Goal: Task Accomplishment & Management: Manage account settings

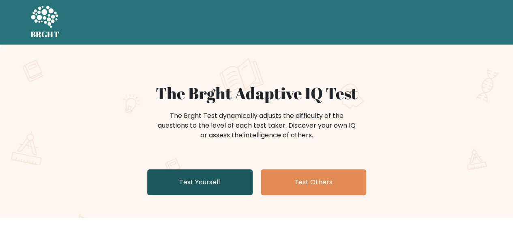
click at [201, 187] on link "Test Yourself" at bounding box center [199, 182] width 105 height 26
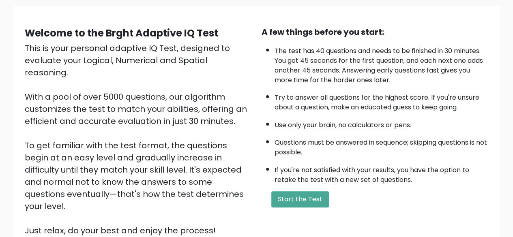
scroll to position [75, 0]
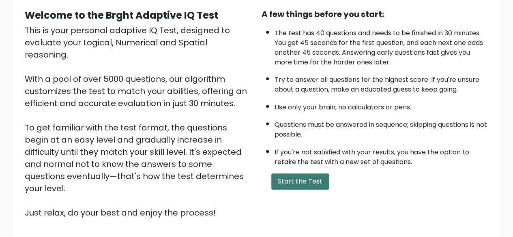
click at [312, 181] on button "Start the Test" at bounding box center [300, 181] width 58 height 16
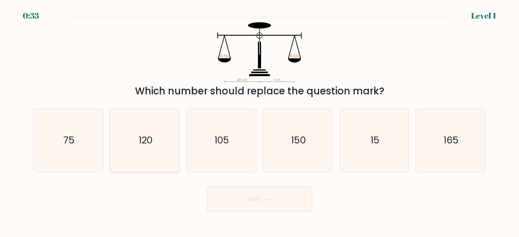
click at [149, 140] on text "120" at bounding box center [146, 139] width 14 height 13
click at [259, 121] on input "b. 120" at bounding box center [259, 120] width 0 height 2
radio input "true"
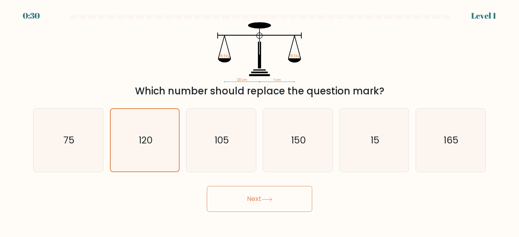
click at [259, 199] on button "Next" at bounding box center [259, 199] width 105 height 26
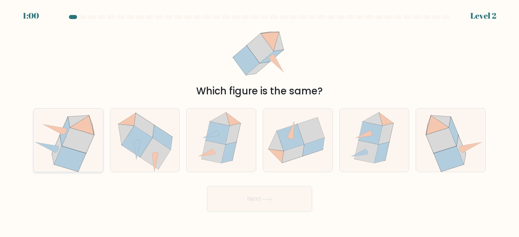
click at [92, 134] on icon at bounding box center [82, 124] width 24 height 19
click at [259, 121] on input "a." at bounding box center [259, 120] width 0 height 2
radio input "true"
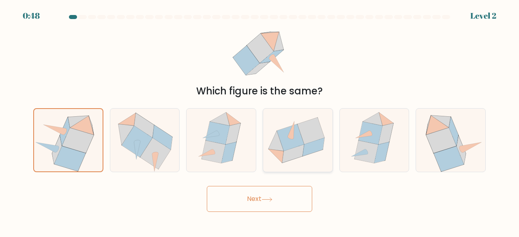
click at [295, 141] on icon at bounding box center [290, 137] width 27 height 27
click at [260, 121] on input "d." at bounding box center [259, 120] width 0 height 2
radio input "true"
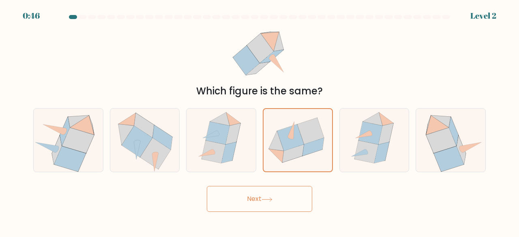
click at [260, 195] on button "Next" at bounding box center [259, 199] width 105 height 26
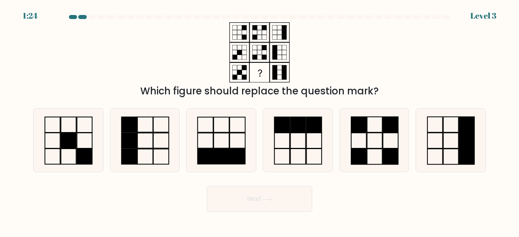
click at [260, 195] on button "Next" at bounding box center [259, 199] width 105 height 26
click at [349, 135] on icon at bounding box center [375, 141] width 64 height 64
click at [260, 121] on input "e." at bounding box center [259, 120] width 0 height 2
radio input "true"
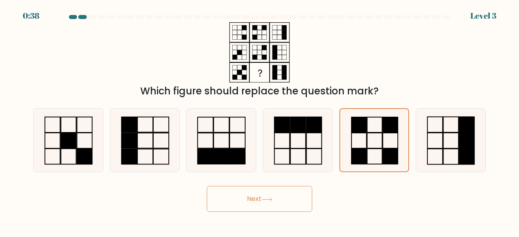
click at [278, 196] on button "Next" at bounding box center [259, 199] width 105 height 26
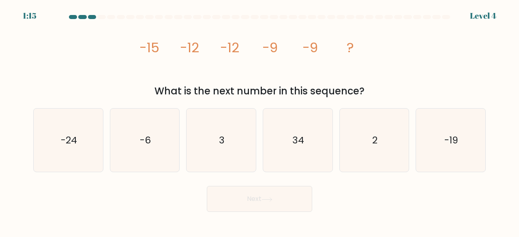
click at [253, 197] on button "Next" at bounding box center [259, 199] width 105 height 26
click at [142, 138] on text "-6" at bounding box center [145, 139] width 11 height 13
click at [259, 121] on input "b. -6" at bounding box center [259, 120] width 0 height 2
radio input "true"
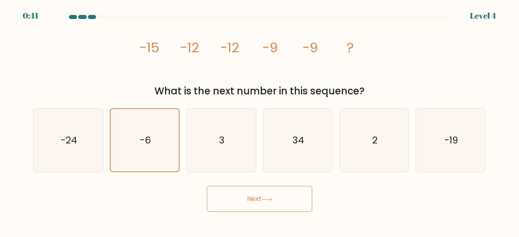
click at [265, 198] on icon at bounding box center [266, 199] width 11 height 4
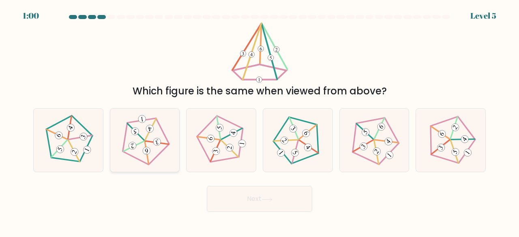
click at [137, 131] on 274 at bounding box center [135, 131] width 9 height 9
click at [259, 121] on input "b." at bounding box center [259, 120] width 0 height 2
radio input "true"
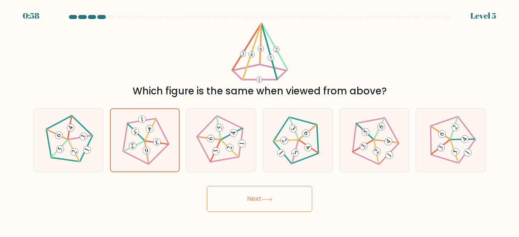
click at [268, 201] on icon at bounding box center [266, 199] width 11 height 4
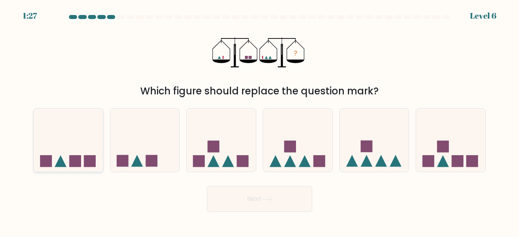
click at [74, 158] on rect at bounding box center [75, 161] width 12 height 12
click at [259, 121] on input "a." at bounding box center [259, 120] width 0 height 2
radio input "true"
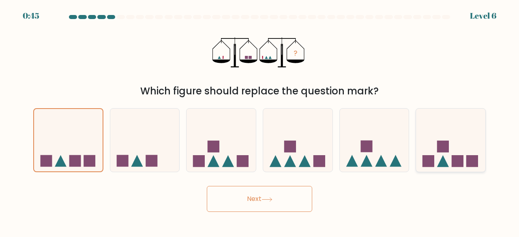
click at [450, 155] on icon at bounding box center [450, 139] width 69 height 57
click at [260, 121] on input "f." at bounding box center [259, 120] width 0 height 2
radio input "true"
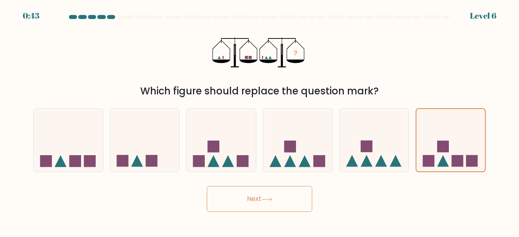
click at [281, 201] on button "Next" at bounding box center [259, 199] width 105 height 26
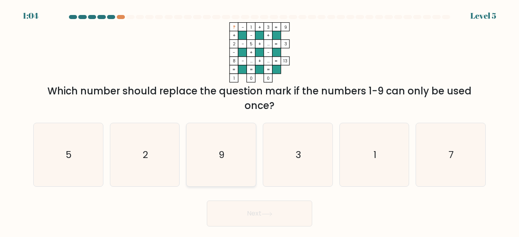
click at [221, 158] on text "9" at bounding box center [222, 154] width 6 height 13
click at [259, 121] on input "c. 9" at bounding box center [259, 120] width 0 height 2
radio input "true"
click at [448, 149] on icon "7" at bounding box center [451, 155] width 64 height 64
click at [260, 121] on input "f. 7" at bounding box center [259, 120] width 0 height 2
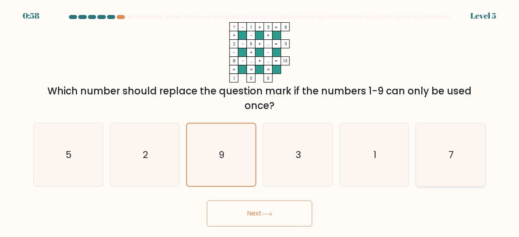
radio input "true"
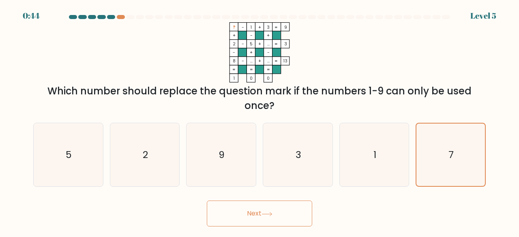
click at [257, 211] on button "Next" at bounding box center [259, 214] width 105 height 26
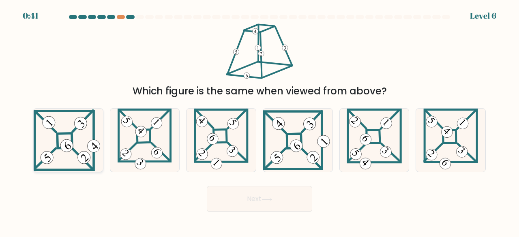
click at [72, 148] on 847 at bounding box center [67, 146] width 18 height 18
click at [259, 121] on input "a." at bounding box center [259, 120] width 0 height 2
radio input "true"
click at [259, 198] on button "Next" at bounding box center [259, 199] width 105 height 26
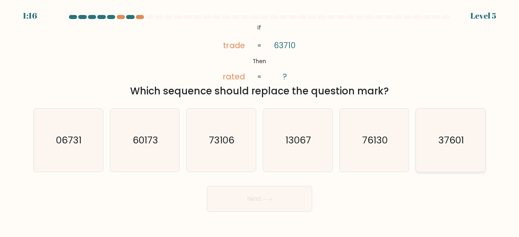
click at [446, 141] on text "37601" at bounding box center [452, 139] width 26 height 13
click at [260, 121] on input "f. 37601" at bounding box center [259, 120] width 0 height 2
radio input "true"
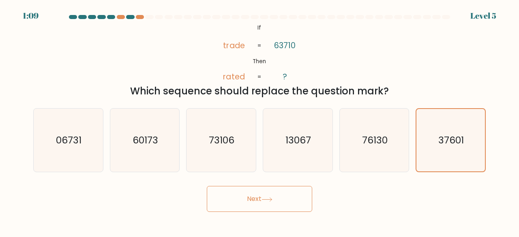
click at [262, 199] on button "Next" at bounding box center [259, 199] width 105 height 26
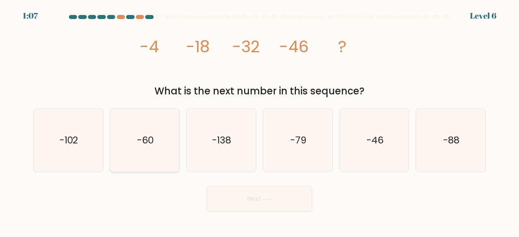
click at [141, 135] on text "-60" at bounding box center [145, 139] width 17 height 13
click at [259, 121] on input "b. -60" at bounding box center [259, 120] width 0 height 2
radio input "true"
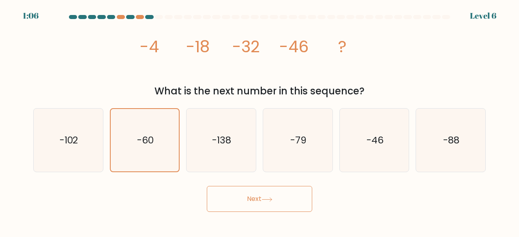
click at [260, 197] on button "Next" at bounding box center [259, 199] width 105 height 26
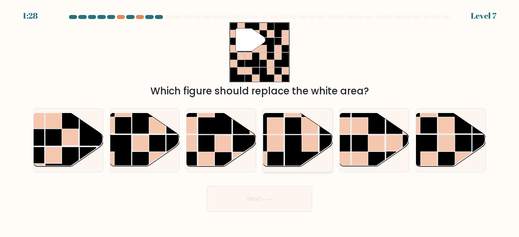
click at [285, 136] on rect at bounding box center [302, 152] width 34 height 34
click at [260, 121] on input "d." at bounding box center [259, 120] width 0 height 2
radio input "true"
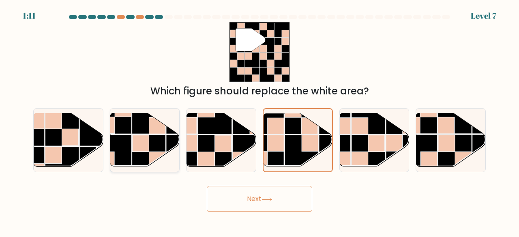
click at [118, 143] on rect at bounding box center [115, 152] width 34 height 34
click at [259, 121] on input "b." at bounding box center [259, 120] width 0 height 2
radio input "true"
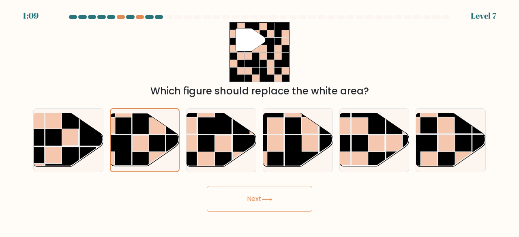
click at [272, 205] on button "Next" at bounding box center [259, 199] width 105 height 26
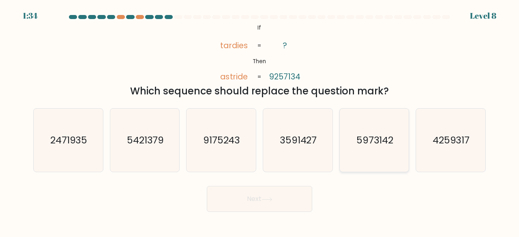
click at [360, 139] on text "5973142" at bounding box center [374, 139] width 37 height 13
click at [260, 121] on input "e. 5973142" at bounding box center [259, 120] width 0 height 2
radio input "true"
click at [261, 198] on button "Next" at bounding box center [259, 199] width 105 height 26
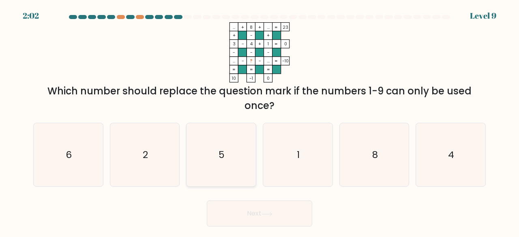
click at [217, 147] on icon "5" at bounding box center [221, 155] width 64 height 64
click at [259, 121] on input "c. 5" at bounding box center [259, 120] width 0 height 2
radio input "true"
click at [263, 212] on icon at bounding box center [266, 214] width 11 height 4
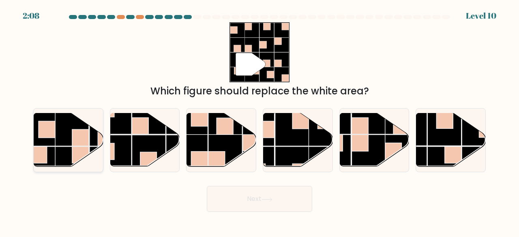
click at [44, 148] on rect at bounding box center [38, 155] width 17 height 17
click at [259, 121] on input "a." at bounding box center [259, 120] width 0 height 2
radio input "true"
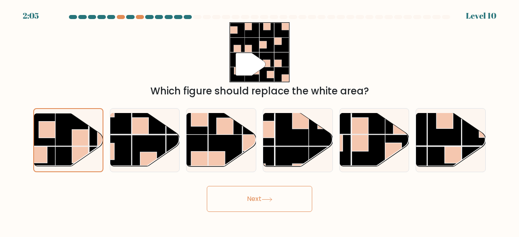
click at [259, 201] on button "Next" at bounding box center [259, 199] width 105 height 26
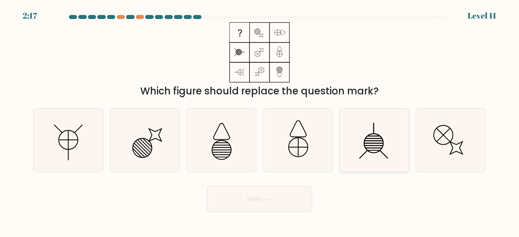
click at [366, 144] on icon at bounding box center [375, 141] width 64 height 64
click at [260, 121] on input "e." at bounding box center [259, 120] width 0 height 2
radio input "true"
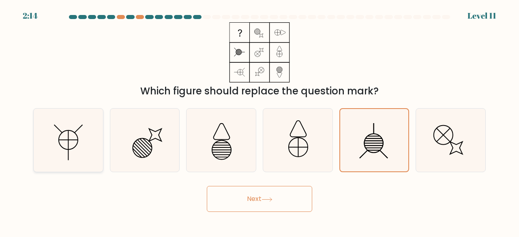
click at [66, 122] on icon at bounding box center [68, 141] width 64 height 64
click at [259, 121] on input "a." at bounding box center [259, 120] width 0 height 2
radio input "true"
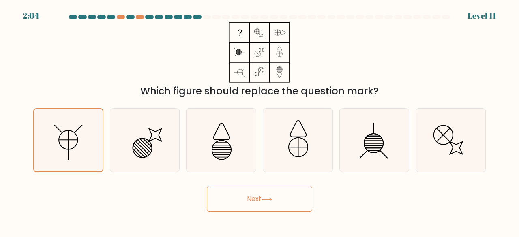
click at [262, 196] on button "Next" at bounding box center [259, 199] width 105 height 26
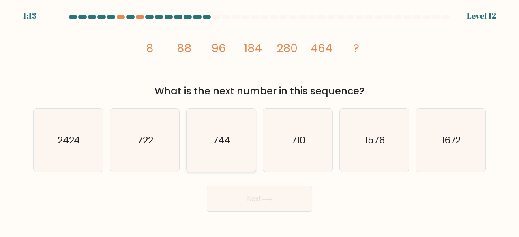
click at [220, 139] on text "744" at bounding box center [221, 139] width 17 height 13
click at [259, 121] on input "c. 744" at bounding box center [259, 120] width 0 height 2
radio input "true"
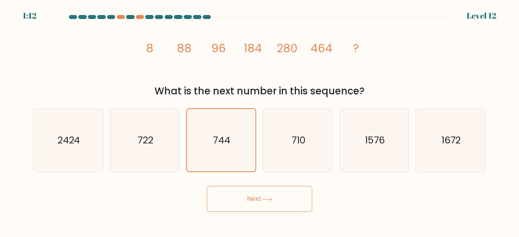
click at [261, 194] on button "Next" at bounding box center [259, 199] width 105 height 26
click at [251, 200] on button "Next" at bounding box center [259, 199] width 105 height 26
click at [249, 197] on button "Next" at bounding box center [259, 199] width 105 height 26
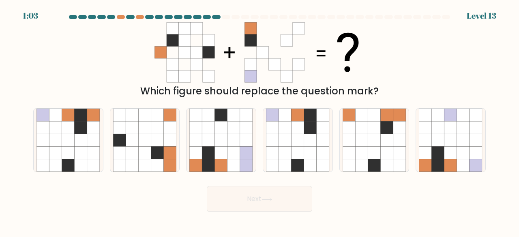
click at [249, 197] on button "Next" at bounding box center [259, 199] width 105 height 26
click at [281, 205] on button "Next" at bounding box center [259, 199] width 105 height 26
click at [88, 148] on icon at bounding box center [93, 153] width 13 height 13
click at [259, 121] on input "a." at bounding box center [259, 120] width 0 height 2
radio input "true"
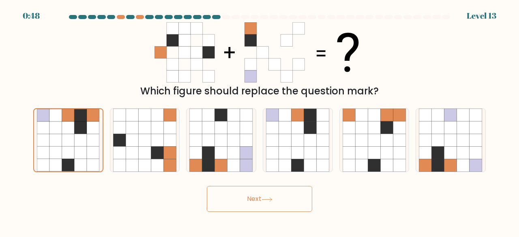
click at [229, 186] on div "Next" at bounding box center [259, 197] width 462 height 30
click at [249, 202] on button "Next" at bounding box center [259, 199] width 105 height 26
click at [251, 195] on button "Next" at bounding box center [259, 199] width 105 height 26
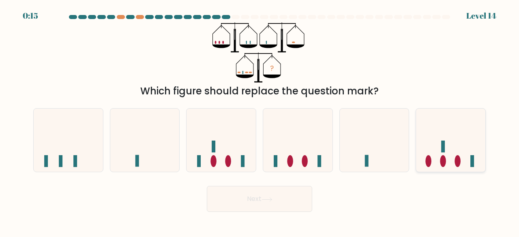
click at [427, 161] on ellipse at bounding box center [429, 161] width 6 height 12
click at [260, 121] on input "f." at bounding box center [259, 120] width 0 height 2
radio input "true"
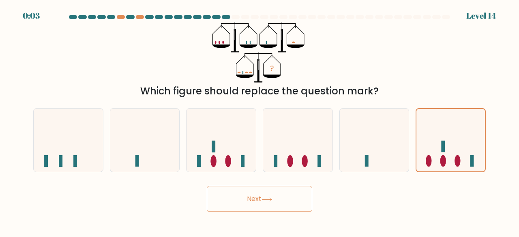
click at [263, 197] on button "Next" at bounding box center [259, 199] width 105 height 26
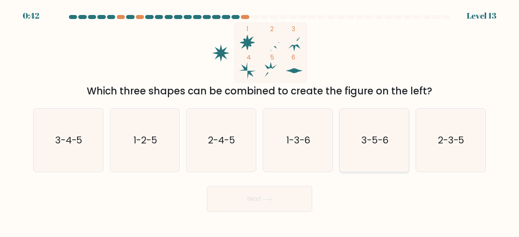
click at [374, 135] on text "3-5-6" at bounding box center [375, 139] width 28 height 13
click at [260, 121] on input "e. 3-5-6" at bounding box center [259, 120] width 0 height 2
radio input "true"
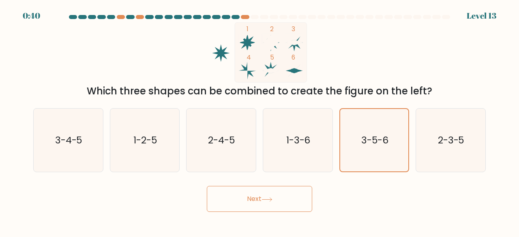
click at [248, 195] on button "Next" at bounding box center [259, 199] width 105 height 26
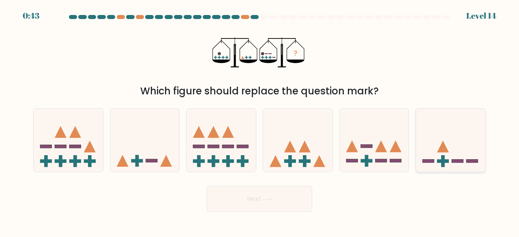
click at [434, 151] on icon at bounding box center [450, 139] width 69 height 57
click at [260, 121] on input "f." at bounding box center [259, 120] width 0 height 2
radio input "true"
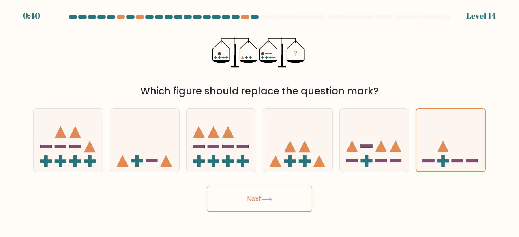
click at [258, 199] on button "Next" at bounding box center [259, 199] width 105 height 26
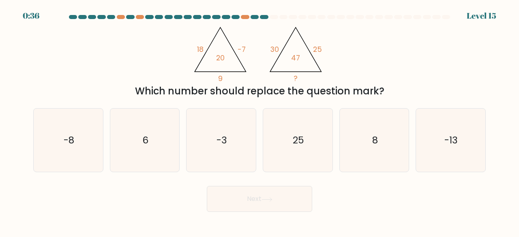
click at [250, 195] on button "Next" at bounding box center [259, 199] width 105 height 26
click at [264, 164] on div "25" at bounding box center [298, 140] width 70 height 64
click at [260, 121] on input "d. 25" at bounding box center [259, 120] width 0 height 2
radio input "true"
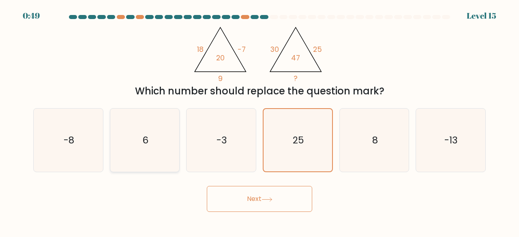
click at [153, 146] on icon "6" at bounding box center [145, 141] width 64 height 64
click at [259, 121] on input "b. 6" at bounding box center [259, 120] width 0 height 2
radio input "true"
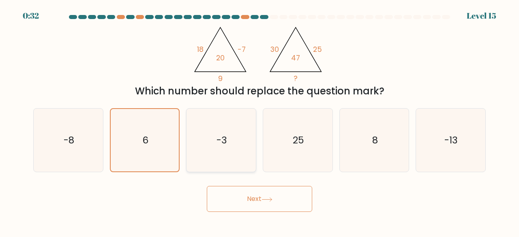
click at [222, 139] on text "-3" at bounding box center [221, 139] width 11 height 13
click at [259, 121] on input "c. -3" at bounding box center [259, 120] width 0 height 2
radio input "true"
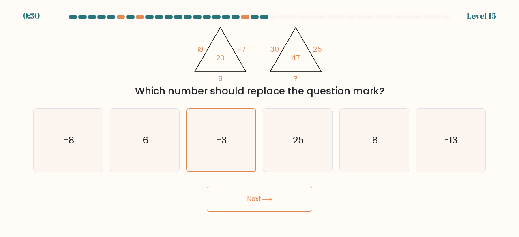
click at [251, 197] on button "Next" at bounding box center [259, 199] width 105 height 26
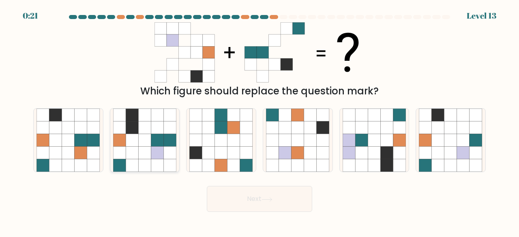
click at [141, 150] on icon at bounding box center [144, 153] width 13 height 13
click at [259, 121] on input "b." at bounding box center [259, 120] width 0 height 2
radio input "true"
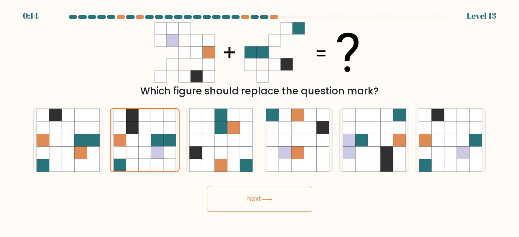
click at [250, 198] on button "Next" at bounding box center [259, 199] width 105 height 26
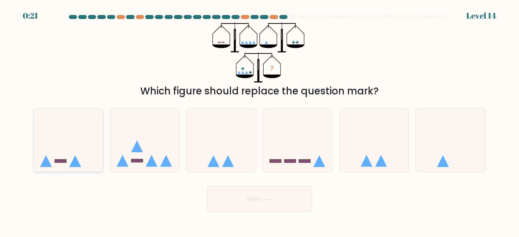
click at [64, 153] on icon at bounding box center [68, 139] width 69 height 57
click at [259, 121] on input "a." at bounding box center [259, 120] width 0 height 2
radio input "true"
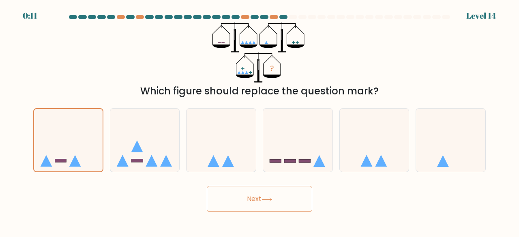
click at [261, 198] on button "Next" at bounding box center [259, 199] width 105 height 26
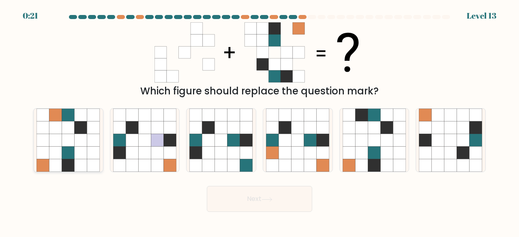
click at [66, 157] on icon at bounding box center [68, 153] width 13 height 13
click at [259, 121] on input "a." at bounding box center [259, 120] width 0 height 2
radio input "true"
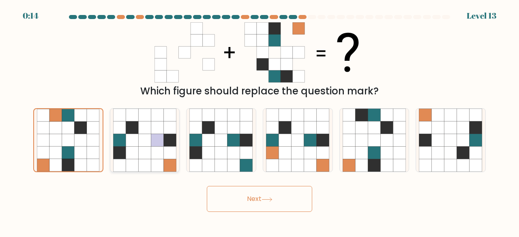
click at [156, 159] on icon at bounding box center [157, 153] width 13 height 13
click at [259, 121] on input "b." at bounding box center [259, 120] width 0 height 2
radio input "true"
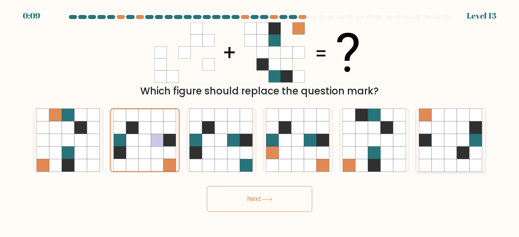
click at [426, 131] on icon at bounding box center [425, 127] width 13 height 13
click at [260, 121] on input "f." at bounding box center [259, 120] width 0 height 2
radio input "true"
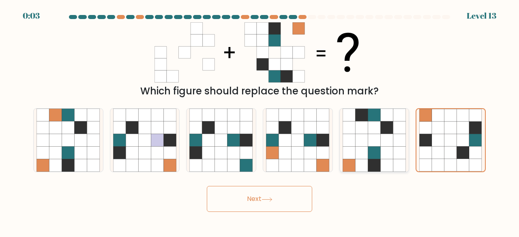
click at [366, 140] on icon at bounding box center [361, 140] width 13 height 13
click at [260, 121] on input "e." at bounding box center [259, 120] width 0 height 2
radio input "true"
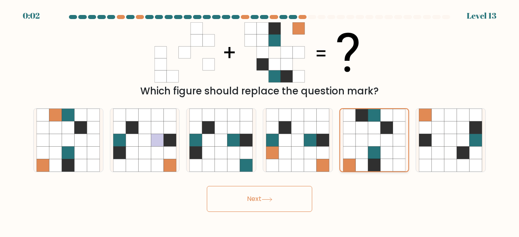
click at [359, 130] on icon at bounding box center [361, 128] width 13 height 13
click at [260, 121] on input "e." at bounding box center [259, 120] width 0 height 2
click at [255, 197] on button "Next" at bounding box center [259, 199] width 105 height 26
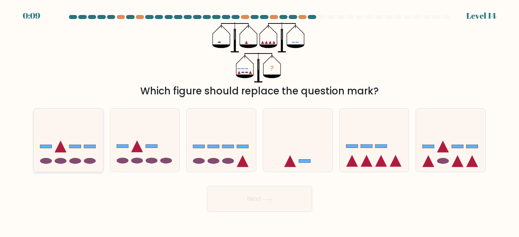
click at [75, 157] on icon at bounding box center [68, 139] width 69 height 57
click at [259, 121] on input "a." at bounding box center [259, 120] width 0 height 2
radio input "true"
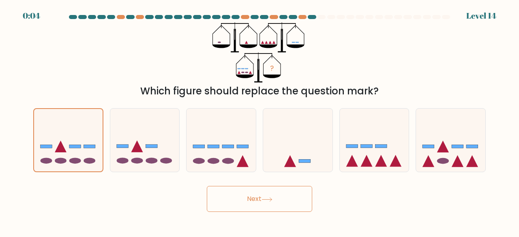
click at [254, 196] on button "Next" at bounding box center [259, 199] width 105 height 26
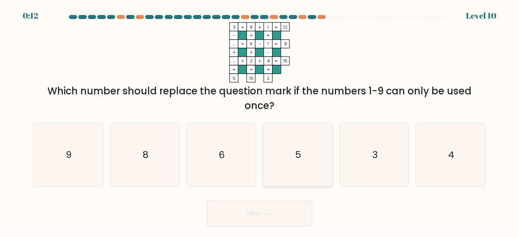
click at [290, 150] on icon "5" at bounding box center [298, 155] width 64 height 64
click at [260, 121] on input "d. 5" at bounding box center [259, 120] width 0 height 2
radio input "true"
click at [255, 208] on button "Next" at bounding box center [259, 214] width 105 height 26
click at [255, 216] on button "Next" at bounding box center [259, 214] width 105 height 26
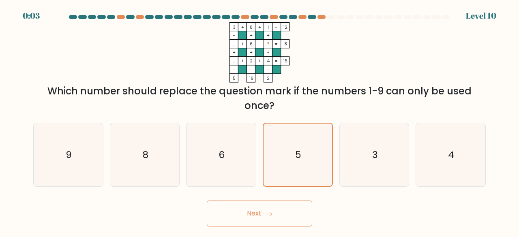
click at [253, 210] on button "Next" at bounding box center [259, 214] width 105 height 26
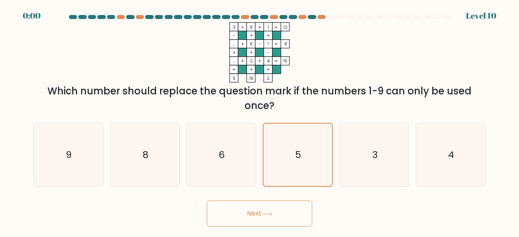
click at [253, 210] on button "Next" at bounding box center [259, 214] width 105 height 26
drag, startPoint x: 253, startPoint y: 210, endPoint x: 276, endPoint y: 217, distance: 23.6
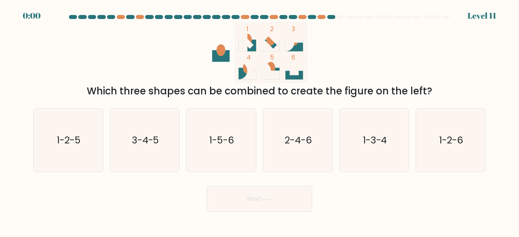
click at [276, 217] on body "0:00 Level 11" at bounding box center [259, 118] width 519 height 237
click at [314, 145] on icon "2-4-6" at bounding box center [298, 141] width 64 height 64
click at [260, 121] on input "d. 2-4-6" at bounding box center [259, 120] width 0 height 2
radio input "true"
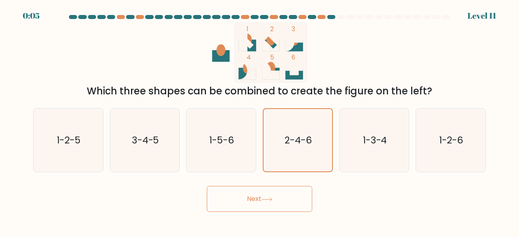
click at [258, 203] on button "Next" at bounding box center [259, 199] width 105 height 26
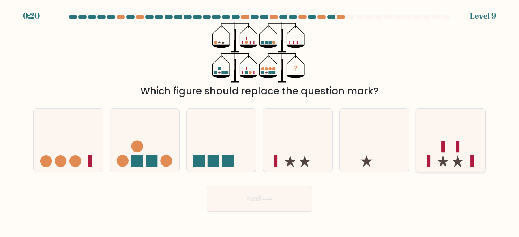
click at [442, 156] on icon at bounding box center [450, 139] width 69 height 57
click at [260, 121] on input "f." at bounding box center [259, 120] width 0 height 2
radio input "true"
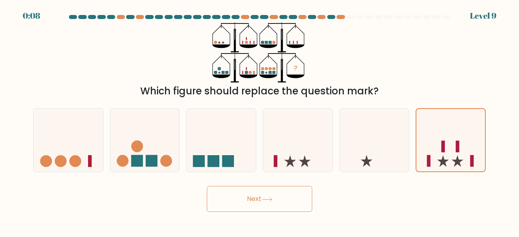
click at [250, 199] on button "Next" at bounding box center [259, 199] width 105 height 26
click at [259, 194] on button "Next" at bounding box center [259, 199] width 105 height 26
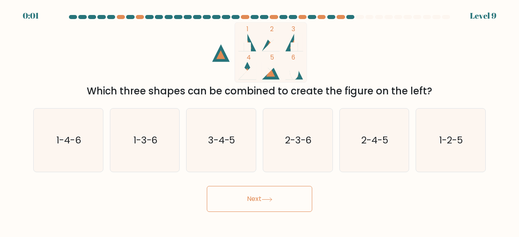
click at [259, 194] on button "Next" at bounding box center [259, 199] width 105 height 26
click at [372, 138] on text "2-4-5" at bounding box center [374, 139] width 27 height 13
click at [260, 121] on input "e. 2-4-5" at bounding box center [259, 120] width 0 height 2
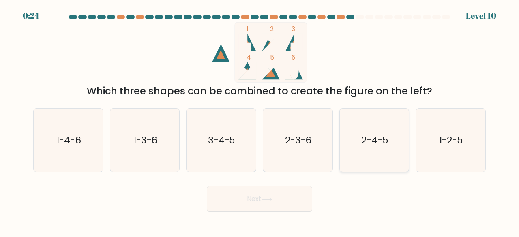
radio input "true"
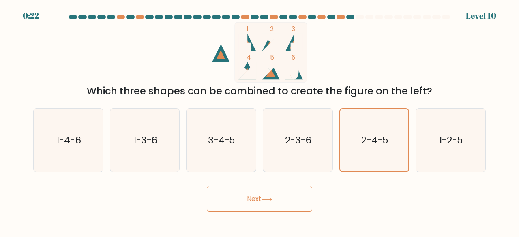
click at [258, 200] on button "Next" at bounding box center [259, 199] width 105 height 26
click at [250, 198] on button "Next" at bounding box center [259, 199] width 105 height 26
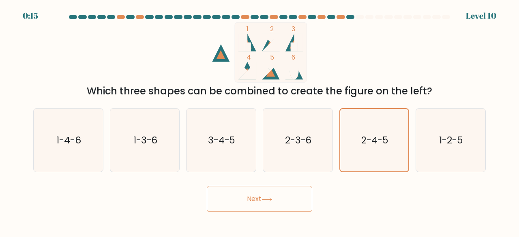
click at [250, 198] on button "Next" at bounding box center [259, 199] width 105 height 26
click at [263, 199] on icon at bounding box center [266, 199] width 11 height 4
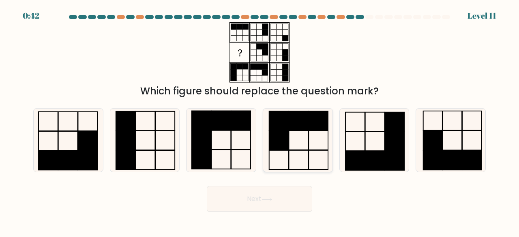
click at [307, 125] on rect at bounding box center [298, 120] width 19 height 19
click at [260, 121] on input "d." at bounding box center [259, 120] width 0 height 2
radio input "true"
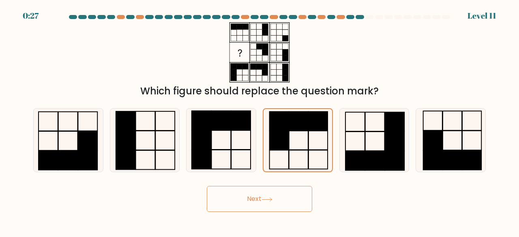
click at [237, 206] on button "Next" at bounding box center [259, 199] width 105 height 26
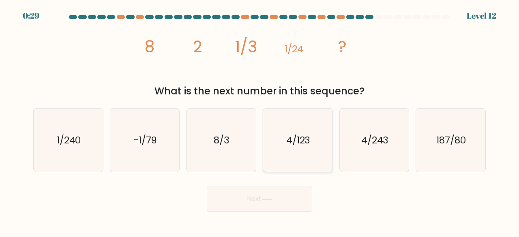
click at [287, 141] on text "4/123" at bounding box center [298, 139] width 24 height 13
click at [260, 121] on input "d. 4/123" at bounding box center [259, 120] width 0 height 2
radio input "true"
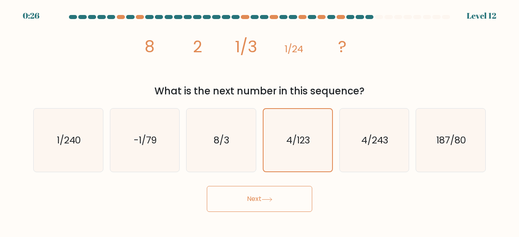
click at [258, 196] on button "Next" at bounding box center [259, 199] width 105 height 26
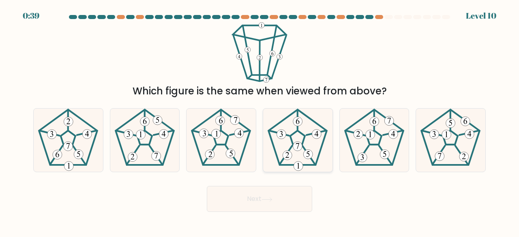
click at [309, 146] on icon at bounding box center [298, 141] width 64 height 64
click at [260, 121] on input "d." at bounding box center [259, 120] width 0 height 2
radio input "true"
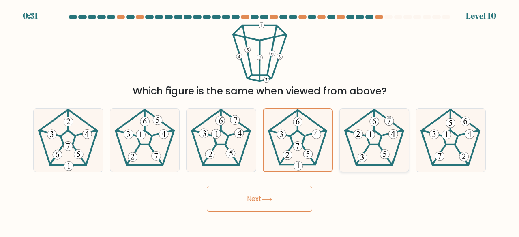
click at [369, 143] on 235 at bounding box center [374, 138] width 15 height 14
click at [260, 121] on input "e." at bounding box center [259, 120] width 0 height 2
radio input "true"
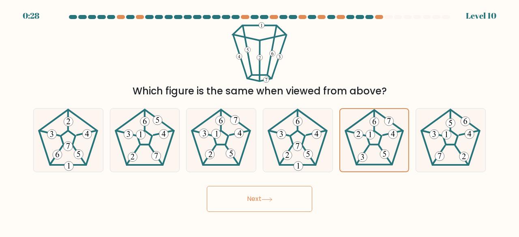
click at [261, 199] on button "Next" at bounding box center [259, 199] width 105 height 26
click at [249, 197] on button "Next" at bounding box center [259, 199] width 105 height 26
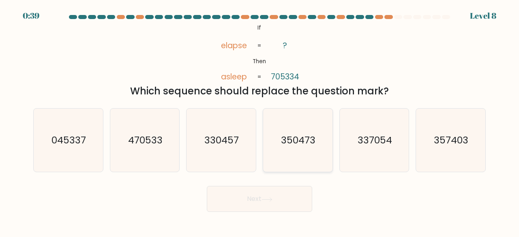
click at [286, 136] on text "350473" at bounding box center [298, 139] width 34 height 13
click at [260, 121] on input "d. 350473" at bounding box center [259, 120] width 0 height 2
radio input "true"
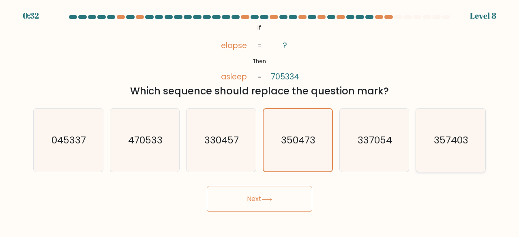
click at [445, 131] on icon "357403" at bounding box center [451, 141] width 64 height 64
click at [260, 121] on input "f. 357403" at bounding box center [259, 120] width 0 height 2
radio input "true"
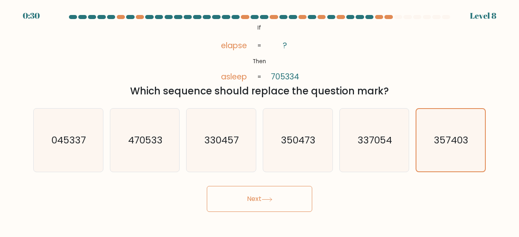
click at [244, 198] on button "Next" at bounding box center [259, 199] width 105 height 26
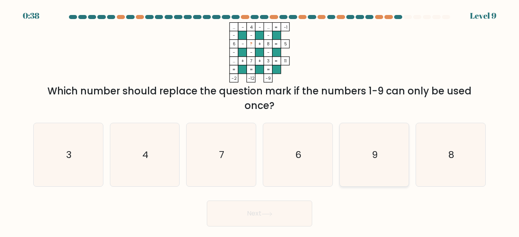
click at [377, 155] on text "9" at bounding box center [375, 154] width 6 height 13
click at [260, 121] on input "e. 9" at bounding box center [259, 120] width 0 height 2
radio input "true"
click at [261, 211] on button "Next" at bounding box center [259, 214] width 105 height 26
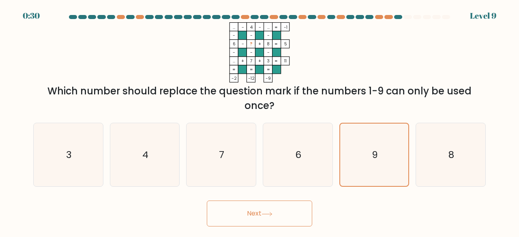
click at [261, 211] on button "Next" at bounding box center [259, 214] width 105 height 26
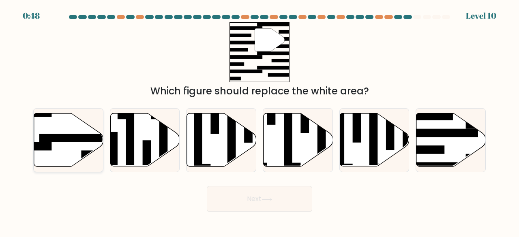
click at [65, 141] on rect at bounding box center [76, 138] width 75 height 9
click at [259, 121] on input "a." at bounding box center [259, 120] width 0 height 2
radio input "true"
click at [254, 200] on button "Next" at bounding box center [259, 199] width 105 height 26
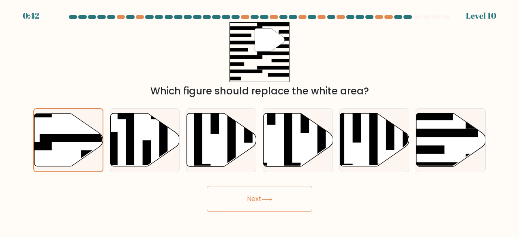
click at [255, 200] on button "Next" at bounding box center [259, 199] width 105 height 26
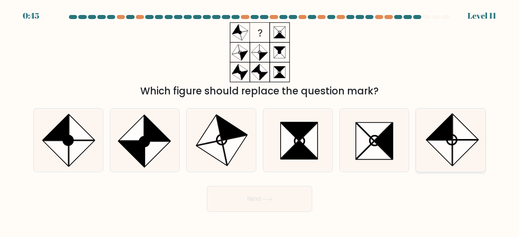
click at [452, 144] on circle at bounding box center [452, 140] width 14 height 14
click at [260, 121] on input "f." at bounding box center [259, 120] width 0 height 2
radio input "true"
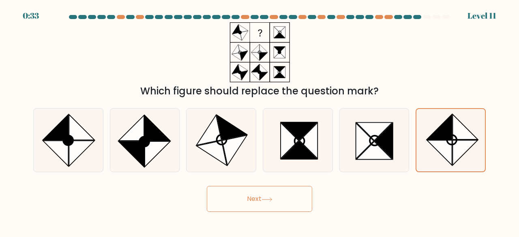
click at [253, 194] on button "Next" at bounding box center [259, 199] width 105 height 26
click at [256, 197] on button "Next" at bounding box center [259, 199] width 105 height 26
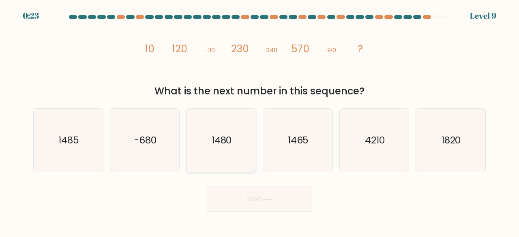
click at [206, 152] on icon "1480" at bounding box center [221, 141] width 64 height 64
click at [259, 121] on input "c. 1480" at bounding box center [259, 120] width 0 height 2
radio input "true"
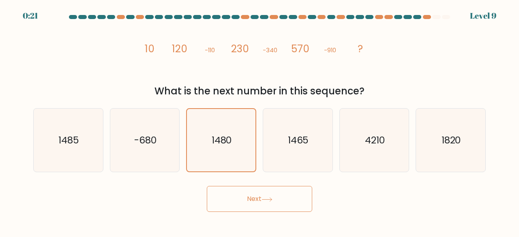
click at [248, 202] on button "Next" at bounding box center [259, 199] width 105 height 26
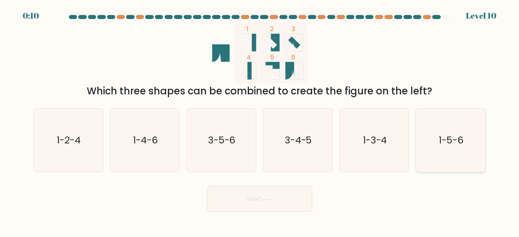
click at [436, 127] on icon "1-5-6" at bounding box center [451, 141] width 64 height 64
click at [260, 121] on input "f. 1-5-6" at bounding box center [259, 120] width 0 height 2
radio input "true"
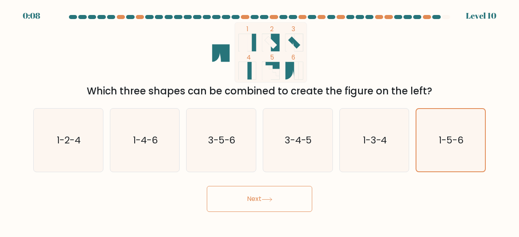
click at [249, 197] on button "Next" at bounding box center [259, 199] width 105 height 26
click at [259, 196] on button "Next" at bounding box center [259, 199] width 105 height 26
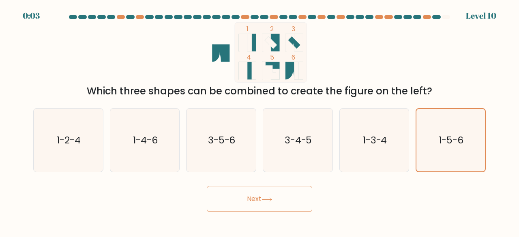
click at [259, 196] on button "Next" at bounding box center [259, 199] width 105 height 26
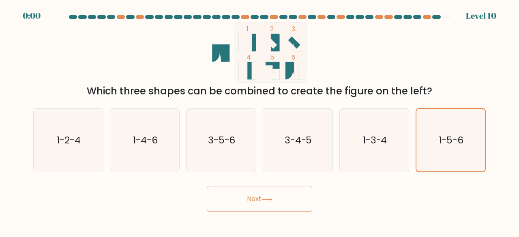
click at [259, 196] on button "Next" at bounding box center [259, 199] width 105 height 26
click at [259, 196] on div "Next" at bounding box center [259, 197] width 462 height 30
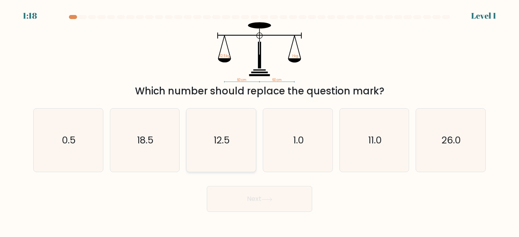
click at [223, 140] on text "12.5" at bounding box center [222, 139] width 16 height 13
click at [259, 121] on input "c. 12.5" at bounding box center [259, 120] width 0 height 2
radio input "true"
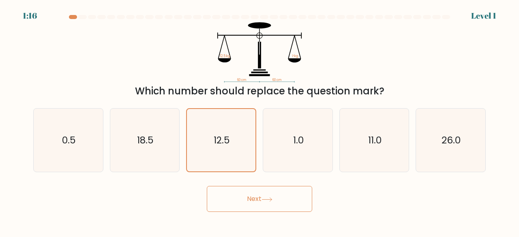
click at [252, 197] on button "Next" at bounding box center [259, 199] width 105 height 26
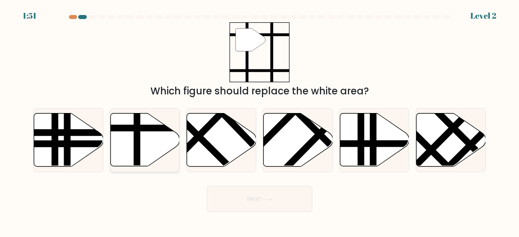
click at [128, 135] on icon at bounding box center [144, 139] width 69 height 53
click at [259, 121] on input "b." at bounding box center [259, 120] width 0 height 2
radio input "true"
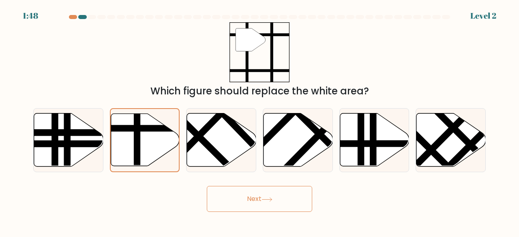
click at [242, 198] on button "Next" at bounding box center [259, 199] width 105 height 26
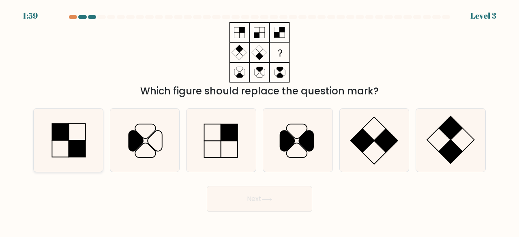
click at [77, 136] on icon at bounding box center [68, 141] width 64 height 64
click at [259, 121] on input "a." at bounding box center [259, 120] width 0 height 2
radio input "true"
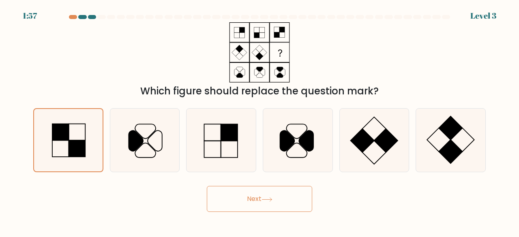
click at [257, 200] on button "Next" at bounding box center [259, 199] width 105 height 26
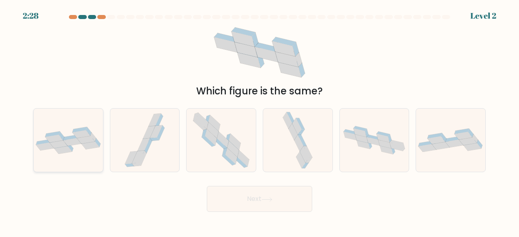
click at [98, 151] on icon at bounding box center [68, 140] width 69 height 27
click at [259, 121] on input "a." at bounding box center [259, 120] width 0 height 2
radio input "true"
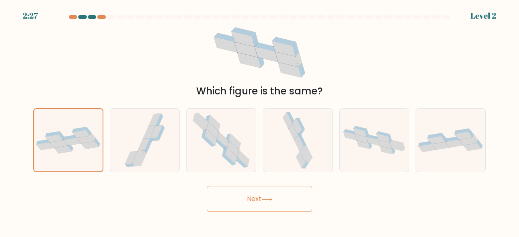
click at [248, 198] on button "Next" at bounding box center [259, 199] width 105 height 26
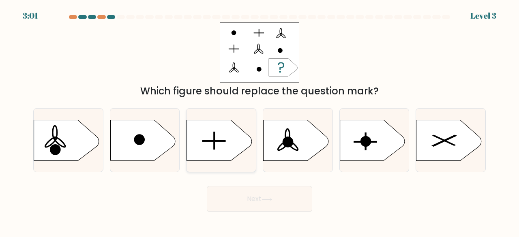
click at [214, 139] on rect at bounding box center [214, 140] width 1 height 17
click at [259, 121] on input "c." at bounding box center [259, 120] width 0 height 2
radio input "true"
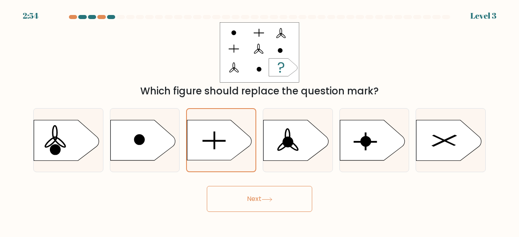
click at [251, 195] on button "Next" at bounding box center [259, 199] width 105 height 26
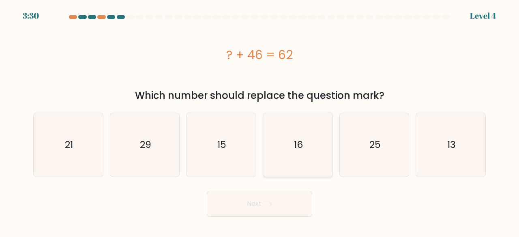
click at [298, 141] on text "16" at bounding box center [298, 144] width 9 height 13
click at [260, 121] on input "d. 16" at bounding box center [259, 120] width 0 height 2
radio input "true"
click at [257, 201] on button "Next" at bounding box center [259, 204] width 105 height 26
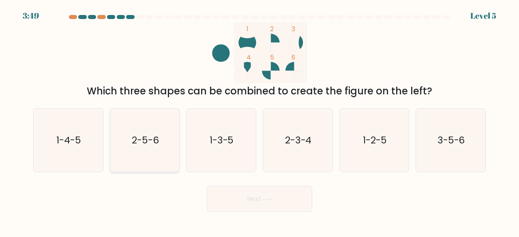
click at [135, 133] on icon "2-5-6" at bounding box center [145, 141] width 64 height 64
click at [259, 121] on input "b. 2-5-6" at bounding box center [259, 120] width 0 height 2
radio input "true"
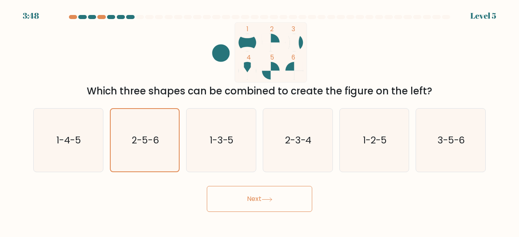
click at [255, 195] on button "Next" at bounding box center [259, 199] width 105 height 26
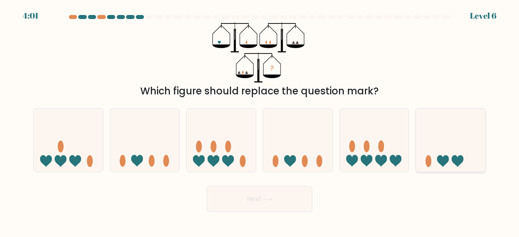
click at [453, 158] on icon at bounding box center [458, 161] width 12 height 12
click at [260, 121] on input "f." at bounding box center [259, 120] width 0 height 2
radio input "true"
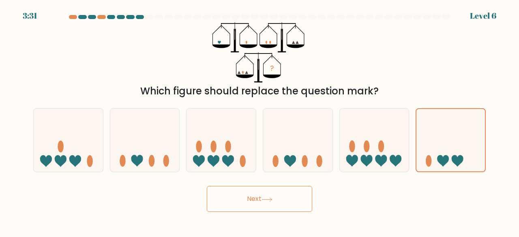
click at [253, 199] on button "Next" at bounding box center [259, 199] width 105 height 26
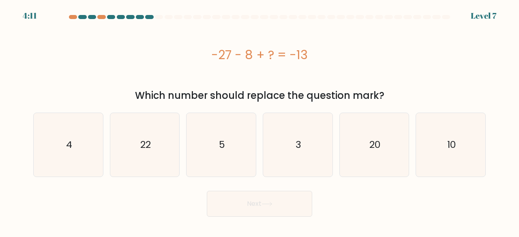
click at [257, 195] on button "Next" at bounding box center [259, 204] width 105 height 26
click at [138, 137] on icon "22" at bounding box center [145, 145] width 64 height 64
click at [259, 121] on input "b. 22" at bounding box center [259, 120] width 0 height 2
radio input "true"
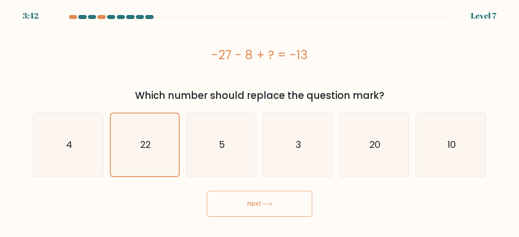
click at [258, 203] on button "Next" at bounding box center [259, 204] width 105 height 26
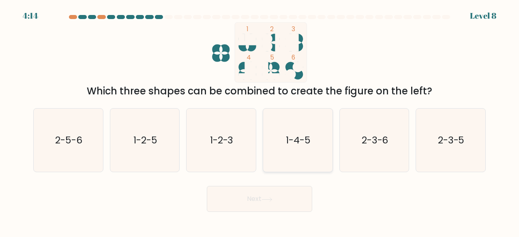
click at [305, 139] on text "1-4-5" at bounding box center [298, 139] width 25 height 13
click at [260, 121] on input "d. 1-4-5" at bounding box center [259, 120] width 0 height 2
radio input "true"
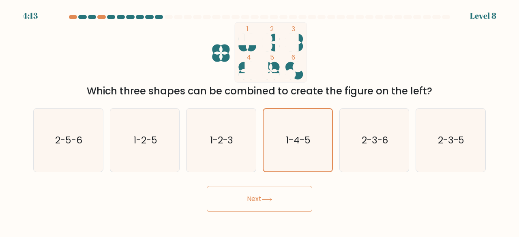
click at [255, 200] on button "Next" at bounding box center [259, 199] width 105 height 26
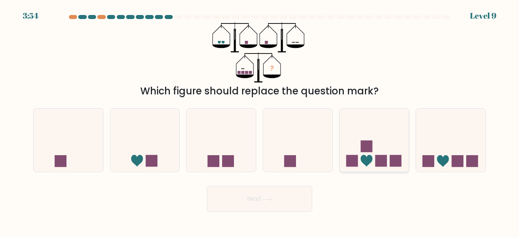
click at [352, 162] on rect at bounding box center [352, 161] width 12 height 12
click at [260, 121] on input "e." at bounding box center [259, 120] width 0 height 2
radio input "true"
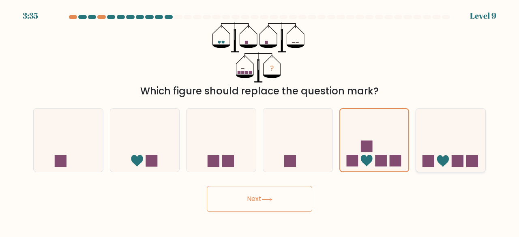
click at [440, 159] on icon at bounding box center [443, 161] width 12 height 12
click at [260, 121] on input "f." at bounding box center [259, 120] width 0 height 2
radio input "true"
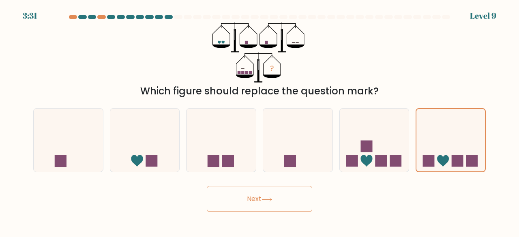
click at [257, 198] on button "Next" at bounding box center [259, 199] width 105 height 26
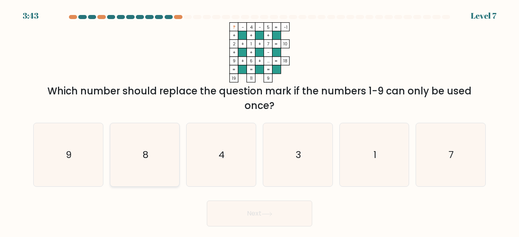
click at [142, 155] on icon "8" at bounding box center [145, 155] width 64 height 64
click at [259, 121] on input "b. 8" at bounding box center [259, 120] width 0 height 2
radio input "true"
click at [256, 213] on button "Next" at bounding box center [259, 214] width 105 height 26
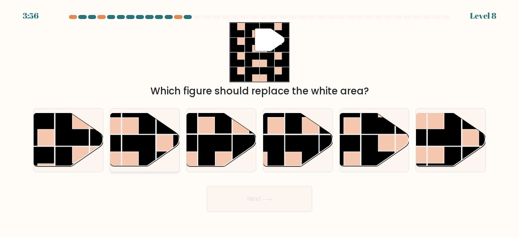
click at [137, 132] on rect at bounding box center [130, 126] width 17 height 17
click at [259, 121] on input "b." at bounding box center [259, 120] width 0 height 2
radio input "true"
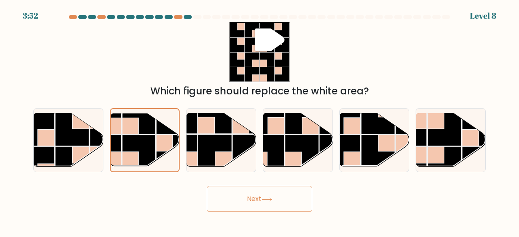
click at [249, 200] on button "Next" at bounding box center [259, 199] width 105 height 26
click at [253, 195] on button "Next" at bounding box center [259, 199] width 105 height 26
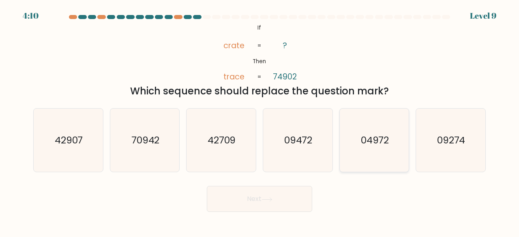
click at [371, 139] on text "04972" at bounding box center [375, 139] width 28 height 13
click at [260, 121] on input "e. 04972" at bounding box center [259, 120] width 0 height 2
radio input "true"
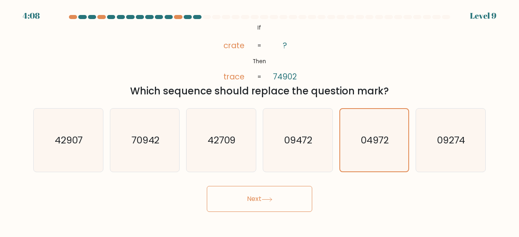
click at [253, 197] on button "Next" at bounding box center [259, 199] width 105 height 26
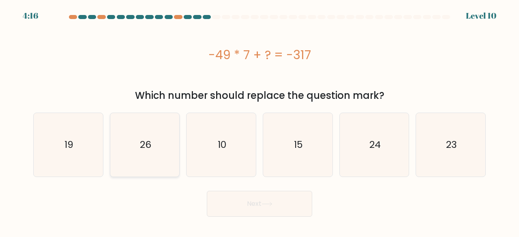
click at [144, 151] on icon "26" at bounding box center [145, 145] width 64 height 64
click at [259, 121] on input "b. 26" at bounding box center [259, 120] width 0 height 2
radio input "true"
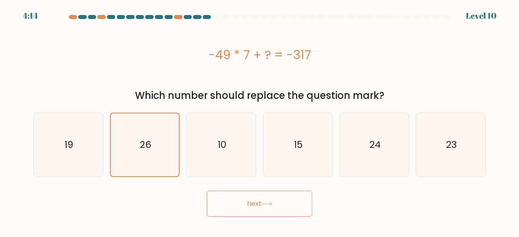
click at [253, 203] on button "Next" at bounding box center [259, 204] width 105 height 26
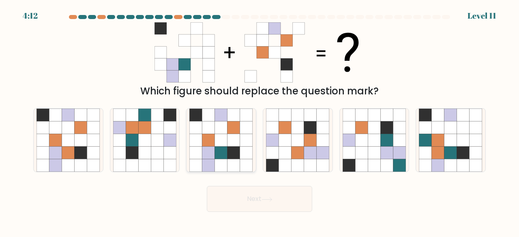
click at [219, 141] on icon at bounding box center [221, 140] width 13 height 13
click at [259, 121] on input "c." at bounding box center [259, 120] width 0 height 2
radio input "true"
click at [259, 200] on button "Next" at bounding box center [259, 199] width 105 height 26
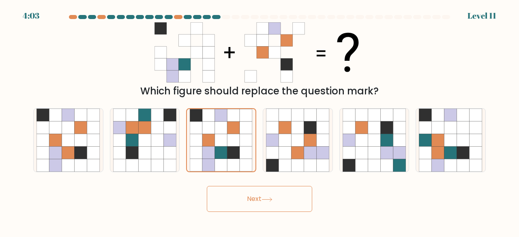
click at [259, 200] on button "Next" at bounding box center [259, 199] width 105 height 26
click at [248, 196] on button "Next" at bounding box center [259, 199] width 105 height 26
click at [262, 198] on button "Next" at bounding box center [259, 199] width 105 height 26
click at [269, 199] on icon at bounding box center [267, 200] width 10 height 4
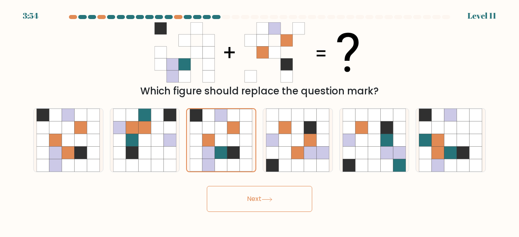
click at [271, 198] on icon at bounding box center [266, 199] width 11 height 4
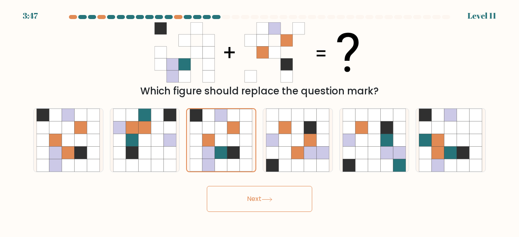
click at [271, 198] on icon at bounding box center [266, 199] width 11 height 4
click at [250, 200] on button "Next" at bounding box center [259, 199] width 105 height 26
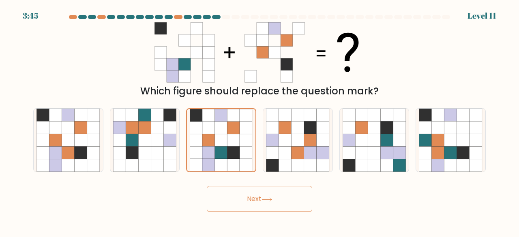
click at [250, 200] on button "Next" at bounding box center [259, 199] width 105 height 26
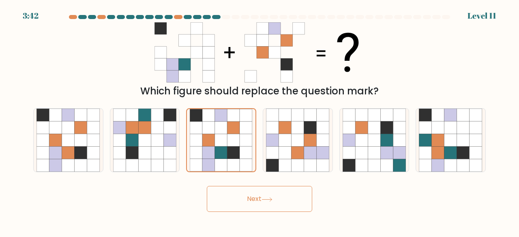
click at [253, 198] on button "Next" at bounding box center [259, 199] width 105 height 26
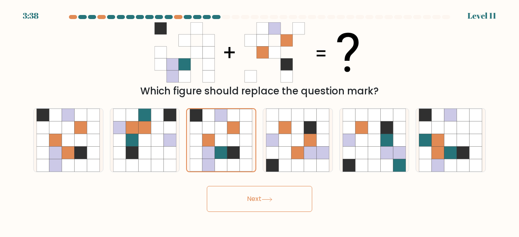
click at [253, 198] on button "Next" at bounding box center [259, 199] width 105 height 26
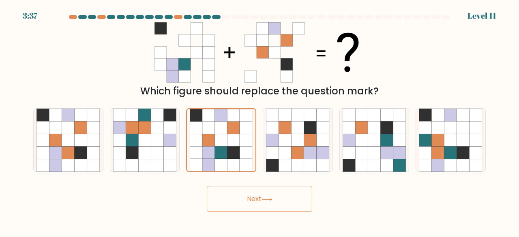
click at [253, 198] on button "Next" at bounding box center [259, 199] width 105 height 26
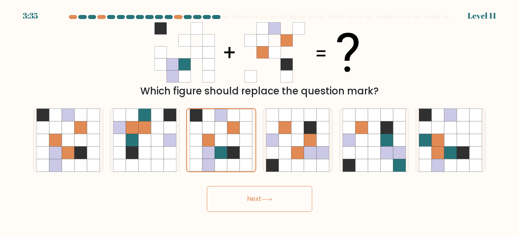
click at [253, 198] on button "Next" at bounding box center [259, 199] width 105 height 26
drag, startPoint x: 253, startPoint y: 198, endPoint x: 248, endPoint y: 198, distance: 4.9
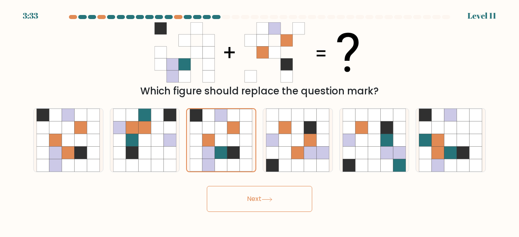
click at [248, 198] on button "Next" at bounding box center [259, 199] width 105 height 26
click at [247, 196] on button "Next" at bounding box center [259, 199] width 105 height 26
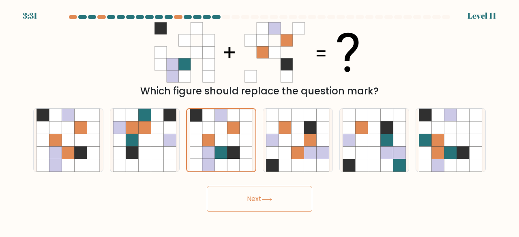
click at [247, 196] on button "Next" at bounding box center [259, 199] width 105 height 26
click at [230, 122] on icon at bounding box center [233, 128] width 13 height 13
click at [259, 121] on input "c." at bounding box center [259, 120] width 0 height 2
click at [257, 199] on button "Next" at bounding box center [259, 199] width 105 height 26
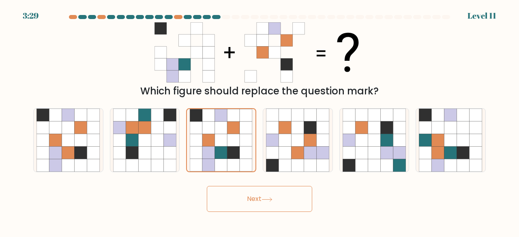
click at [257, 199] on button "Next" at bounding box center [259, 199] width 105 height 26
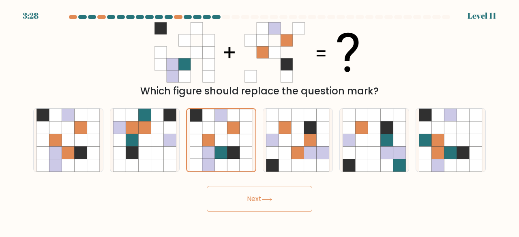
click at [257, 199] on button "Next" at bounding box center [259, 199] width 105 height 26
click at [263, 196] on button "Next" at bounding box center [259, 199] width 105 height 26
click at [246, 195] on button "Next" at bounding box center [259, 199] width 105 height 26
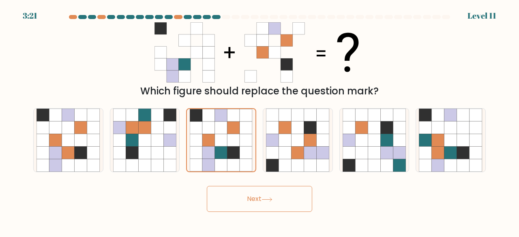
click at [246, 195] on button "Next" at bounding box center [259, 199] width 105 height 26
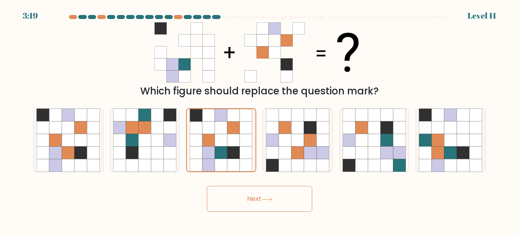
click at [249, 195] on button "Next" at bounding box center [259, 199] width 105 height 26
drag, startPoint x: 249, startPoint y: 195, endPoint x: 233, endPoint y: 123, distance: 74.3
click at [233, 123] on form at bounding box center [259, 113] width 519 height 197
click at [233, 123] on icon at bounding box center [233, 128] width 13 height 13
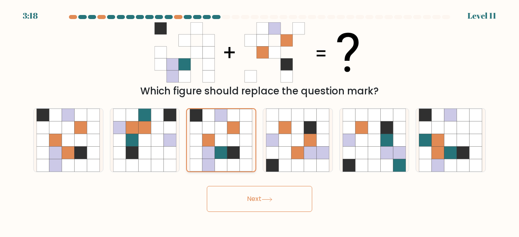
click at [259, 121] on input "c." at bounding box center [259, 120] width 0 height 2
click at [292, 130] on icon at bounding box center [297, 127] width 13 height 13
click at [260, 121] on input "d." at bounding box center [259, 120] width 0 height 2
radio input "true"
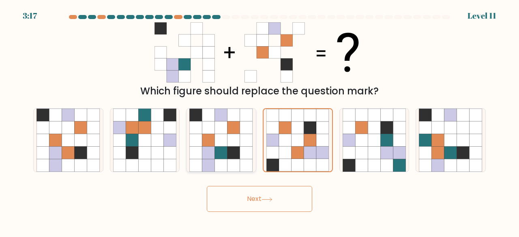
click at [237, 142] on icon at bounding box center [233, 140] width 13 height 13
click at [259, 121] on input "c." at bounding box center [259, 120] width 0 height 2
radio input "true"
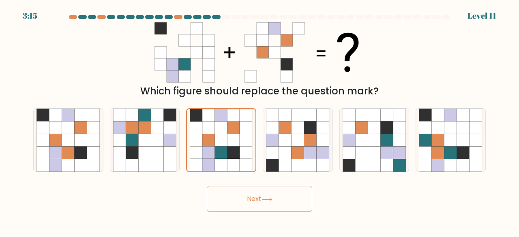
click at [249, 195] on button "Next" at bounding box center [259, 199] width 105 height 26
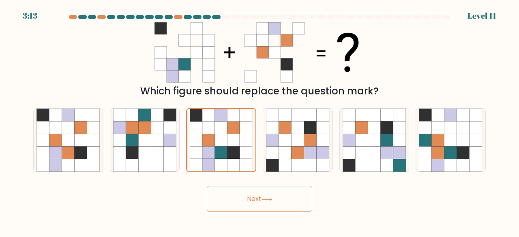
click at [249, 195] on button "Next" at bounding box center [259, 199] width 105 height 26
click at [254, 197] on button "Next" at bounding box center [259, 199] width 105 height 26
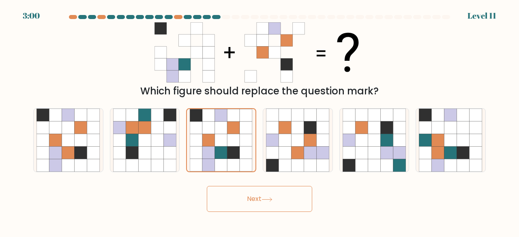
click at [254, 197] on button "Next" at bounding box center [259, 199] width 105 height 26
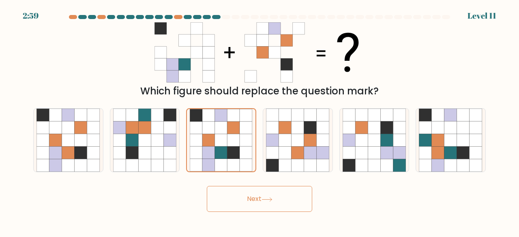
click at [254, 197] on button "Next" at bounding box center [259, 199] width 105 height 26
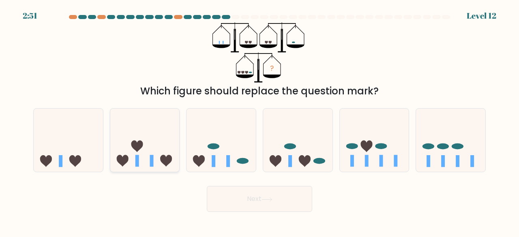
click at [126, 163] on icon at bounding box center [144, 139] width 69 height 57
click at [259, 121] on input "b." at bounding box center [259, 120] width 0 height 2
radio input "true"
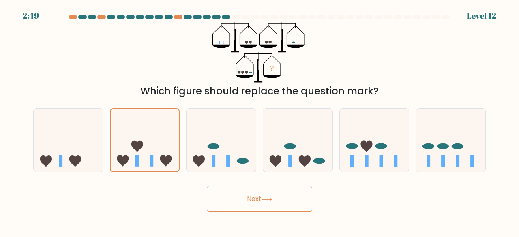
click at [253, 197] on button "Next" at bounding box center [259, 199] width 105 height 26
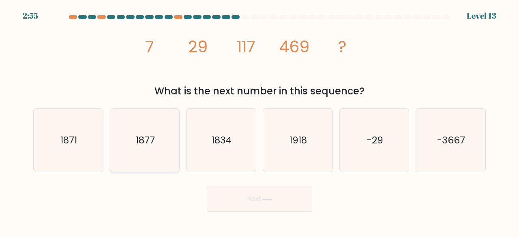
click at [147, 141] on text "1877" at bounding box center [145, 139] width 19 height 13
click at [259, 121] on input "b. 1877" at bounding box center [259, 120] width 0 height 2
radio input "true"
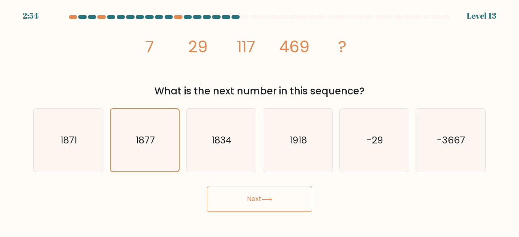
click at [252, 199] on button "Next" at bounding box center [259, 199] width 105 height 26
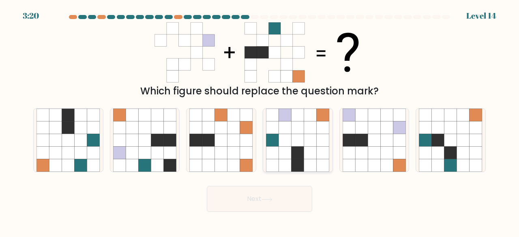
click at [295, 158] on icon at bounding box center [297, 153] width 13 height 13
click at [260, 121] on input "d." at bounding box center [259, 120] width 0 height 2
radio input "true"
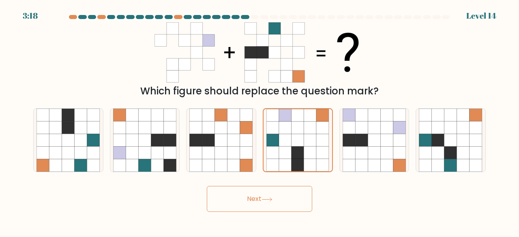
click at [259, 199] on button "Next" at bounding box center [259, 199] width 105 height 26
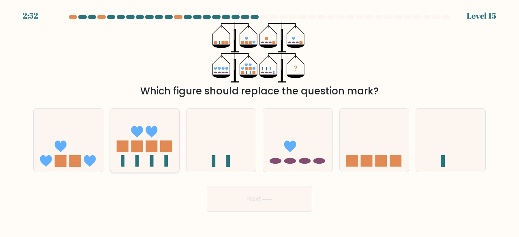
click at [158, 140] on icon at bounding box center [144, 139] width 69 height 57
click at [259, 121] on input "b." at bounding box center [259, 120] width 0 height 2
radio input "true"
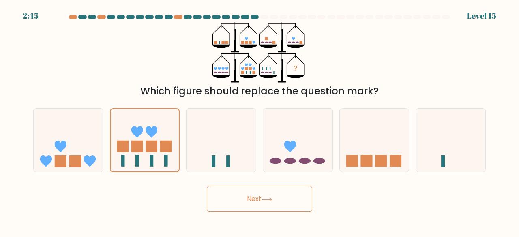
click at [256, 198] on button "Next" at bounding box center [259, 199] width 105 height 26
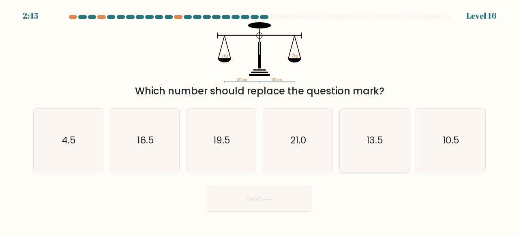
click at [371, 133] on text "13.5" at bounding box center [374, 139] width 17 height 13
click at [260, 121] on input "e. 13.5" at bounding box center [259, 120] width 0 height 2
radio input "true"
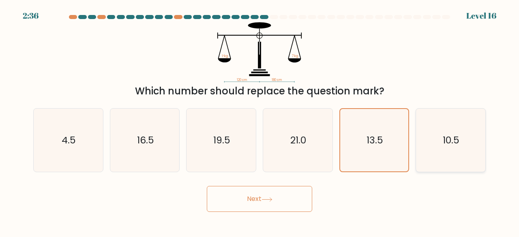
click at [448, 144] on text "10.5" at bounding box center [451, 139] width 17 height 13
click at [260, 121] on input "f. 10.5" at bounding box center [259, 120] width 0 height 2
radio input "true"
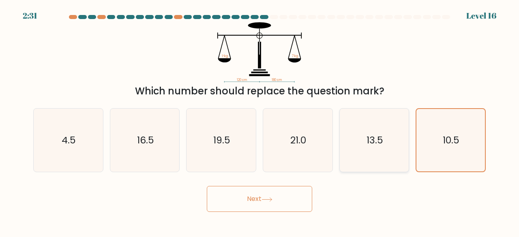
click at [372, 140] on text "13.5" at bounding box center [374, 139] width 17 height 13
click at [260, 121] on input "e. 13.5" at bounding box center [259, 120] width 0 height 2
radio input "true"
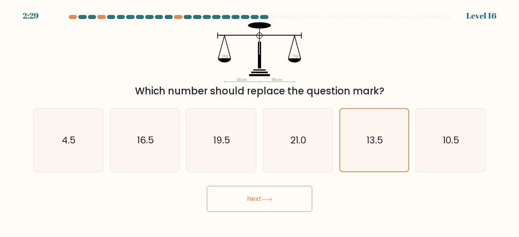
click at [250, 197] on button "Next" at bounding box center [259, 199] width 105 height 26
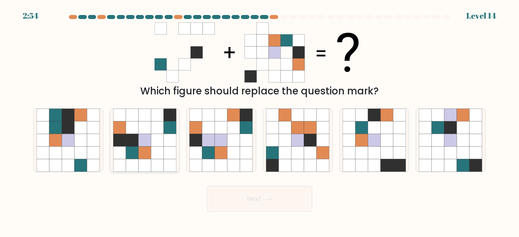
click at [151, 152] on icon at bounding box center [157, 153] width 13 height 13
click at [259, 121] on input "b." at bounding box center [259, 120] width 0 height 2
radio input "true"
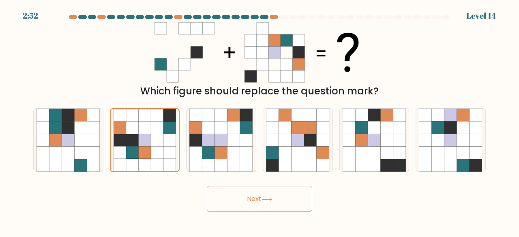
click at [258, 195] on button "Next" at bounding box center [259, 199] width 105 height 26
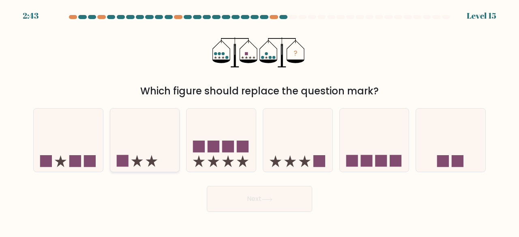
click at [152, 155] on icon at bounding box center [144, 139] width 69 height 57
click at [259, 121] on input "b." at bounding box center [259, 120] width 0 height 2
radio input "true"
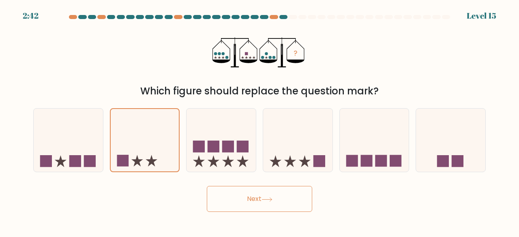
click at [257, 198] on button "Next" at bounding box center [259, 199] width 105 height 26
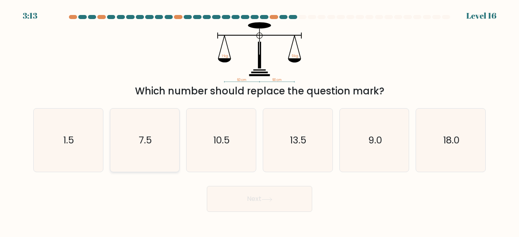
click at [149, 138] on text "7.5" at bounding box center [145, 139] width 13 height 13
click at [259, 121] on input "b. 7.5" at bounding box center [259, 120] width 0 height 2
radio input "true"
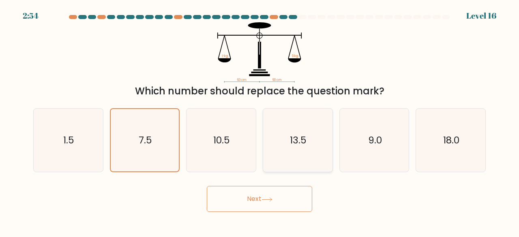
click at [284, 141] on icon "13.5" at bounding box center [298, 141] width 64 height 64
click at [260, 121] on input "d. 13.5" at bounding box center [259, 120] width 0 height 2
radio input "true"
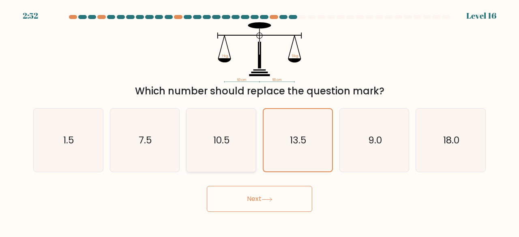
click at [235, 141] on icon "10.5" at bounding box center [221, 141] width 64 height 64
click at [259, 121] on input "c. 10.5" at bounding box center [259, 120] width 0 height 2
radio input "true"
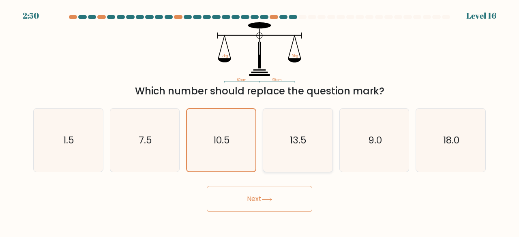
click at [288, 139] on icon "13.5" at bounding box center [298, 141] width 64 height 64
click at [260, 121] on input "d. 13.5" at bounding box center [259, 120] width 0 height 2
radio input "true"
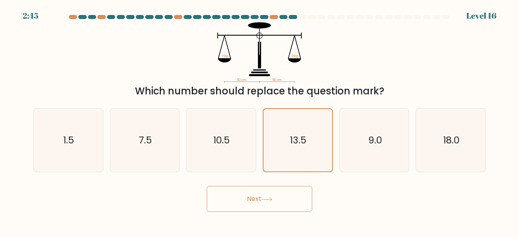
click at [254, 196] on button "Next" at bounding box center [259, 199] width 105 height 26
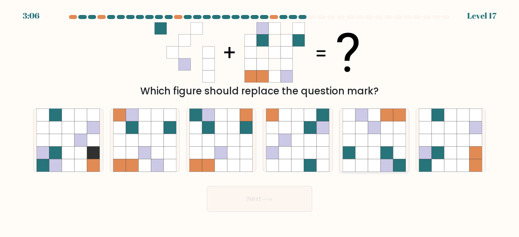
click at [384, 135] on icon at bounding box center [387, 140] width 13 height 13
click at [260, 121] on input "e." at bounding box center [259, 120] width 0 height 2
radio input "true"
click at [263, 197] on button "Next" at bounding box center [259, 199] width 105 height 26
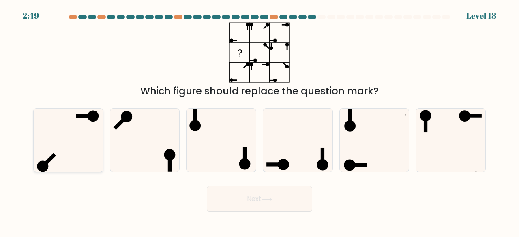
click at [82, 127] on icon at bounding box center [68, 141] width 64 height 64
click at [259, 121] on input "a." at bounding box center [259, 120] width 0 height 2
radio input "true"
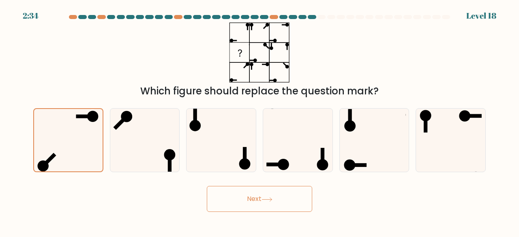
click at [248, 193] on button "Next" at bounding box center [259, 199] width 105 height 26
click at [254, 196] on button "Next" at bounding box center [259, 199] width 105 height 26
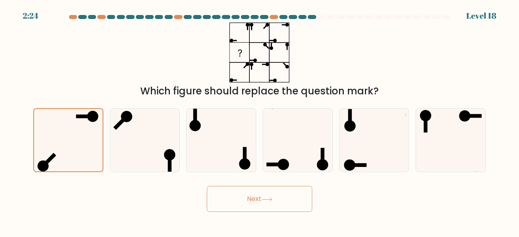
click at [254, 196] on button "Next" at bounding box center [259, 199] width 105 height 26
click at [261, 222] on body "2:21 Level 18" at bounding box center [259, 118] width 519 height 237
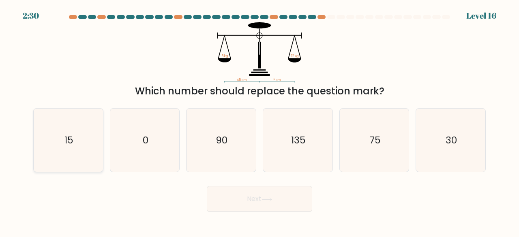
click at [44, 135] on icon "15" at bounding box center [68, 141] width 64 height 64
click at [259, 121] on input "a. 15" at bounding box center [259, 120] width 0 height 2
radio input "true"
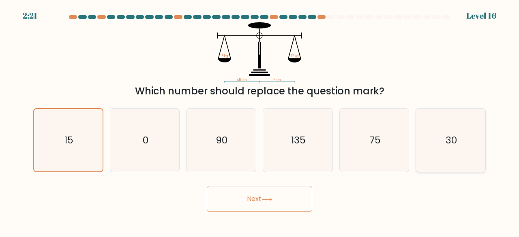
click at [441, 138] on icon "30" at bounding box center [451, 141] width 64 height 64
click at [260, 121] on input "f. 30" at bounding box center [259, 120] width 0 height 2
radio input "true"
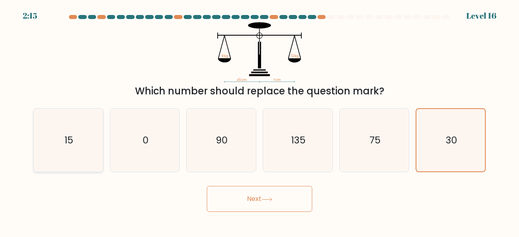
click at [89, 147] on icon "15" at bounding box center [68, 141] width 64 height 64
click at [259, 121] on input "a. 15" at bounding box center [259, 120] width 0 height 2
radio input "true"
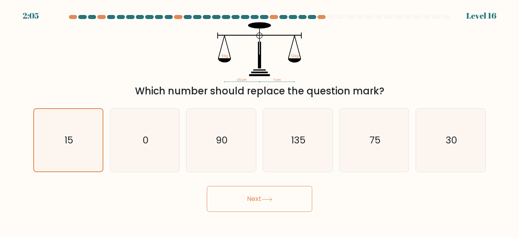
click at [256, 196] on button "Next" at bounding box center [259, 199] width 105 height 26
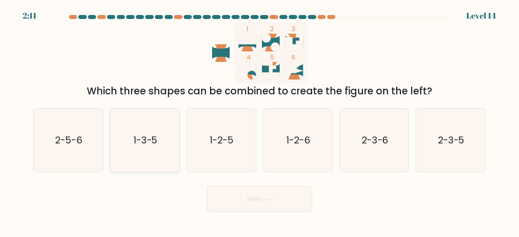
click at [145, 150] on icon "1-3-5" at bounding box center [145, 141] width 64 height 64
click at [259, 121] on input "b. 1-3-5" at bounding box center [259, 120] width 0 height 2
radio input "true"
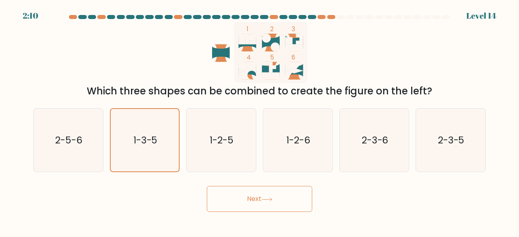
click at [250, 197] on button "Next" at bounding box center [259, 199] width 105 height 26
click at [282, 192] on button "Next" at bounding box center [259, 199] width 105 height 26
click at [264, 196] on button "Next" at bounding box center [259, 199] width 105 height 26
click at [255, 197] on button "Next" at bounding box center [259, 199] width 105 height 26
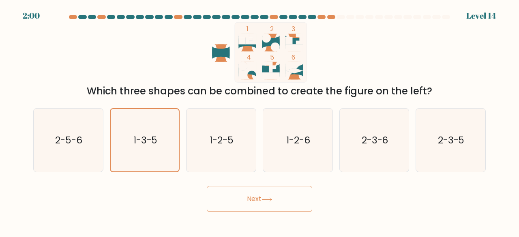
click at [255, 197] on button "Next" at bounding box center [259, 199] width 105 height 26
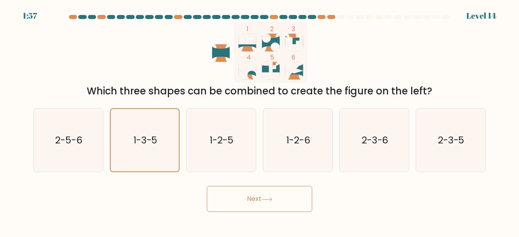
click at [255, 197] on button "Next" at bounding box center [259, 199] width 105 height 26
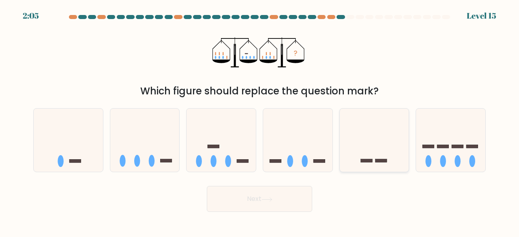
click at [370, 169] on icon at bounding box center [374, 139] width 69 height 57
click at [260, 121] on input "e." at bounding box center [259, 120] width 0 height 2
radio input "true"
click at [252, 196] on button "Next" at bounding box center [259, 199] width 105 height 26
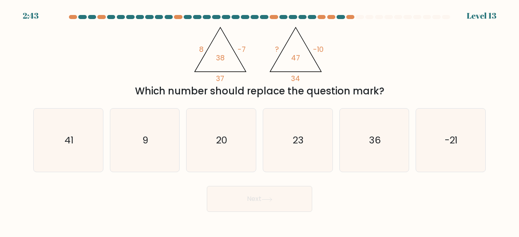
click at [252, 196] on button "Next" at bounding box center [259, 199] width 105 height 26
click at [289, 178] on form at bounding box center [259, 113] width 519 height 197
click at [295, 141] on text "23" at bounding box center [298, 139] width 11 height 13
click at [260, 121] on input "d. 23" at bounding box center [259, 120] width 0 height 2
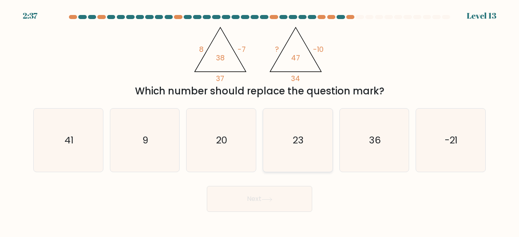
radio input "true"
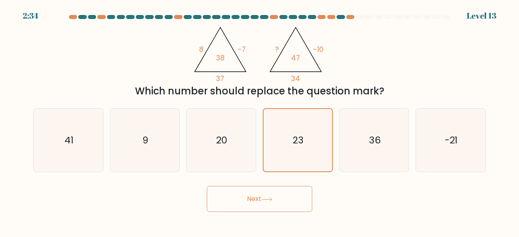
click at [251, 197] on button "Next" at bounding box center [259, 199] width 105 height 26
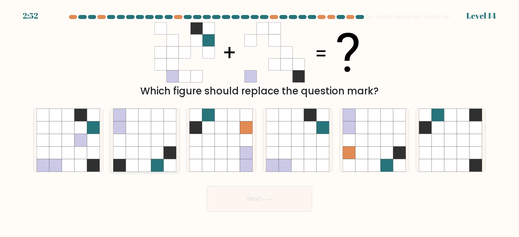
click at [133, 131] on icon at bounding box center [132, 127] width 13 height 13
click at [259, 121] on input "b." at bounding box center [259, 120] width 0 height 2
radio input "true"
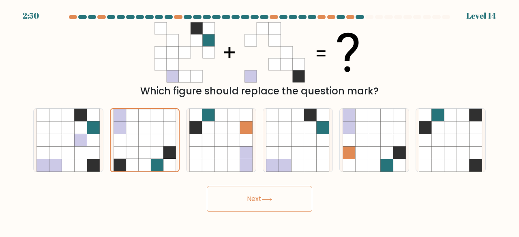
click at [259, 199] on button "Next" at bounding box center [259, 199] width 105 height 26
click at [247, 195] on button "Next" at bounding box center [259, 199] width 105 height 26
click at [254, 197] on button "Next" at bounding box center [259, 199] width 105 height 26
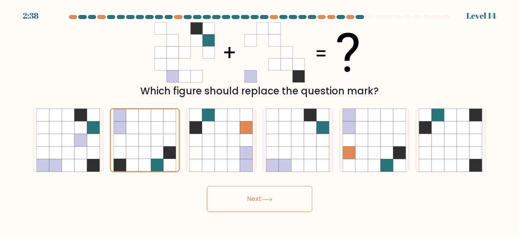
click at [254, 197] on button "Next" at bounding box center [259, 199] width 105 height 26
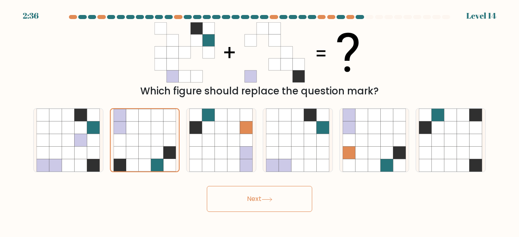
click at [254, 197] on button "Next" at bounding box center [259, 199] width 105 height 26
click at [245, 197] on button "Next" at bounding box center [259, 199] width 105 height 26
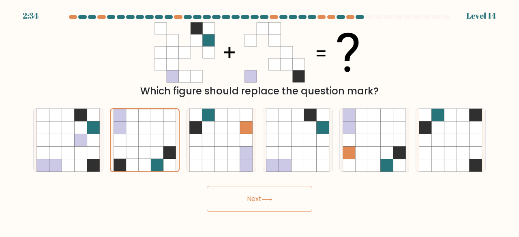
click at [245, 197] on button "Next" at bounding box center [259, 199] width 105 height 26
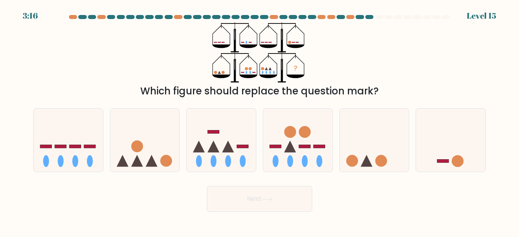
click at [262, 195] on button "Next" at bounding box center [259, 199] width 105 height 26
click at [346, 65] on div "? Which figure should replace the question mark?" at bounding box center [259, 60] width 462 height 76
click at [351, 163] on circle at bounding box center [352, 161] width 12 height 12
click at [260, 121] on input "e." at bounding box center [259, 120] width 0 height 2
radio input "true"
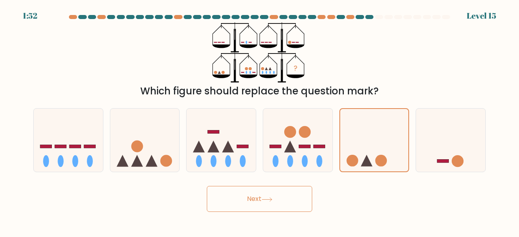
click at [252, 197] on button "Next" at bounding box center [259, 199] width 105 height 26
click at [250, 197] on button "Next" at bounding box center [259, 199] width 105 height 26
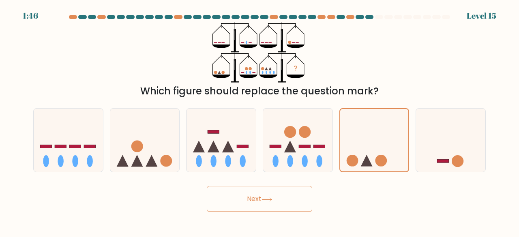
click at [250, 197] on button "Next" at bounding box center [259, 199] width 105 height 26
click at [250, 199] on button "Next" at bounding box center [259, 199] width 105 height 26
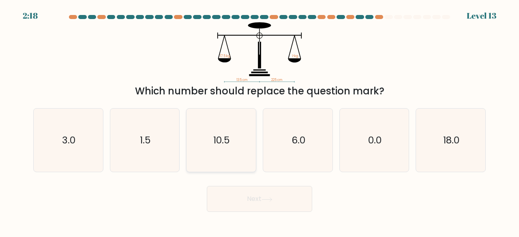
click at [218, 146] on text "10.5" at bounding box center [222, 139] width 17 height 13
click at [259, 121] on input "c. 10.5" at bounding box center [259, 120] width 0 height 2
radio input "true"
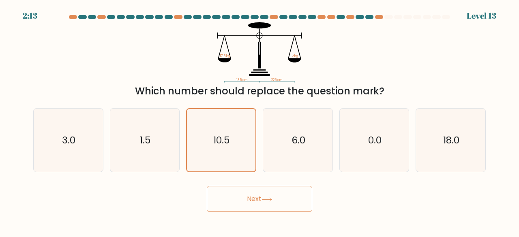
click at [259, 200] on button "Next" at bounding box center [259, 199] width 105 height 26
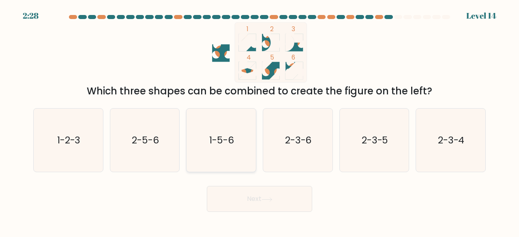
click at [224, 138] on text "1-5-6" at bounding box center [222, 139] width 25 height 13
click at [259, 121] on input "c. 1-5-6" at bounding box center [259, 120] width 0 height 2
radio input "true"
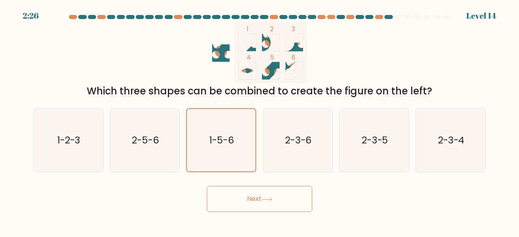
click at [248, 193] on button "Next" at bounding box center [259, 199] width 105 height 26
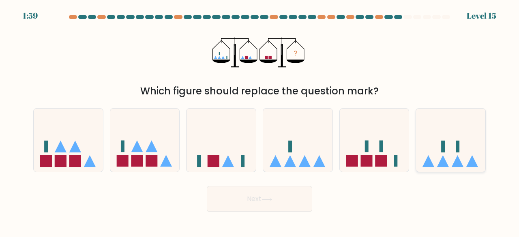
click at [440, 154] on icon at bounding box center [450, 139] width 69 height 57
click at [260, 121] on input "f." at bounding box center [259, 120] width 0 height 2
radio input "true"
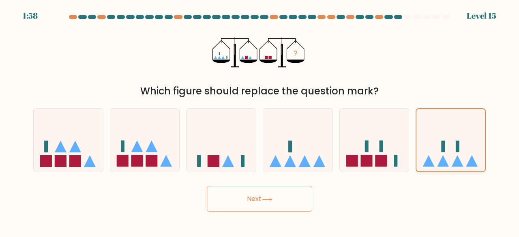
click at [252, 195] on button "Next" at bounding box center [259, 199] width 105 height 26
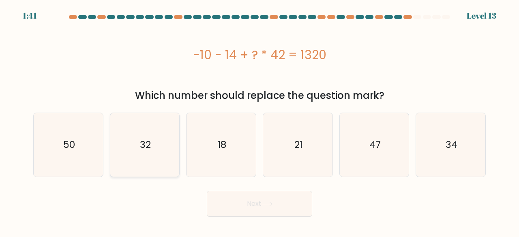
click at [163, 124] on icon "32" at bounding box center [145, 145] width 64 height 64
click at [259, 121] on input "b. 32" at bounding box center [259, 120] width 0 height 2
radio input "true"
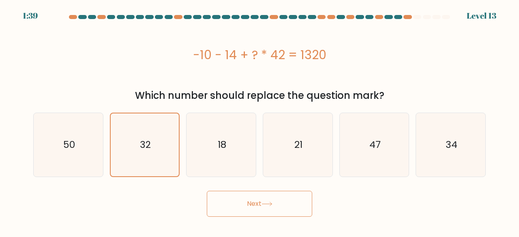
click at [253, 199] on button "Next" at bounding box center [259, 204] width 105 height 26
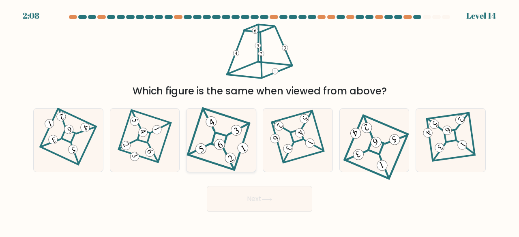
click at [195, 117] on icon at bounding box center [221, 140] width 59 height 51
click at [259, 119] on input "c." at bounding box center [259, 120] width 0 height 2
radio input "true"
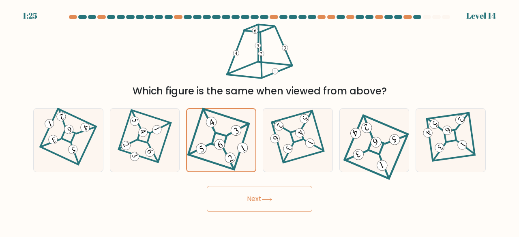
click at [249, 199] on button "Next" at bounding box center [259, 199] width 105 height 26
click at [260, 191] on button "Next" at bounding box center [259, 199] width 105 height 26
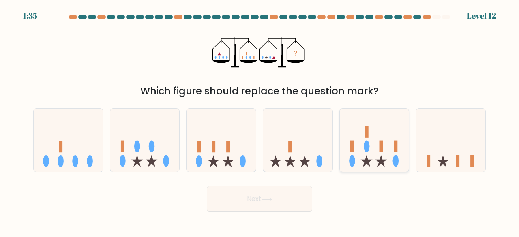
click at [358, 150] on icon at bounding box center [374, 139] width 69 height 57
click at [260, 121] on input "e." at bounding box center [259, 120] width 0 height 2
radio input "true"
click at [430, 155] on icon at bounding box center [450, 139] width 69 height 57
click at [260, 121] on input "f." at bounding box center [259, 120] width 0 height 2
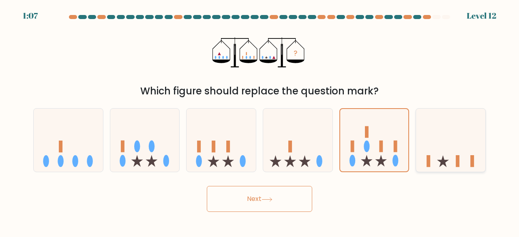
radio input "true"
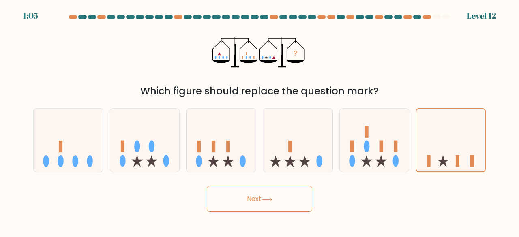
click at [252, 199] on button "Next" at bounding box center [259, 199] width 105 height 26
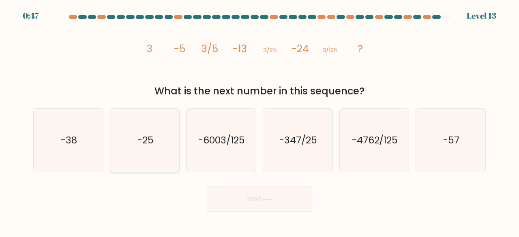
click at [156, 145] on icon "-25" at bounding box center [145, 141] width 64 height 64
click at [259, 121] on input "b. -25" at bounding box center [259, 120] width 0 height 2
radio input "true"
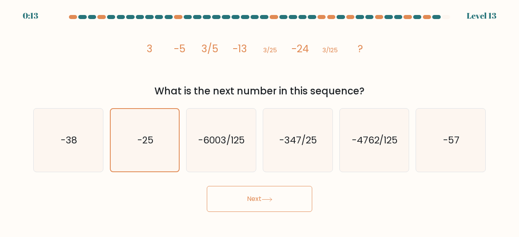
click at [105, 143] on div "a. -38" at bounding box center [68, 140] width 77 height 64
click at [90, 137] on icon "-38" at bounding box center [68, 141] width 64 height 64
click at [259, 121] on input "a. -38" at bounding box center [259, 120] width 0 height 2
radio input "true"
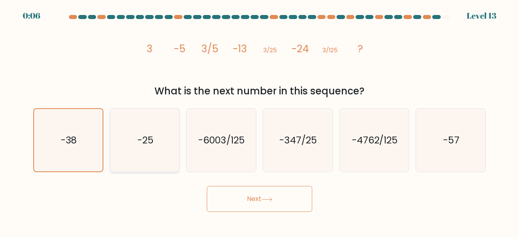
click at [137, 150] on icon "-25" at bounding box center [145, 141] width 64 height 64
click at [259, 121] on input "b. -25" at bounding box center [259, 120] width 0 height 2
radio input "true"
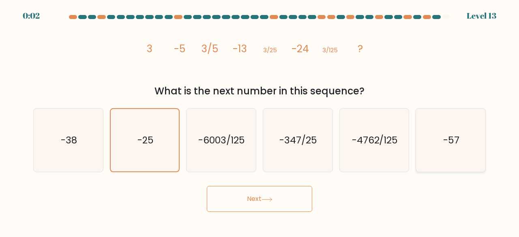
click at [451, 139] on text "-57" at bounding box center [451, 139] width 16 height 13
click at [260, 121] on input "f. -57" at bounding box center [259, 120] width 0 height 2
radio input "true"
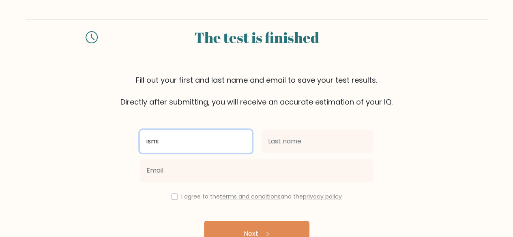
drag, startPoint x: 169, startPoint y: 148, endPoint x: 141, endPoint y: 146, distance: 28.5
click at [141, 146] on input "ismi" at bounding box center [196, 141] width 112 height 23
type input "ISMI"
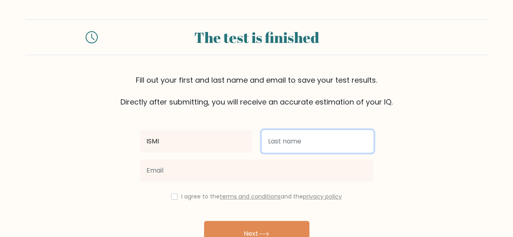
click at [287, 141] on input "text" at bounding box center [317, 141] width 112 height 23
type input "ROFIAH"
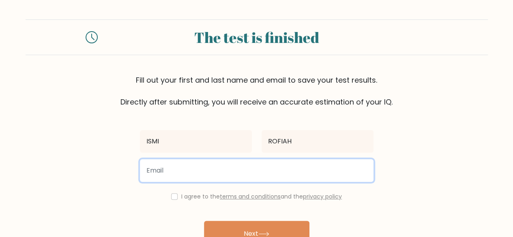
click at [163, 167] on input "email" at bounding box center [256, 170] width 233 height 23
type input "[EMAIL_ADDRESS][DOMAIN_NAME]"
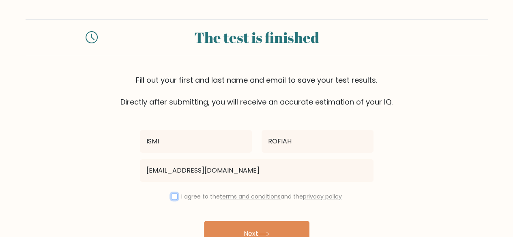
click at [172, 199] on input "checkbox" at bounding box center [174, 196] width 6 height 6
checkbox input "true"
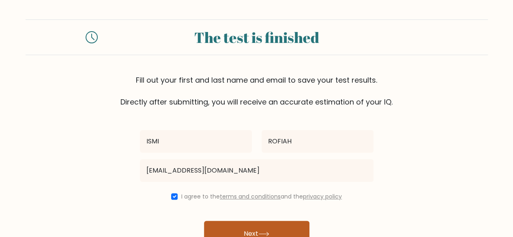
click at [253, 228] on button "Next" at bounding box center [256, 234] width 105 height 26
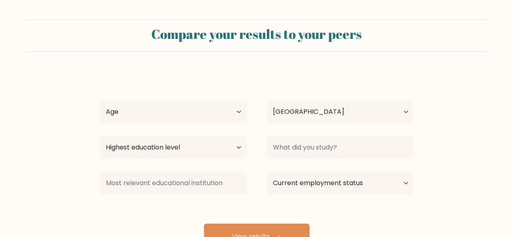
select select "ID"
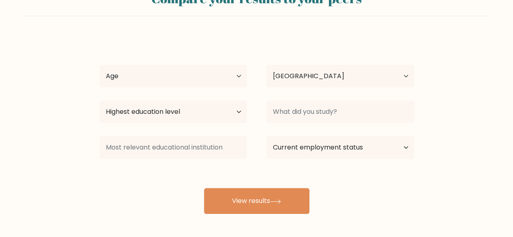
scroll to position [34, 0]
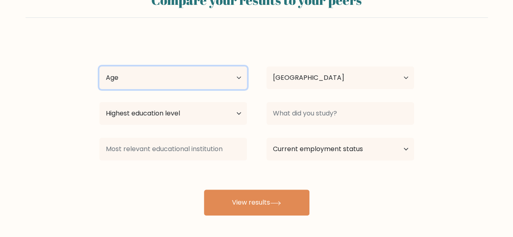
click at [234, 80] on select "Age Under [DEMOGRAPHIC_DATA] [DEMOGRAPHIC_DATA] [DEMOGRAPHIC_DATA] [DEMOGRAPHIC…" at bounding box center [173, 77] width 148 height 23
select select "25_34"
click at [99, 66] on select "Age Under [DEMOGRAPHIC_DATA] [DEMOGRAPHIC_DATA] [DEMOGRAPHIC_DATA] [DEMOGRAPHIC…" at bounding box center [173, 77] width 148 height 23
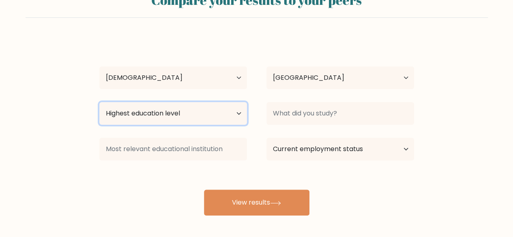
click at [214, 110] on select "Highest education level No schooling Primary Lower Secondary Upper Secondary Oc…" at bounding box center [173, 113] width 148 height 23
select select "bachelors_degree"
click at [99, 102] on select "Highest education level No schooling Primary Lower Secondary Upper Secondary Oc…" at bounding box center [173, 113] width 148 height 23
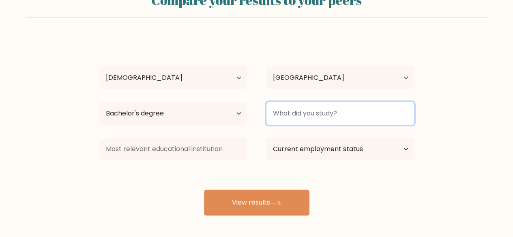
click at [298, 114] on input at bounding box center [340, 113] width 148 height 23
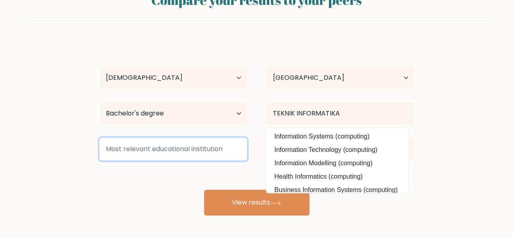
click at [199, 150] on input at bounding box center [173, 149] width 148 height 23
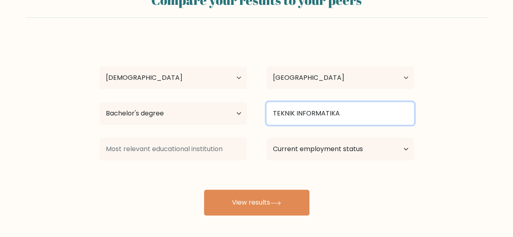
click at [364, 106] on input "TEKNIK INFORMATIKA" at bounding box center [340, 113] width 148 height 23
click at [349, 115] on input "TEKNIK INFORMATIKA" at bounding box center [340, 113] width 148 height 23
drag, startPoint x: 349, startPoint y: 115, endPoint x: 270, endPoint y: 119, distance: 79.1
click at [270, 119] on input "TEKNIK INFORMATIKA" at bounding box center [340, 113] width 148 height 23
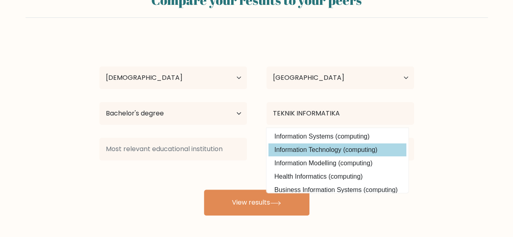
click at [321, 154] on div "ISMI ROFIAH Age Under 18 years old 18-24 years old 25-34 years old 35-44 years …" at bounding box center [256, 126] width 324 height 178
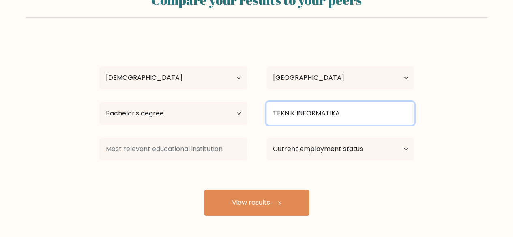
click at [340, 118] on input "TEKNIK INFORMATIKA" at bounding box center [340, 113] width 148 height 23
drag, startPoint x: 342, startPoint y: 113, endPoint x: 260, endPoint y: 127, distance: 83.4
click at [260, 127] on div "TEKNIK INFORMATIKA" at bounding box center [340, 113] width 167 height 29
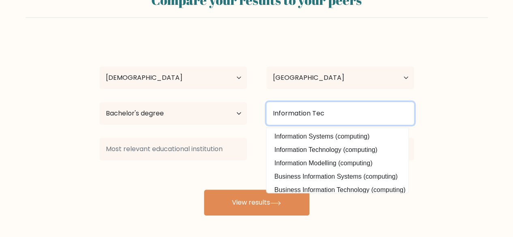
type input "Information Tec"
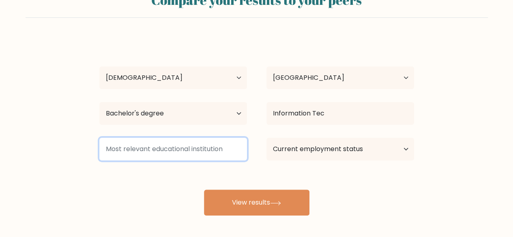
click at [192, 148] on input at bounding box center [173, 149] width 148 height 23
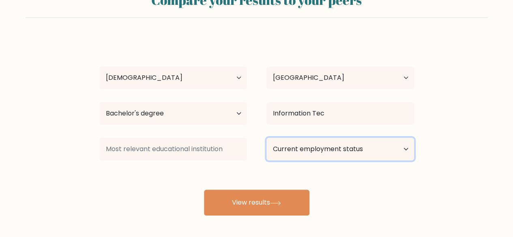
click at [330, 147] on select "Current employment status Employed Student Retired Other / prefer not to answer" at bounding box center [340, 149] width 148 height 23
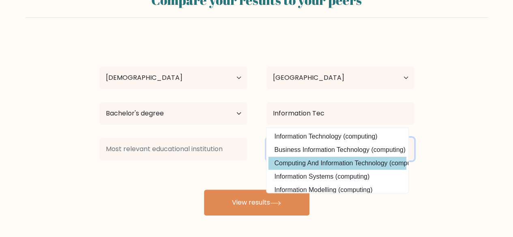
select select "other"
click at [266, 138] on select "Current employment status Employed Student Retired Other / prefer not to answer" at bounding box center [340, 149] width 148 height 23
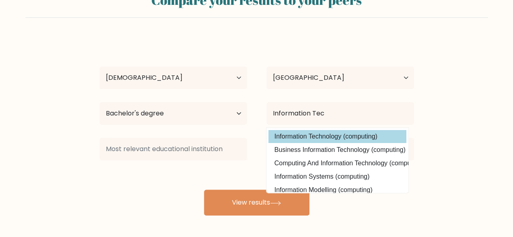
click at [314, 139] on option "Information Technology (computing)" at bounding box center [337, 136] width 138 height 13
type input "Information Technology"
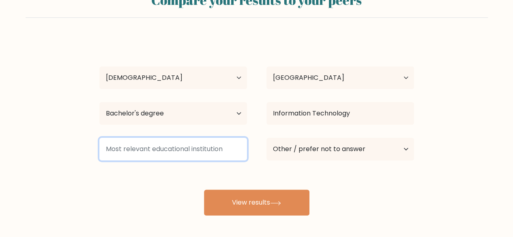
click at [216, 152] on input at bounding box center [173, 149] width 148 height 23
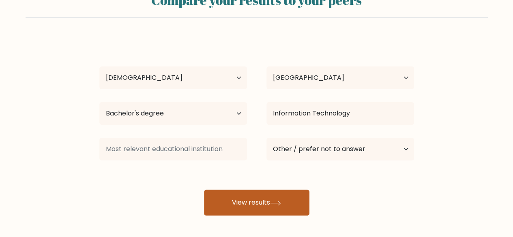
click at [257, 200] on button "View results" at bounding box center [256, 203] width 105 height 26
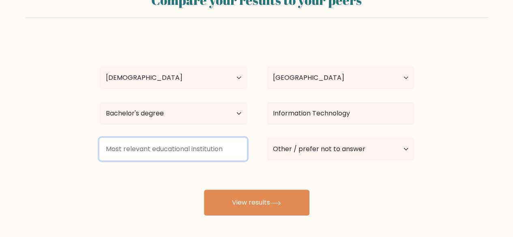
click at [135, 147] on input at bounding box center [173, 149] width 148 height 23
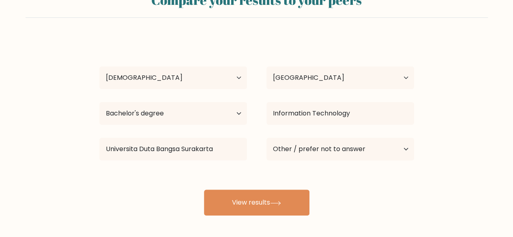
click at [128, 170] on div "ISMI ROFIAH Age Under 18 years old 18-24 years old 25-34 years old 35-44 years …" at bounding box center [256, 126] width 324 height 178
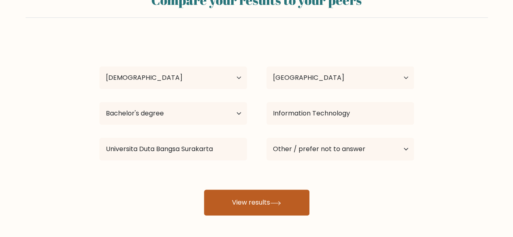
click at [255, 203] on button "View results" at bounding box center [256, 203] width 105 height 26
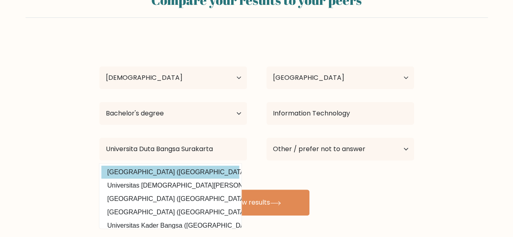
click at [214, 174] on option "Universitas Duta Bangsa Surakarta (Indonesia)" at bounding box center [170, 172] width 138 height 13
type input "Universitas Duta Bangsa Surakarta"
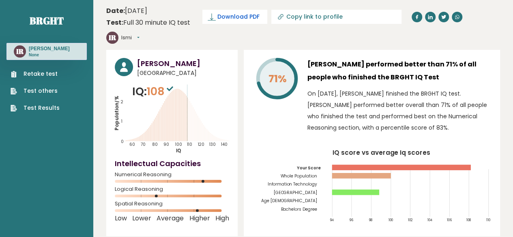
click at [220, 16] on span "Download PDF" at bounding box center [238, 17] width 42 height 9
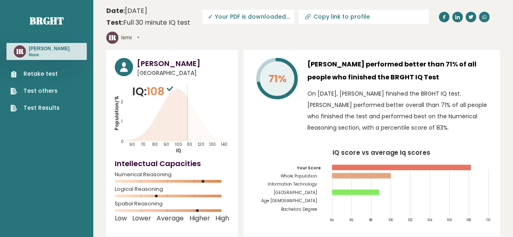
click at [493, 128] on div "71% [PERSON_NAME] performed better than 71% of all people who finished the BRGH…" at bounding box center [372, 143] width 256 height 186
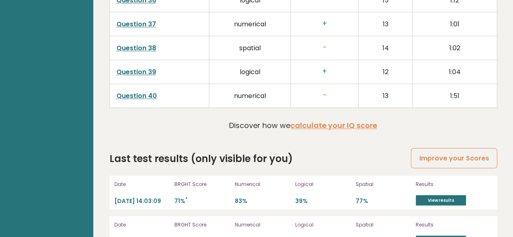
scroll to position [2191, 0]
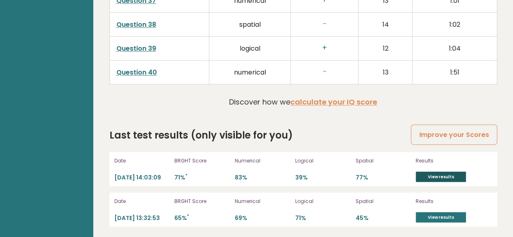
click at [430, 171] on link "View results" at bounding box center [440, 176] width 50 height 11
click at [435, 216] on link "View results" at bounding box center [440, 217] width 50 height 11
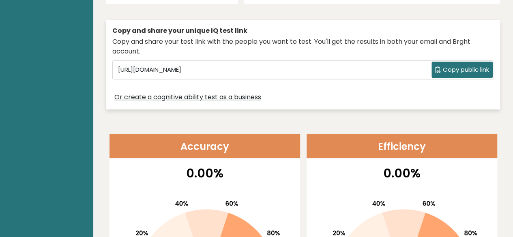
scroll to position [0, 0]
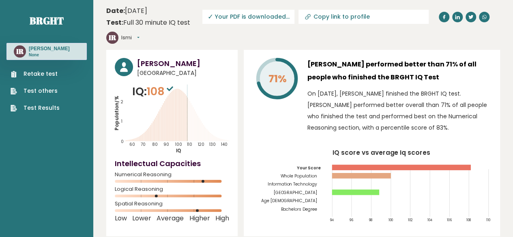
click at [139, 38] on button "Ismi" at bounding box center [130, 38] width 18 height 8
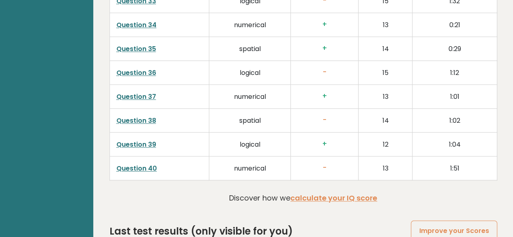
scroll to position [2116, 0]
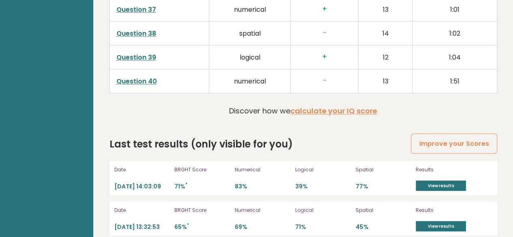
scroll to position [2191, 0]
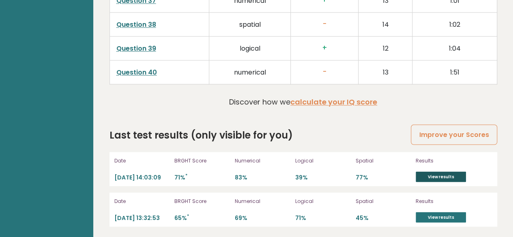
click at [442, 173] on link "View results" at bounding box center [440, 176] width 50 height 11
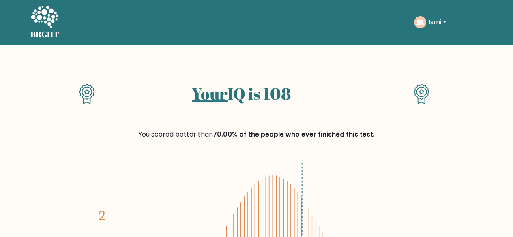
click at [392, 88] on div at bounding box center [393, 98] width 30 height 29
click at [437, 22] on button "Ismi" at bounding box center [437, 22] width 22 height 11
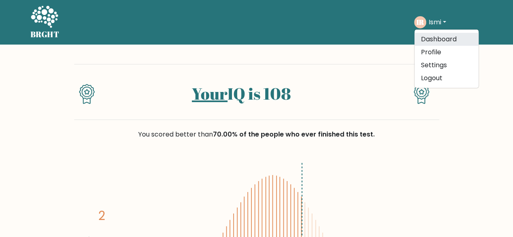
click at [427, 44] on link "Dashboard" at bounding box center [446, 39] width 64 height 13
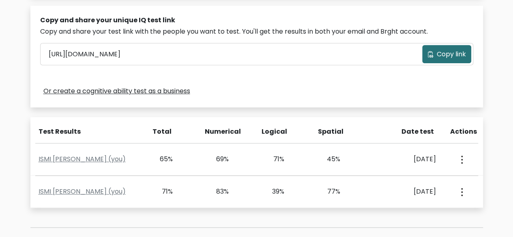
scroll to position [261, 0]
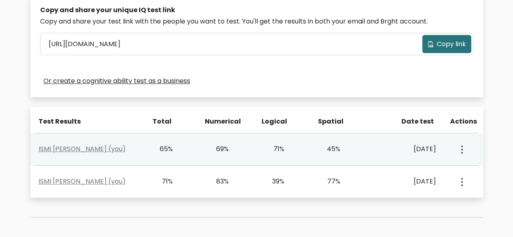
click at [459, 152] on button "button" at bounding box center [461, 149] width 6 height 25
click at [432, 167] on link "View Profile" at bounding box center [431, 172] width 64 height 13
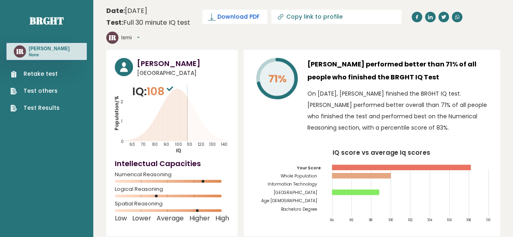
click at [230, 17] on span "Download PDF" at bounding box center [238, 17] width 42 height 9
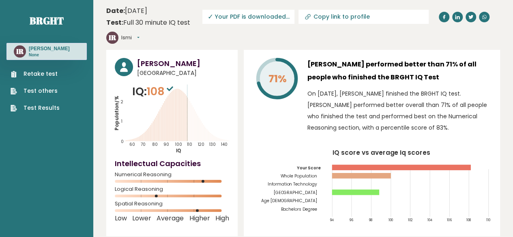
click at [143, 37] on div "IR Ismi Dashboard Profile Settings Logout" at bounding box center [140, 38] width 69 height 16
click at [139, 38] on button "Ismi" at bounding box center [130, 38] width 18 height 8
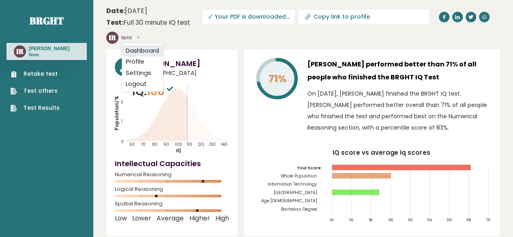
click at [139, 54] on link "Dashboard" at bounding box center [142, 50] width 41 height 11
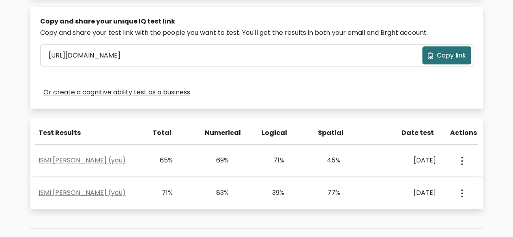
scroll to position [256, 0]
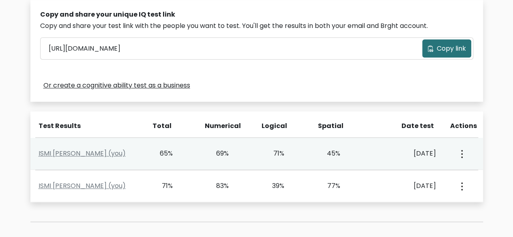
click icon "button"
drag, startPoint x: 460, startPoint y: 150, endPoint x: 482, endPoint y: 163, distance: 24.7
click div "ISMI ROFIAH (you) 65% 69% 71% 45% Sept. 9, 2025 View Profile"
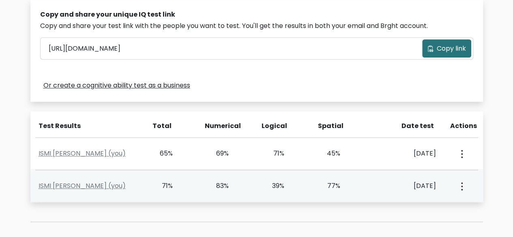
click icon "button"
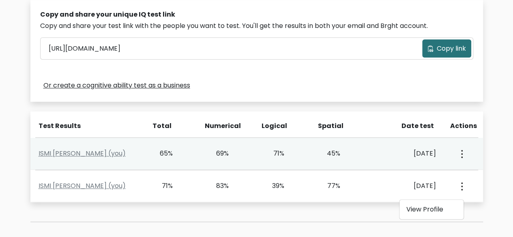
drag, startPoint x: 463, startPoint y: 153, endPoint x: 119, endPoint y: 157, distance: 344.6
click div "ISMI ROFIAH (you)"
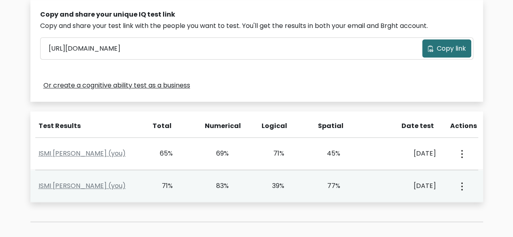
click button "button"
click link "View Profile"
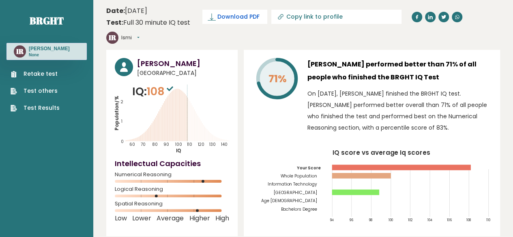
click at [245, 19] on span "Download PDF" at bounding box center [238, 17] width 42 height 9
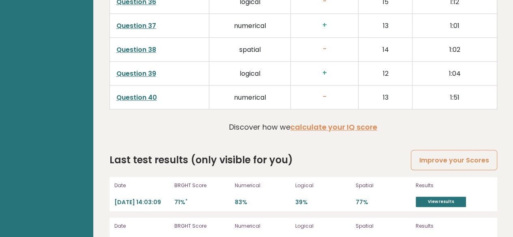
scroll to position [1958, 0]
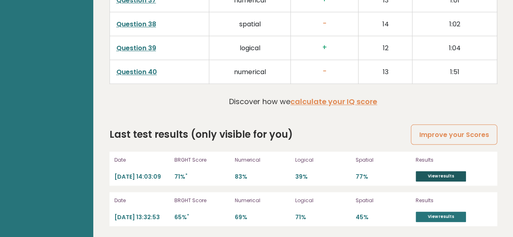
click at [430, 173] on link "View results" at bounding box center [440, 176] width 50 height 11
click at [484, 158] on p "Results" at bounding box center [453, 159] width 76 height 7
click at [445, 214] on link "View results" at bounding box center [440, 217] width 50 height 11
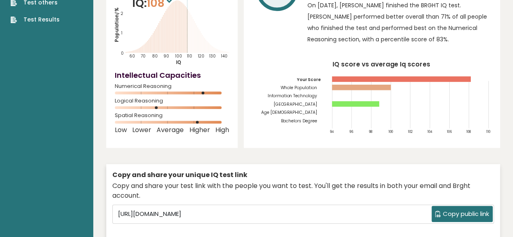
scroll to position [0, 0]
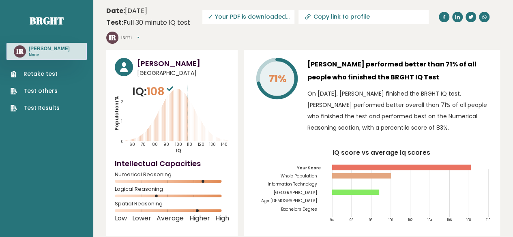
click at [255, 18] on span "✓ Your PDF is downloaded..." at bounding box center [248, 17] width 92 height 14
click at [22, 55] on text "IR" at bounding box center [20, 51] width 8 height 9
click at [35, 49] on h3 "Ismi Rofiah" at bounding box center [49, 48] width 41 height 6
drag, startPoint x: 29, startPoint y: 53, endPoint x: 275, endPoint y: 98, distance: 250.6
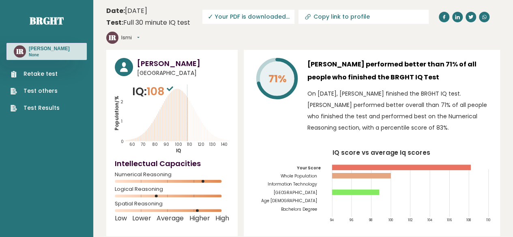
click at [246, 115] on div "71% Ismi Rofiah performed better than 71% of all people who finished the BRGHT …" at bounding box center [372, 143] width 256 height 186
click at [42, 75] on link "Retake test" at bounding box center [35, 74] width 49 height 9
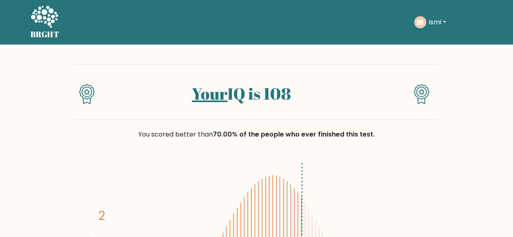
click at [444, 20] on button "Ismi" at bounding box center [437, 22] width 22 height 11
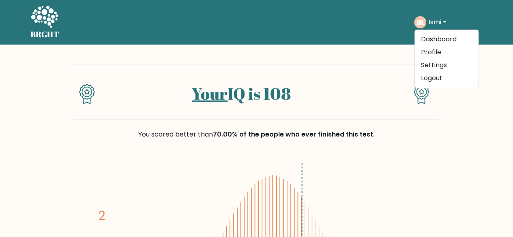
drag, startPoint x: 266, startPoint y: 101, endPoint x: 213, endPoint y: 146, distance: 69.0
click at [213, 146] on div "You scored better than 70.00% of the people who ever finished this test." at bounding box center [256, 139] width 365 height 39
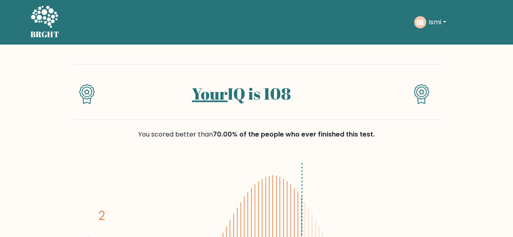
click at [387, 98] on div at bounding box center [393, 98] width 30 height 29
click at [439, 19] on button "Ismi" at bounding box center [437, 22] width 22 height 11
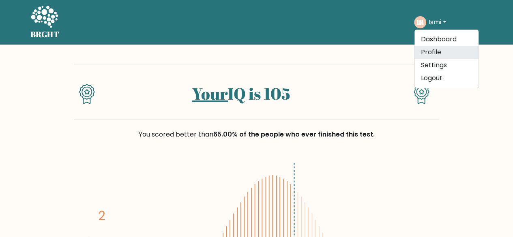
click at [430, 54] on link "Profile" at bounding box center [446, 52] width 64 height 13
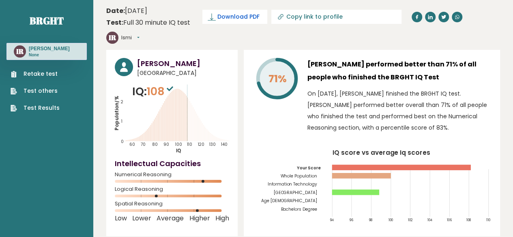
click at [237, 15] on span "Download PDF" at bounding box center [238, 17] width 42 height 9
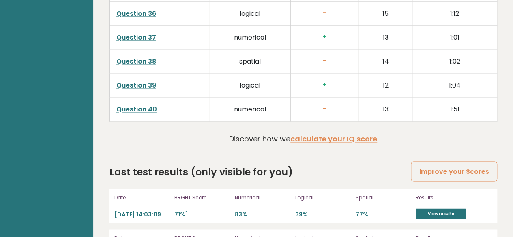
scroll to position [2191, 0]
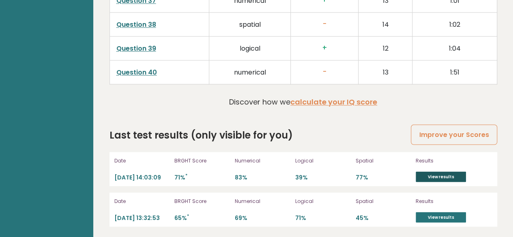
click at [441, 171] on link "View results" at bounding box center [440, 176] width 50 height 11
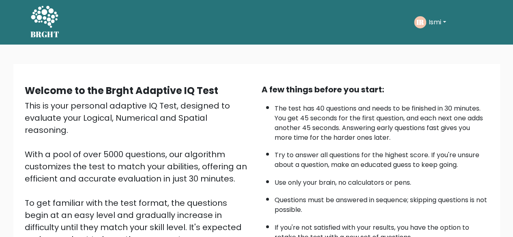
click at [448, 17] on button "Ismi" at bounding box center [437, 22] width 22 height 11
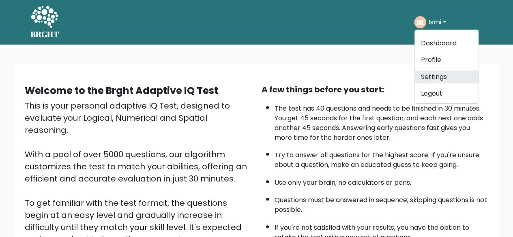
click at [434, 77] on link "Settings" at bounding box center [446, 77] width 64 height 13
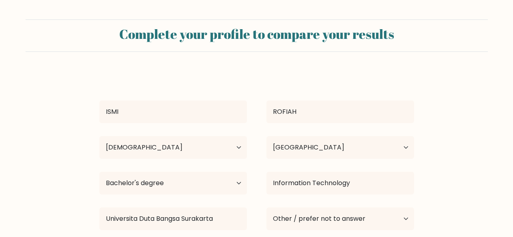
select select "25_34"
select select "ID"
select select "bachelors_degree"
select select "other"
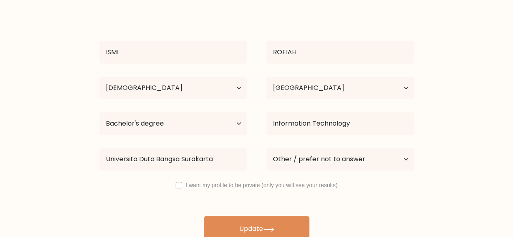
scroll to position [70, 0]
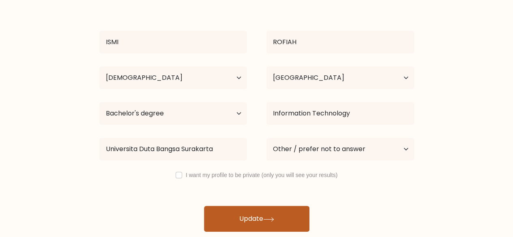
click at [233, 216] on button "Update" at bounding box center [256, 219] width 105 height 26
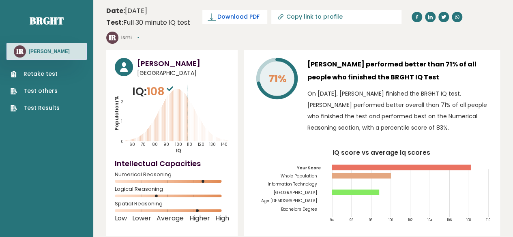
click at [239, 14] on span "Download PDF" at bounding box center [238, 17] width 42 height 9
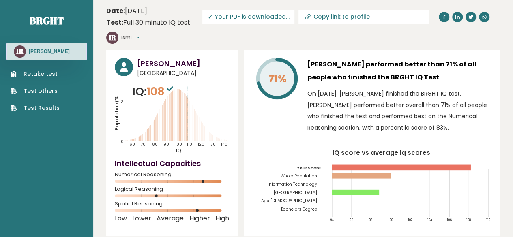
click at [138, 37] on button "Ismi" at bounding box center [130, 38] width 18 height 8
click at [134, 85] on link "Logout" at bounding box center [142, 84] width 41 height 11
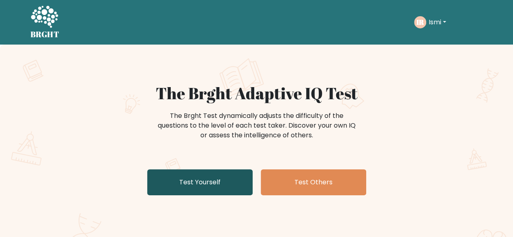
click at [199, 184] on link "Test Yourself" at bounding box center [199, 182] width 105 height 26
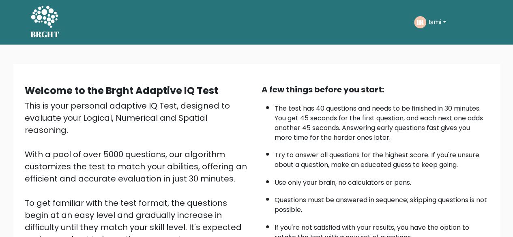
click at [447, 21] on button "Ismi" at bounding box center [437, 22] width 22 height 11
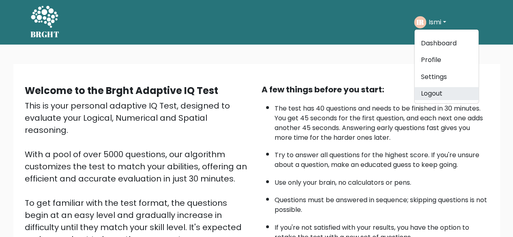
click at [434, 90] on link "Logout" at bounding box center [446, 93] width 64 height 13
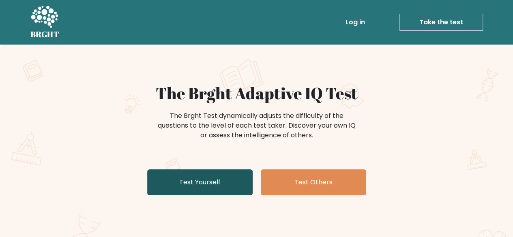
click at [202, 181] on link "Test Yourself" at bounding box center [199, 182] width 105 height 26
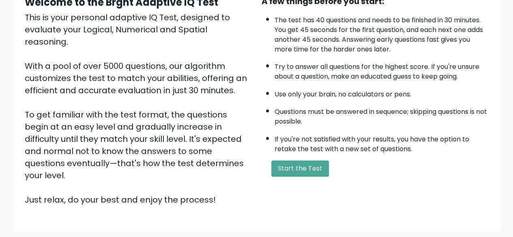
scroll to position [85, 0]
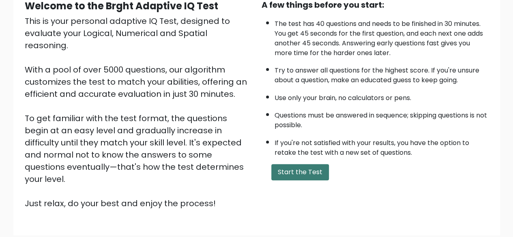
click at [298, 168] on button "Start the Test" at bounding box center [300, 172] width 58 height 16
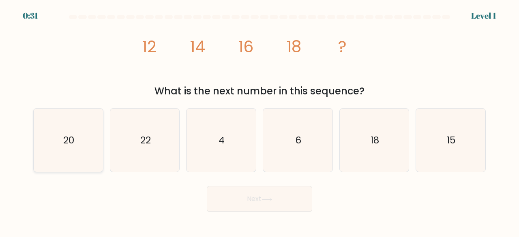
click at [62, 128] on icon "20" at bounding box center [68, 141] width 64 height 64
click at [259, 121] on input "a. 20" at bounding box center [259, 120] width 0 height 2
radio input "true"
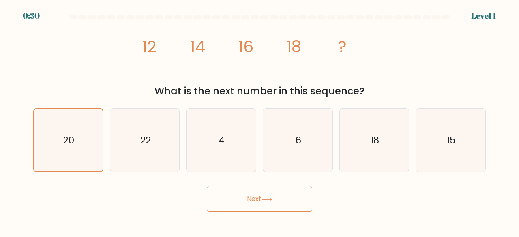
click at [253, 196] on button "Next" at bounding box center [259, 199] width 105 height 26
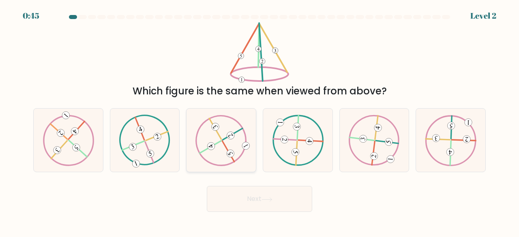
click at [227, 149] on icon at bounding box center [220, 140] width 51 height 51
click at [259, 121] on input "c." at bounding box center [259, 120] width 0 height 2
radio input "true"
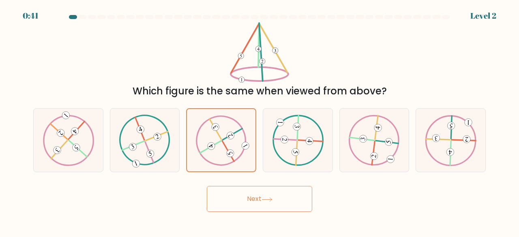
click at [259, 208] on button "Next" at bounding box center [259, 199] width 105 height 26
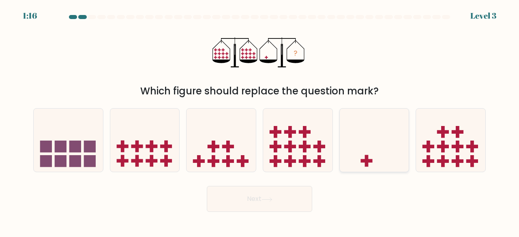
click at [370, 158] on icon at bounding box center [374, 139] width 69 height 57
click at [260, 121] on input "e." at bounding box center [259, 120] width 0 height 2
radio input "true"
click at [257, 200] on button "Next" at bounding box center [259, 199] width 105 height 26
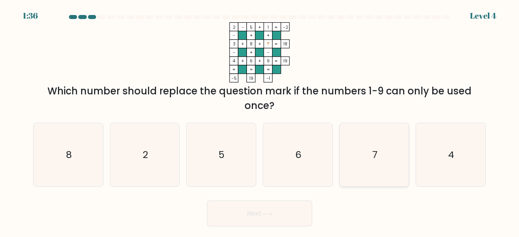
click at [376, 152] on text "7" at bounding box center [374, 154] width 5 height 13
click at [260, 121] on input "e. 7" at bounding box center [259, 120] width 0 height 2
radio input "true"
click at [256, 211] on button "Next" at bounding box center [259, 214] width 105 height 26
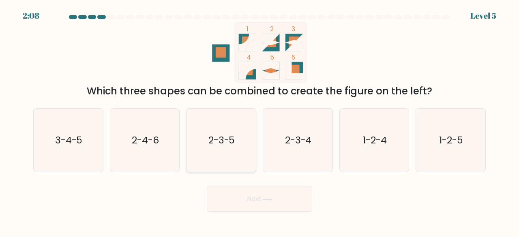
click at [218, 141] on text "2-3-5" at bounding box center [221, 139] width 27 height 13
click at [259, 121] on input "c. 2-3-5" at bounding box center [259, 120] width 0 height 2
radio input "true"
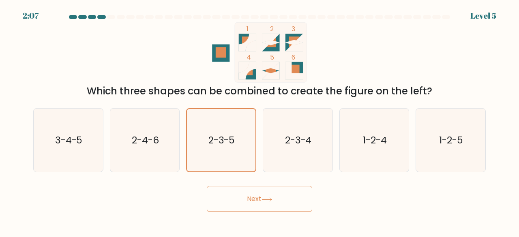
click at [255, 199] on button "Next" at bounding box center [259, 199] width 105 height 26
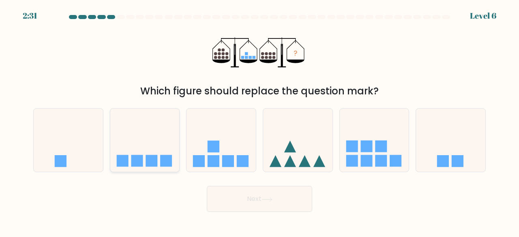
click at [166, 155] on rect at bounding box center [166, 161] width 12 height 12
click at [259, 121] on input "b." at bounding box center [259, 120] width 0 height 2
radio input "true"
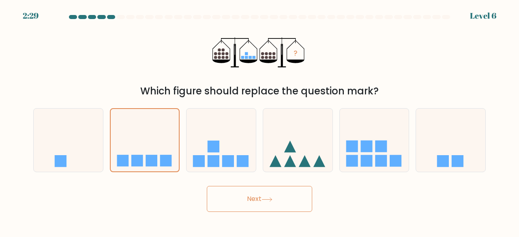
click at [247, 197] on button "Next" at bounding box center [259, 199] width 105 height 26
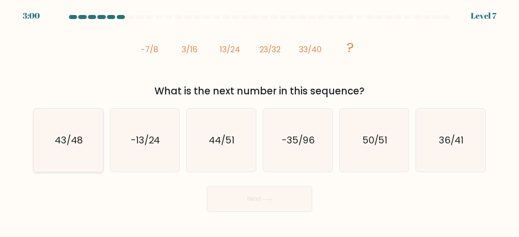
click at [75, 141] on text "43/48" at bounding box center [69, 139] width 28 height 13
click at [259, 121] on input "a. 43/48" at bounding box center [259, 120] width 0 height 2
radio input "true"
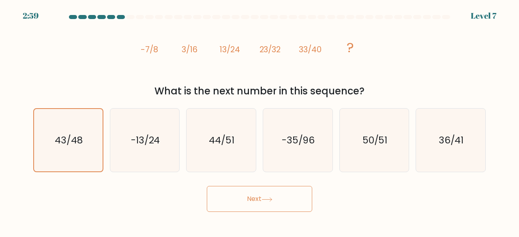
click at [256, 198] on button "Next" at bounding box center [259, 199] width 105 height 26
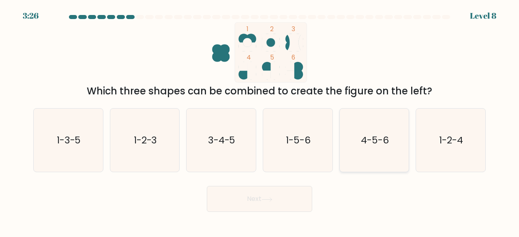
click at [357, 127] on icon "4-5-6" at bounding box center [375, 141] width 64 height 64
click at [260, 121] on input "e. 4-5-6" at bounding box center [259, 120] width 0 height 2
radio input "true"
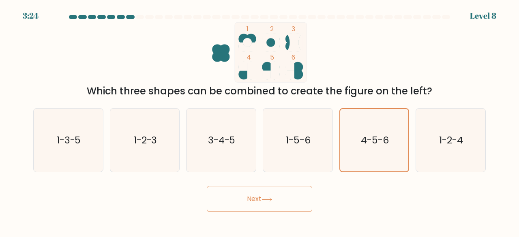
click at [258, 198] on button "Next" at bounding box center [259, 199] width 105 height 26
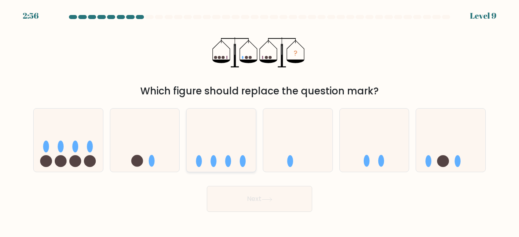
click at [216, 146] on icon at bounding box center [220, 139] width 69 height 57
click at [259, 121] on input "c." at bounding box center [259, 120] width 0 height 2
radio input "true"
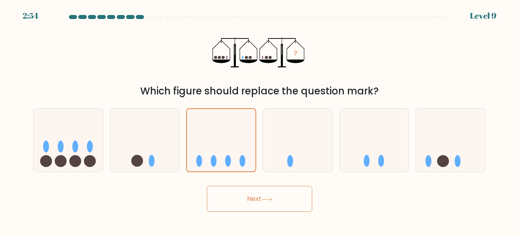
click at [263, 198] on button "Next" at bounding box center [259, 199] width 105 height 26
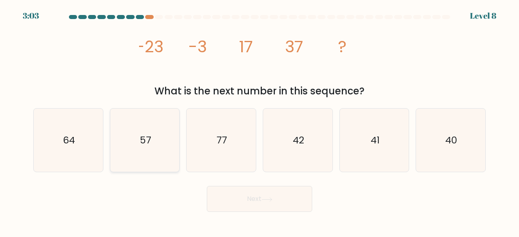
click at [149, 140] on text "57" at bounding box center [145, 139] width 11 height 13
click at [259, 121] on input "b. 57" at bounding box center [259, 120] width 0 height 2
radio input "true"
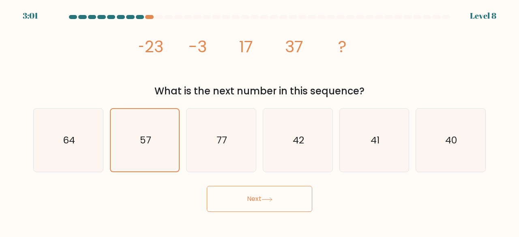
click at [248, 196] on button "Next" at bounding box center [259, 199] width 105 height 26
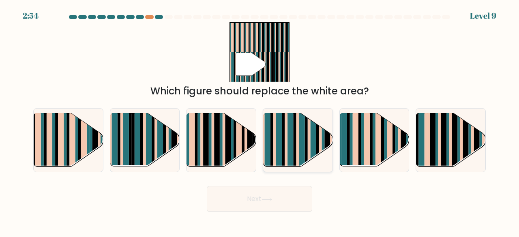
click at [274, 140] on rect at bounding box center [274, 146] width 3 height 69
click at [260, 121] on input "d." at bounding box center [259, 120] width 0 height 2
radio input "true"
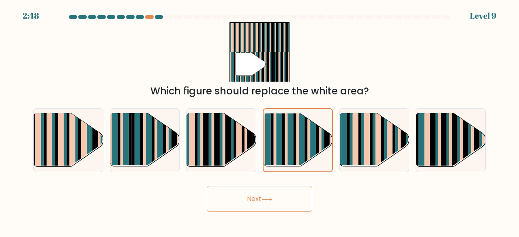
click at [262, 195] on button "Next" at bounding box center [259, 199] width 105 height 26
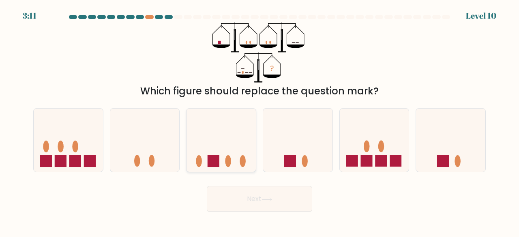
drag, startPoint x: 262, startPoint y: 195, endPoint x: 245, endPoint y: 161, distance: 38.4
click at [245, 161] on form at bounding box center [259, 113] width 519 height 197
click at [216, 154] on icon at bounding box center [220, 139] width 69 height 57
click at [259, 121] on input "c." at bounding box center [259, 120] width 0 height 2
radio input "true"
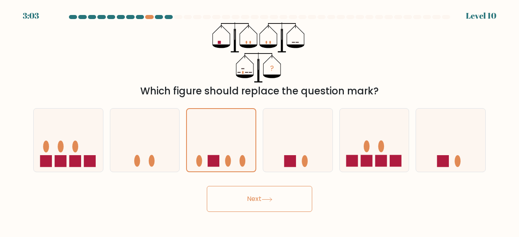
click at [259, 200] on button "Next" at bounding box center [259, 199] width 105 height 26
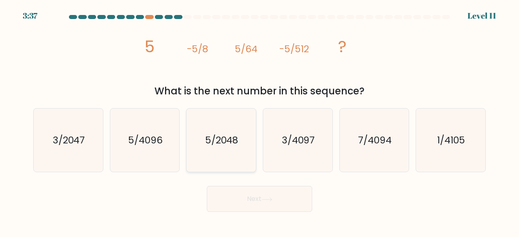
click at [235, 154] on icon "5/2048" at bounding box center [221, 141] width 64 height 64
click at [259, 121] on input "c. 5/2048" at bounding box center [259, 120] width 0 height 2
radio input "true"
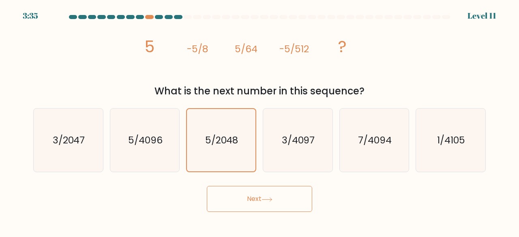
click at [254, 199] on button "Next" at bounding box center [259, 199] width 105 height 26
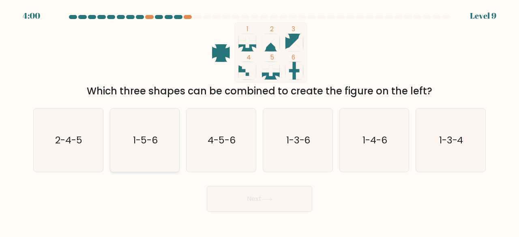
click at [139, 142] on text "1-5-6" at bounding box center [145, 139] width 25 height 13
click at [259, 121] on input "b. 1-5-6" at bounding box center [259, 120] width 0 height 2
radio input "true"
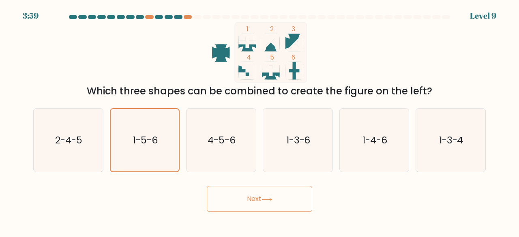
click at [254, 199] on button "Next" at bounding box center [259, 199] width 105 height 26
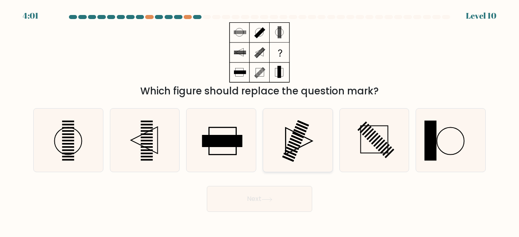
click at [286, 146] on icon at bounding box center [298, 141] width 64 height 64
click at [260, 121] on input "d." at bounding box center [259, 120] width 0 height 2
radio input "true"
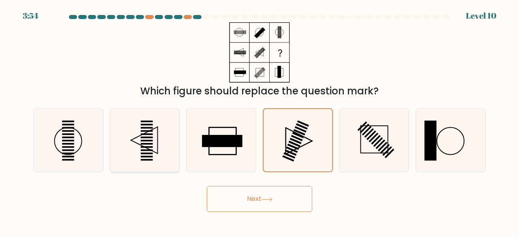
click at [154, 145] on icon at bounding box center [145, 141] width 64 height 64
click at [259, 121] on input "b." at bounding box center [259, 120] width 0 height 2
radio input "true"
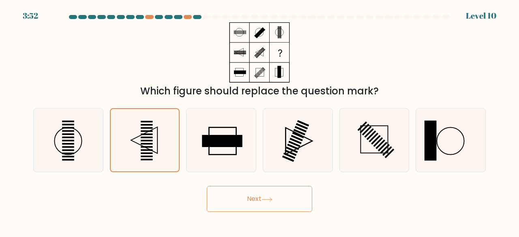
click at [257, 191] on button "Next" at bounding box center [259, 199] width 105 height 26
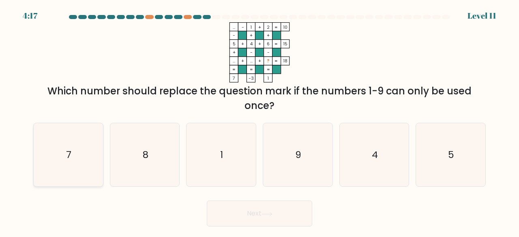
click at [78, 161] on icon "7" at bounding box center [68, 155] width 64 height 64
click at [259, 121] on input "a. 7" at bounding box center [259, 120] width 0 height 2
radio input "true"
click at [257, 212] on button "Next" at bounding box center [259, 214] width 105 height 26
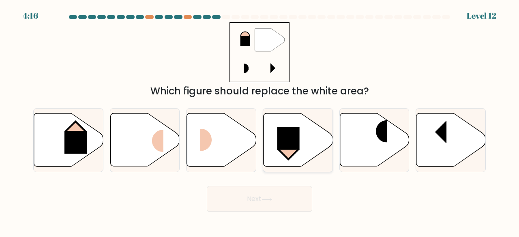
click at [293, 136] on rect at bounding box center [288, 138] width 22 height 23
click at [260, 121] on input "d." at bounding box center [259, 120] width 0 height 2
radio input "true"
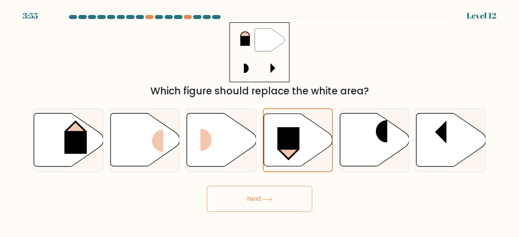
click at [255, 199] on button "Next" at bounding box center [259, 199] width 105 height 26
click at [249, 195] on button "Next" at bounding box center [259, 199] width 105 height 26
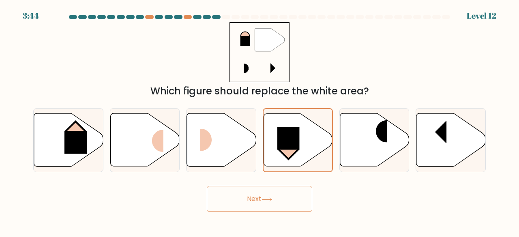
click at [249, 195] on button "Next" at bounding box center [259, 199] width 105 height 26
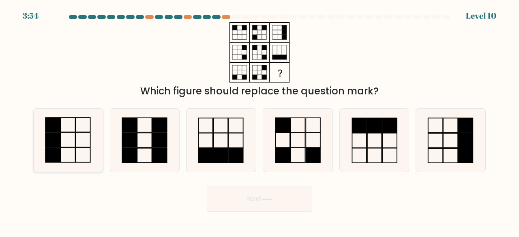
click at [73, 142] on icon at bounding box center [68, 141] width 64 height 64
click at [259, 121] on input "a." at bounding box center [259, 120] width 0 height 2
radio input "true"
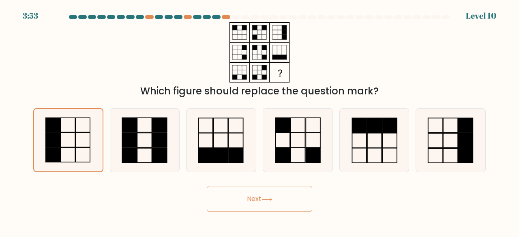
click at [250, 194] on button "Next" at bounding box center [259, 199] width 105 height 26
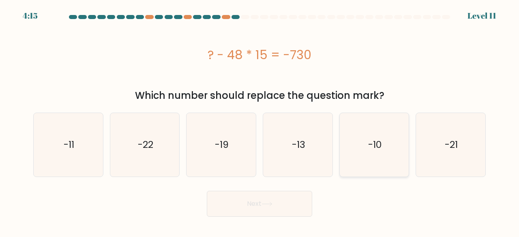
click at [371, 154] on icon "-10" at bounding box center [375, 145] width 64 height 64
click at [260, 121] on input "e. -10" at bounding box center [259, 120] width 0 height 2
radio input "true"
click at [255, 201] on button "Next" at bounding box center [259, 204] width 105 height 26
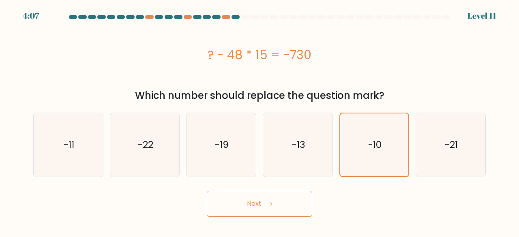
click at [262, 204] on button "Next" at bounding box center [259, 204] width 105 height 26
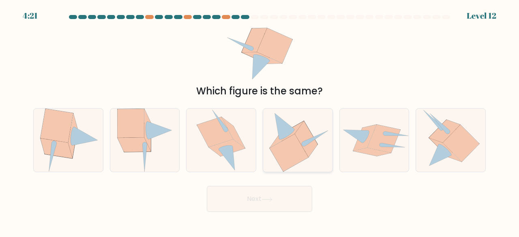
click at [285, 152] on icon at bounding box center [289, 153] width 39 height 38
click at [260, 121] on input "d." at bounding box center [259, 120] width 0 height 2
radio input "true"
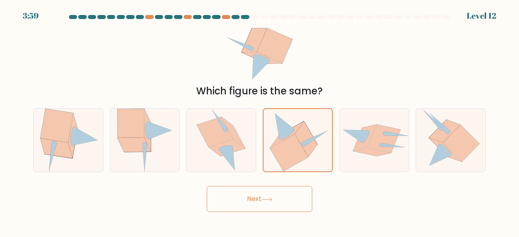
click at [256, 198] on button "Next" at bounding box center [259, 199] width 105 height 26
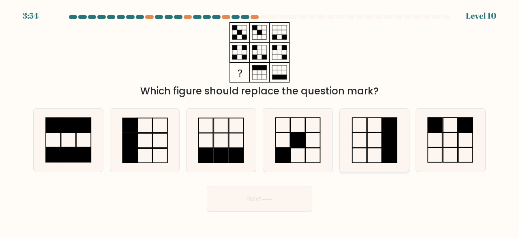
click at [360, 141] on icon at bounding box center [375, 141] width 64 height 64
click at [260, 121] on input "e." at bounding box center [259, 120] width 0 height 2
radio input "true"
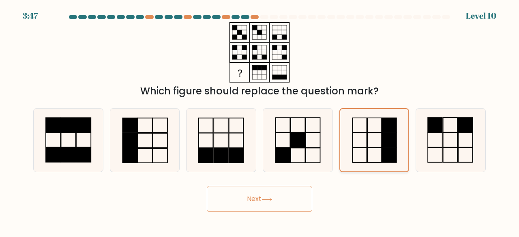
click at [360, 141] on icon at bounding box center [374, 140] width 63 height 63
click at [260, 121] on input "e." at bounding box center [259, 120] width 0 height 2
click at [255, 195] on button "Next" at bounding box center [259, 199] width 105 height 26
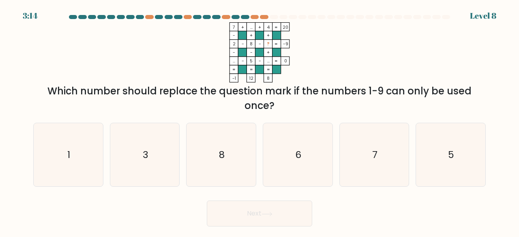
click at [250, 116] on div "a. 1 b. 3 c. 8 d." at bounding box center [259, 151] width 459 height 71
click at [151, 153] on icon "3" at bounding box center [145, 155] width 64 height 64
click at [259, 121] on input "b. 3" at bounding box center [259, 120] width 0 height 2
radio input "true"
click at [261, 208] on button "Next" at bounding box center [259, 214] width 105 height 26
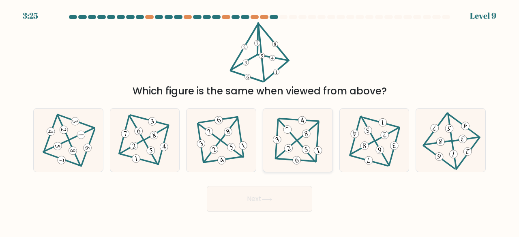
click at [315, 150] on 590 at bounding box center [318, 151] width 10 height 10
click at [260, 121] on input "d." at bounding box center [259, 120] width 0 height 2
radio input "true"
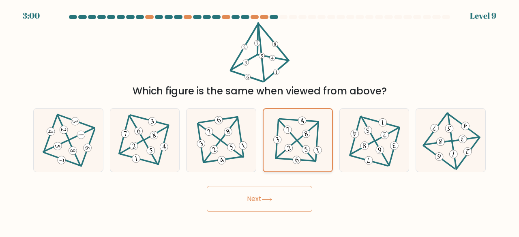
click at [298, 156] on icon at bounding box center [297, 140] width 51 height 50
click at [260, 121] on input "d." at bounding box center [259, 120] width 0 height 2
click at [253, 194] on button "Next" at bounding box center [259, 199] width 105 height 26
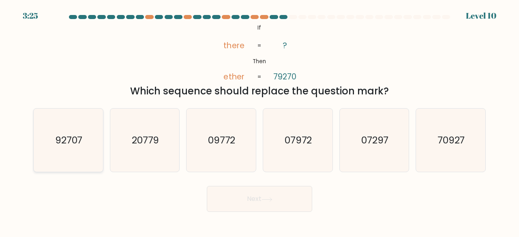
click at [68, 140] on text "92707" at bounding box center [69, 139] width 28 height 13
click at [259, 121] on input "a. 92707" at bounding box center [259, 120] width 0 height 2
radio input "true"
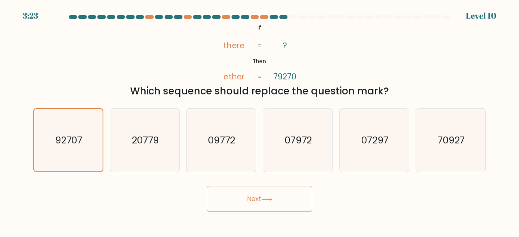
click at [255, 197] on button "Next" at bounding box center [259, 199] width 105 height 26
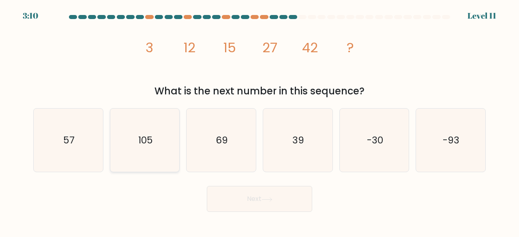
click at [155, 156] on icon "105" at bounding box center [145, 141] width 64 height 64
click at [259, 121] on input "b. 105" at bounding box center [259, 120] width 0 height 2
radio input "true"
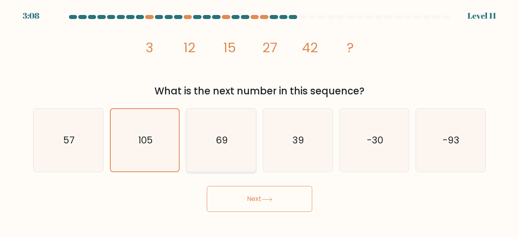
click at [213, 146] on icon "69" at bounding box center [221, 141] width 64 height 64
click at [259, 121] on input "c. 69" at bounding box center [259, 120] width 0 height 2
radio input "true"
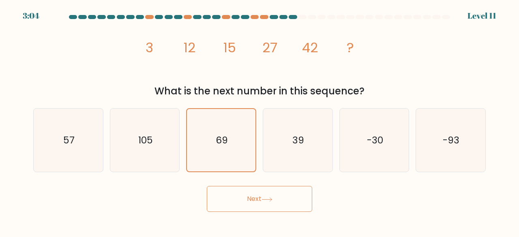
click at [258, 190] on button "Next" at bounding box center [259, 199] width 105 height 26
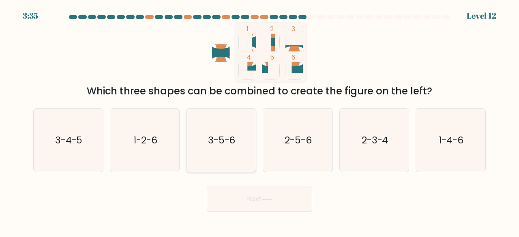
click at [219, 134] on text "3-5-6" at bounding box center [222, 139] width 28 height 13
click at [259, 121] on input "c. 3-5-6" at bounding box center [259, 120] width 0 height 2
radio input "true"
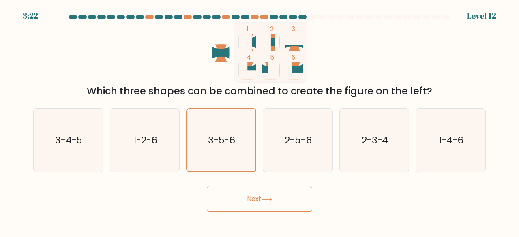
click at [257, 200] on button "Next" at bounding box center [259, 199] width 105 height 26
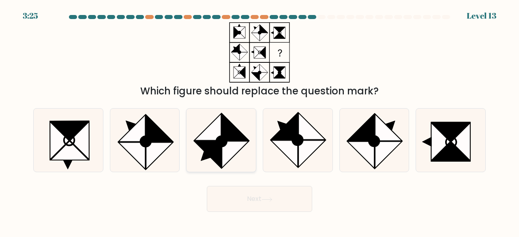
click at [231, 149] on icon at bounding box center [235, 154] width 27 height 27
click at [259, 121] on input "c." at bounding box center [259, 120] width 0 height 2
radio input "true"
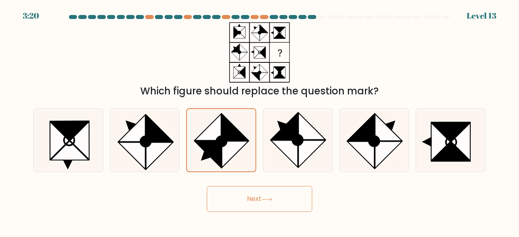
click at [257, 199] on button "Next" at bounding box center [259, 199] width 105 height 26
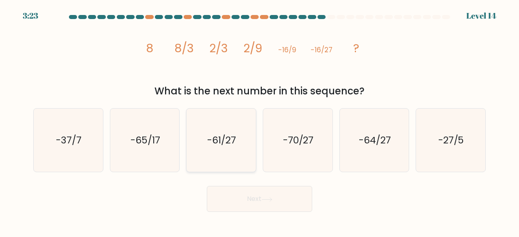
click at [227, 152] on icon "-61/27" at bounding box center [221, 141] width 64 height 64
click at [259, 121] on input "c. -61/27" at bounding box center [259, 120] width 0 height 2
radio input "true"
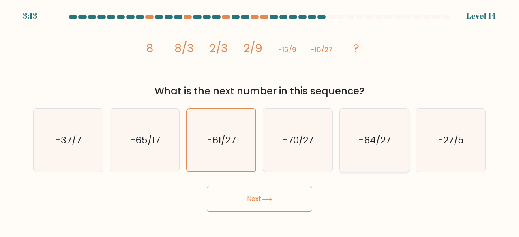
click at [373, 136] on text "-64/27" at bounding box center [375, 139] width 32 height 13
click at [260, 121] on input "e. -64/27" at bounding box center [259, 120] width 0 height 2
radio input "true"
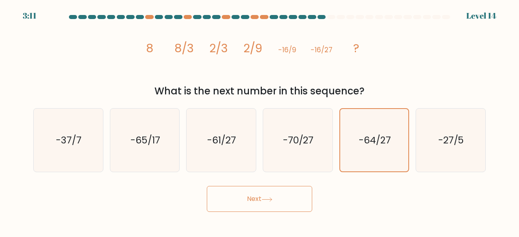
click at [250, 197] on button "Next" at bounding box center [259, 199] width 105 height 26
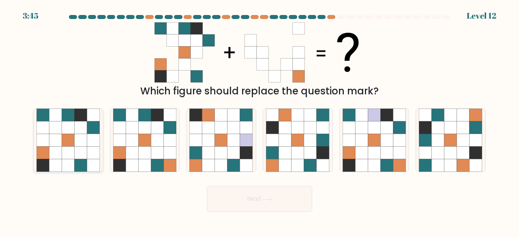
click at [89, 138] on icon at bounding box center [93, 140] width 13 height 13
click at [259, 121] on input "a." at bounding box center [259, 120] width 0 height 2
radio input "true"
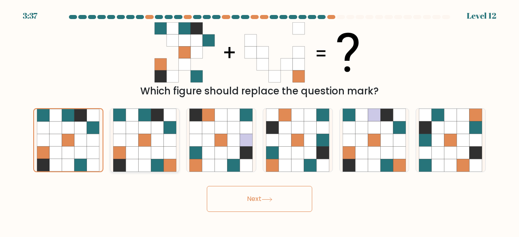
click at [165, 156] on icon at bounding box center [170, 153] width 13 height 13
click at [259, 121] on input "b." at bounding box center [259, 120] width 0 height 2
radio input "true"
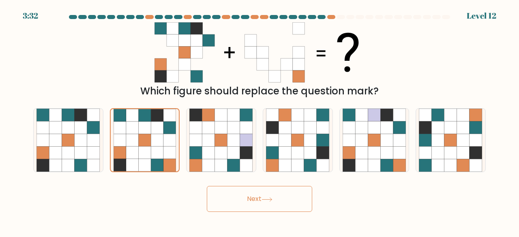
click at [263, 211] on button "Next" at bounding box center [259, 199] width 105 height 26
click at [253, 189] on button "Next" at bounding box center [259, 199] width 105 height 26
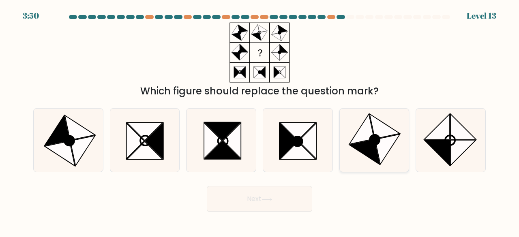
click at [372, 137] on icon at bounding box center [375, 140] width 10 height 10
click at [260, 121] on input "e." at bounding box center [259, 120] width 0 height 2
radio input "true"
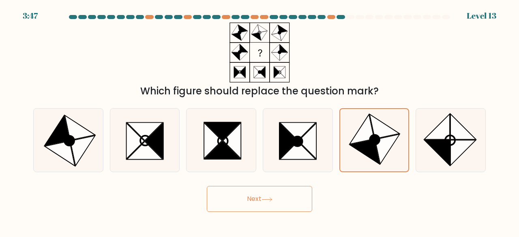
click at [249, 197] on button "Next" at bounding box center [259, 199] width 105 height 26
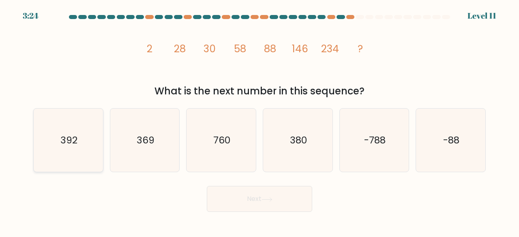
click at [86, 137] on icon "392" at bounding box center [68, 141] width 64 height 64
click at [259, 121] on input "a. 392" at bounding box center [259, 120] width 0 height 2
radio input "true"
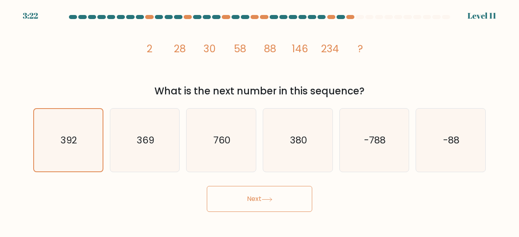
click at [264, 192] on button "Next" at bounding box center [259, 199] width 105 height 26
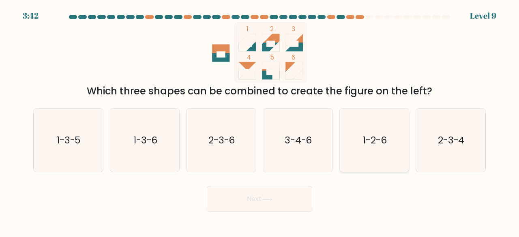
click at [373, 124] on icon "1-2-6" at bounding box center [375, 141] width 64 height 64
click at [260, 121] on input "e. 1-2-6" at bounding box center [259, 120] width 0 height 2
radio input "true"
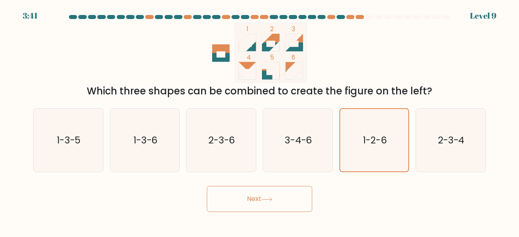
click at [260, 195] on button "Next" at bounding box center [259, 199] width 105 height 26
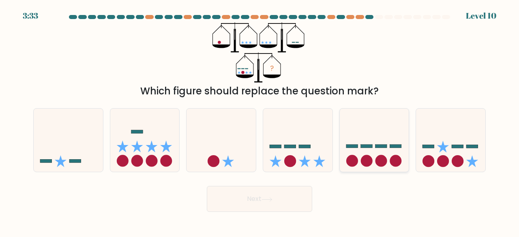
click at [355, 155] on icon at bounding box center [374, 139] width 69 height 57
click at [260, 121] on input "e." at bounding box center [259, 120] width 0 height 2
radio input "true"
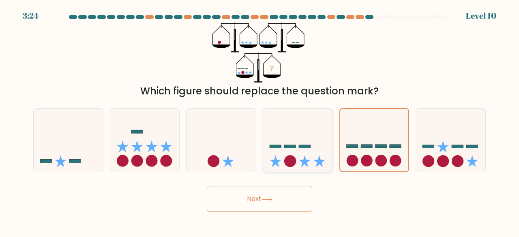
click at [276, 160] on icon at bounding box center [276, 161] width 12 height 12
click at [260, 121] on input "d." at bounding box center [259, 120] width 0 height 2
radio input "true"
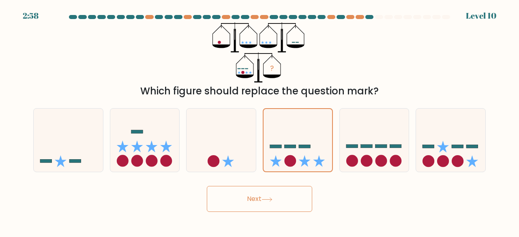
click at [254, 199] on button "Next" at bounding box center [259, 199] width 105 height 26
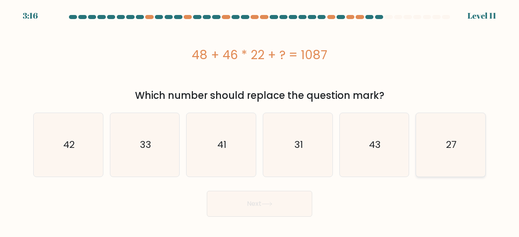
click at [450, 141] on text "27" at bounding box center [451, 144] width 11 height 13
click at [260, 121] on input "f. 27" at bounding box center [259, 120] width 0 height 2
radio input "true"
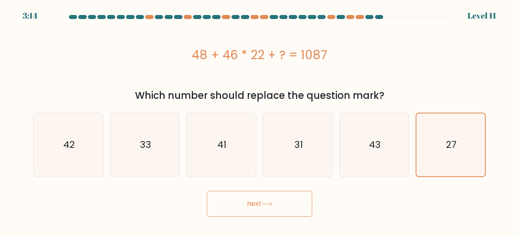
click at [258, 205] on button "Next" at bounding box center [259, 204] width 105 height 26
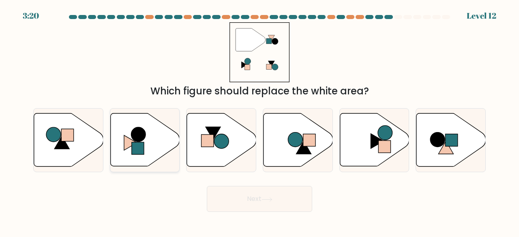
click at [139, 134] on circle at bounding box center [138, 134] width 15 height 15
click at [259, 121] on input "b." at bounding box center [259, 120] width 0 height 2
radio input "true"
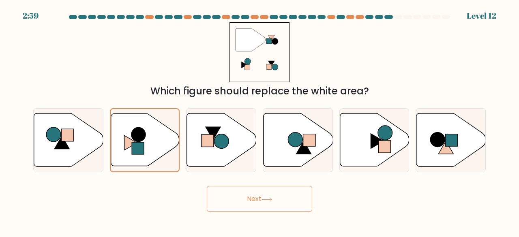
click at [254, 196] on button "Next" at bounding box center [259, 199] width 105 height 26
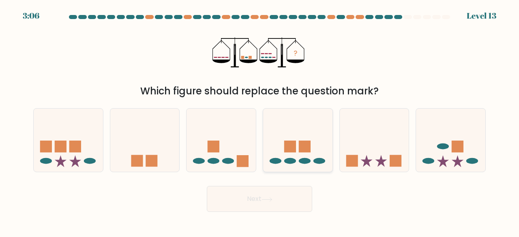
click at [294, 163] on icon at bounding box center [297, 139] width 69 height 57
click at [260, 121] on input "d." at bounding box center [259, 120] width 0 height 2
radio input "true"
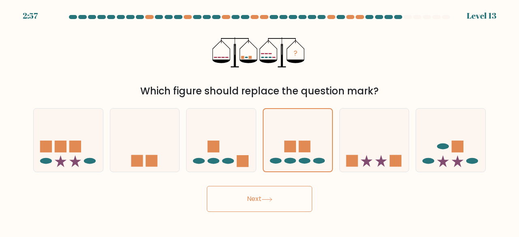
click at [256, 197] on button "Next" at bounding box center [259, 199] width 105 height 26
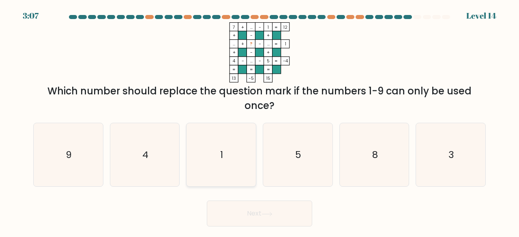
click at [229, 154] on icon "1" at bounding box center [221, 155] width 64 height 64
click at [259, 121] on input "c. 1" at bounding box center [259, 120] width 0 height 2
radio input "true"
click at [257, 219] on button "Next" at bounding box center [259, 214] width 105 height 26
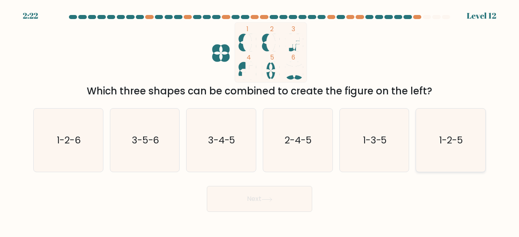
click at [449, 124] on icon "1-2-5" at bounding box center [451, 141] width 64 height 64
click at [260, 121] on input "f. 1-2-5" at bounding box center [259, 120] width 0 height 2
radio input "true"
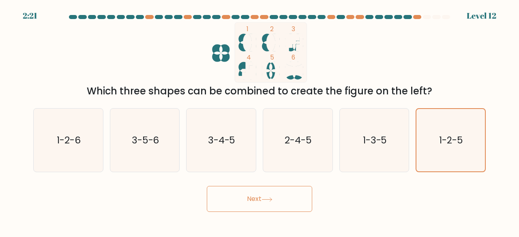
click at [263, 194] on button "Next" at bounding box center [259, 199] width 105 height 26
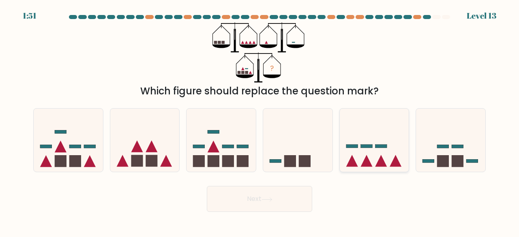
click at [379, 162] on icon at bounding box center [381, 161] width 12 height 12
click at [260, 121] on input "e." at bounding box center [259, 120] width 0 height 2
radio input "true"
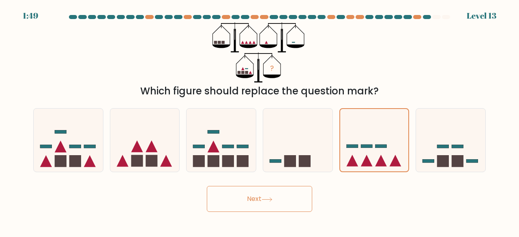
click at [268, 198] on icon at bounding box center [266, 199] width 11 height 4
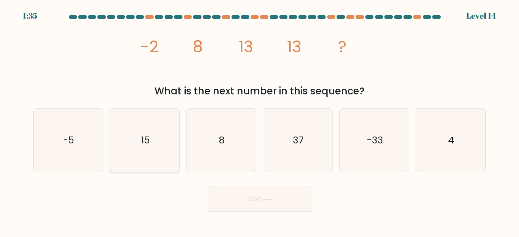
click at [111, 138] on div "15" at bounding box center [145, 140] width 70 height 64
click at [259, 121] on input "b. 15" at bounding box center [259, 120] width 0 height 2
radio input "true"
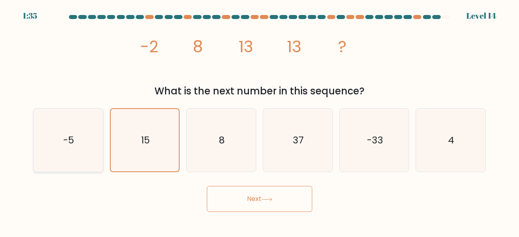
click at [80, 138] on icon "-5" at bounding box center [68, 141] width 64 height 64
click at [259, 121] on input "a. -5" at bounding box center [259, 120] width 0 height 2
radio input "true"
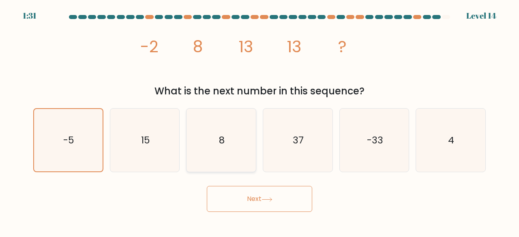
click at [219, 137] on text "8" at bounding box center [222, 139] width 6 height 13
click at [259, 121] on input "c. 8" at bounding box center [259, 120] width 0 height 2
radio input "true"
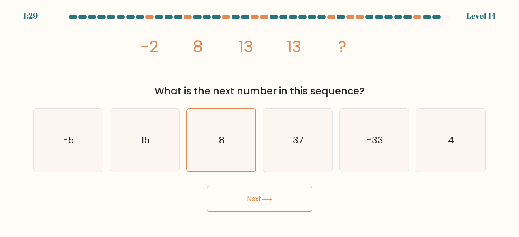
click at [261, 198] on button "Next" at bounding box center [259, 199] width 105 height 26
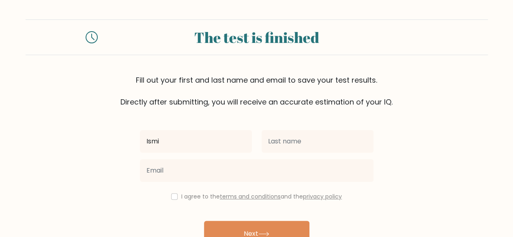
type input "Ismi"
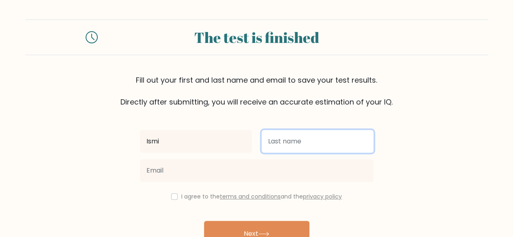
click at [293, 138] on input "text" at bounding box center [317, 141] width 112 height 23
type input "Rofiah"
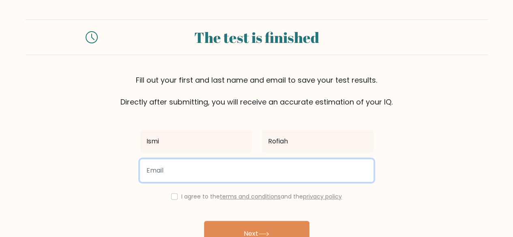
click at [169, 178] on input "email" at bounding box center [256, 170] width 233 height 23
type input "ismirofi1@gmail.com"
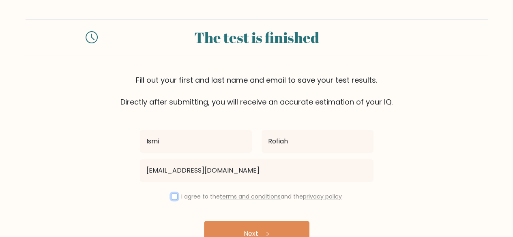
click at [174, 196] on input "checkbox" at bounding box center [174, 196] width 6 height 6
checkbox input "true"
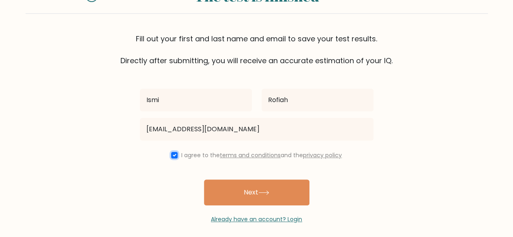
scroll to position [47, 0]
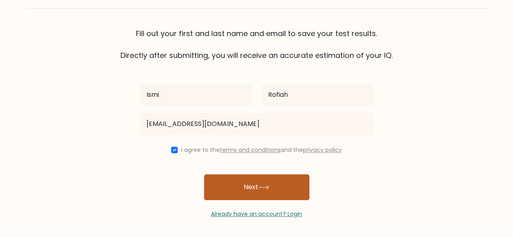
click at [246, 184] on button "Next" at bounding box center [256, 187] width 105 height 26
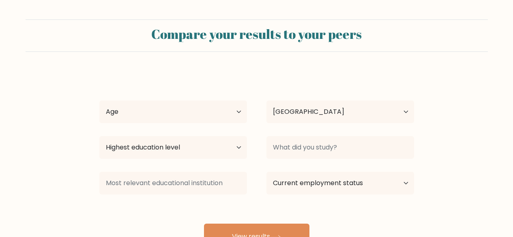
select select "ID"
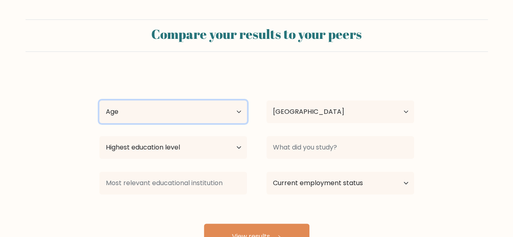
click at [233, 111] on select "Age Under [DEMOGRAPHIC_DATA] [DEMOGRAPHIC_DATA] [DEMOGRAPHIC_DATA] [DEMOGRAPHIC…" at bounding box center [173, 112] width 148 height 23
select select "25_34"
click at [99, 101] on select "Age Under [DEMOGRAPHIC_DATA] [DEMOGRAPHIC_DATA] [DEMOGRAPHIC_DATA] [DEMOGRAPHIC…" at bounding box center [173, 112] width 148 height 23
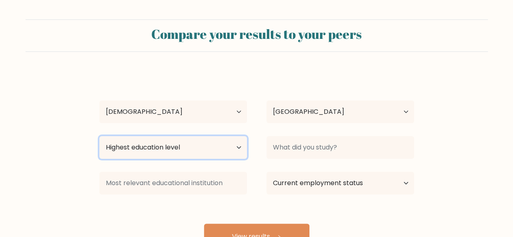
click at [186, 152] on select "Highest education level No schooling Primary Lower Secondary Upper Secondary Oc…" at bounding box center [173, 147] width 148 height 23
select select "bachelors_degree"
click at [99, 136] on select "Highest education level No schooling Primary Lower Secondary Upper Secondary Oc…" at bounding box center [173, 147] width 148 height 23
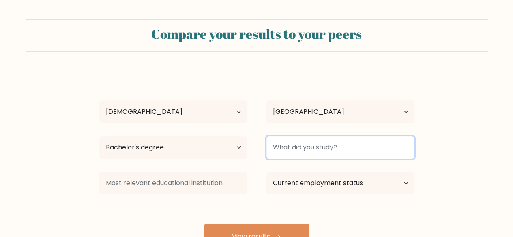
click at [303, 150] on input at bounding box center [340, 147] width 148 height 23
type input "I"
type input "Teknik Informatika"
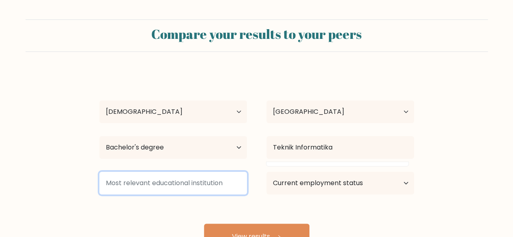
click at [208, 182] on input at bounding box center [173, 183] width 148 height 23
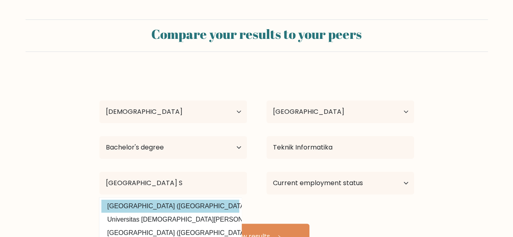
click at [186, 206] on option "Universitas Duta Bangsa Surakarta (Indonesia)" at bounding box center [170, 206] width 138 height 13
type input "Universitas Duta Bangsa Surakarta"
click at [203, 207] on option "Universitas Duta Bangsa Surakarta (Indonesia)" at bounding box center [170, 206] width 138 height 13
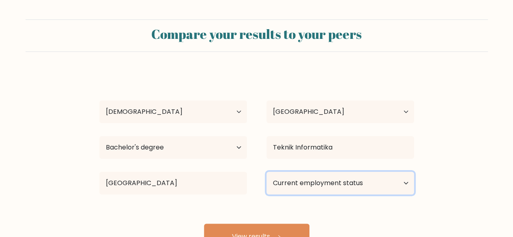
click at [345, 179] on select "Current employment status Employed Student Retired Other / prefer not to answer" at bounding box center [340, 183] width 148 height 23
select select "other"
click at [266, 172] on select "Current employment status Employed Student Retired Other / prefer not to answer" at bounding box center [340, 183] width 148 height 23
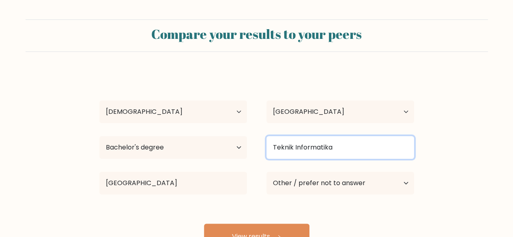
click at [327, 150] on input "Teknik Informatika" at bounding box center [340, 147] width 148 height 23
click at [334, 150] on input "Teknik Informatika" at bounding box center [340, 147] width 148 height 23
type input "T"
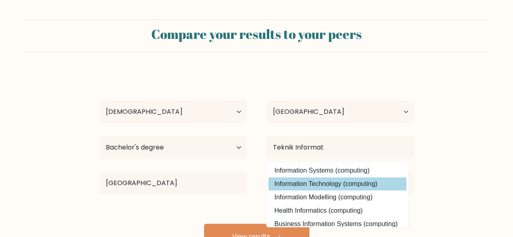
click at [309, 184] on div "Ismi Rofiah Age Under 18 years old 18-24 years old 25-34 years old 35-44 years …" at bounding box center [256, 160] width 324 height 178
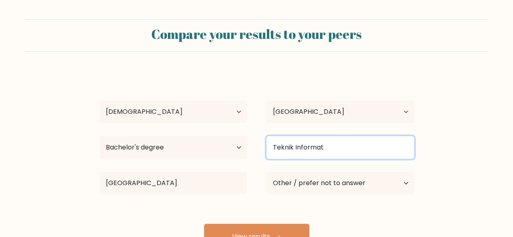
click at [337, 145] on input "Teknik Informat" at bounding box center [340, 147] width 148 height 23
click at [371, 141] on input "Teknik Informatika" at bounding box center [340, 147] width 148 height 23
click at [332, 141] on input "Teknik Informatika" at bounding box center [340, 147] width 148 height 23
click at [336, 153] on input "Teknik Informatika" at bounding box center [340, 147] width 148 height 23
type input "T"
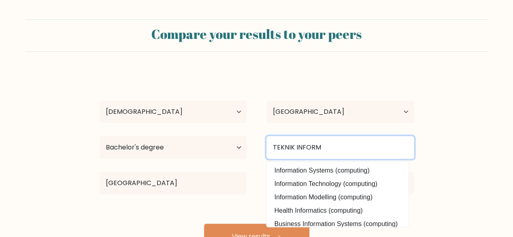
drag, startPoint x: 324, startPoint y: 146, endPoint x: 276, endPoint y: 145, distance: 47.5
click at [276, 145] on input "TEKNIK INFORM" at bounding box center [340, 147] width 148 height 23
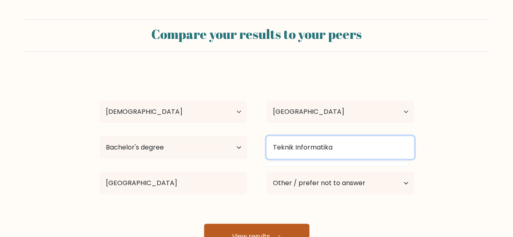
type input "Teknik Informatika"
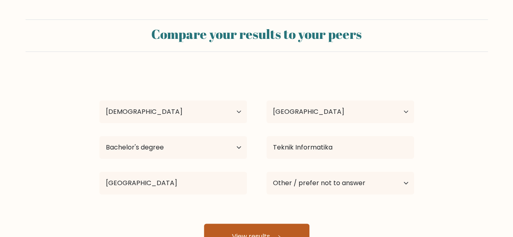
click at [254, 227] on button "View results" at bounding box center [256, 237] width 105 height 26
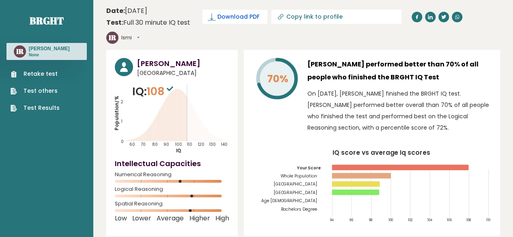
click at [226, 16] on span "Download PDF" at bounding box center [238, 17] width 42 height 9
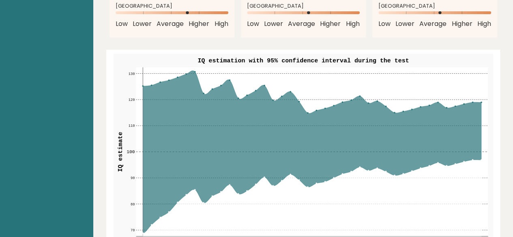
scroll to position [954, 0]
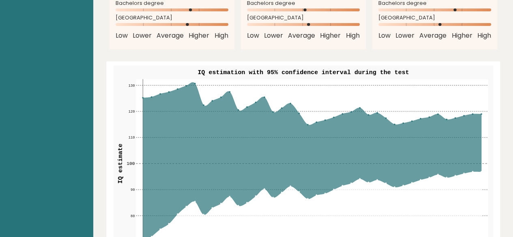
drag, startPoint x: 501, startPoint y: 105, endPoint x: 516, endPoint y: 111, distance: 16.4
click at [513, 111] on html "Brght IR Ismi Rofiah None Retake test Test others Test Results Date: September …" at bounding box center [256, 240] width 513 height 2389
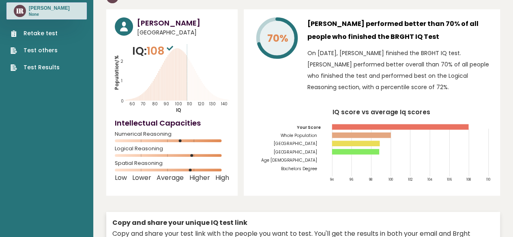
scroll to position [0, 0]
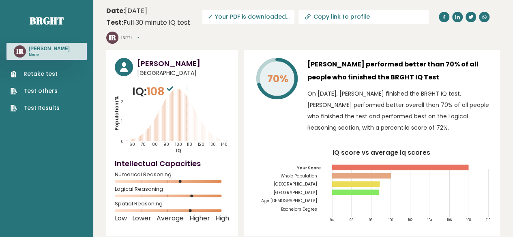
click at [457, 33] on header "Date: September 09, 2025 Test: Full 30 minute IQ test Download PDF Downloading.…" at bounding box center [303, 25] width 394 height 42
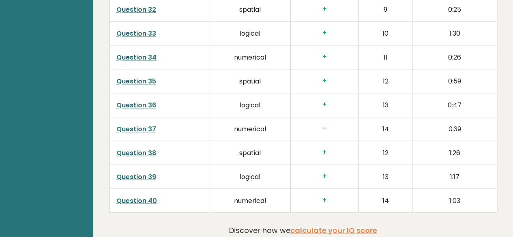
scroll to position [2148, 0]
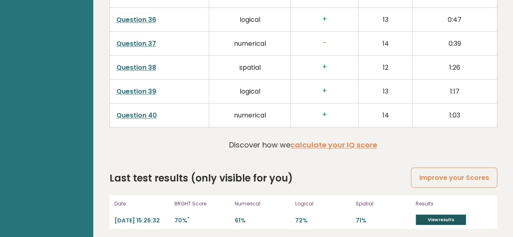
click at [441, 214] on link "View results" at bounding box center [440, 219] width 50 height 11
click at [439, 214] on link "View results" at bounding box center [440, 219] width 50 height 11
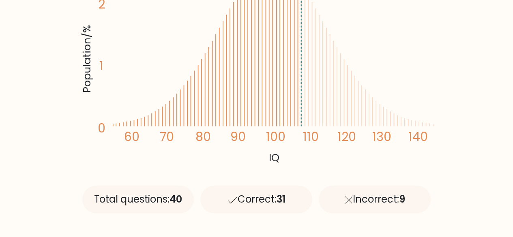
scroll to position [182, 0]
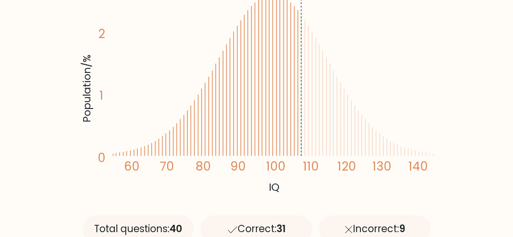
drag, startPoint x: 512, startPoint y: 37, endPoint x: 518, endPoint y: 36, distance: 6.1
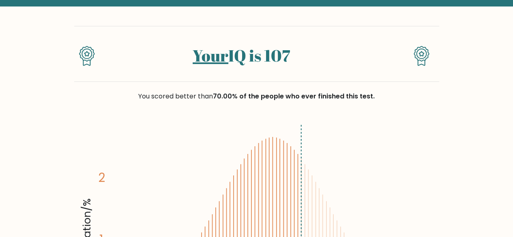
scroll to position [0, 0]
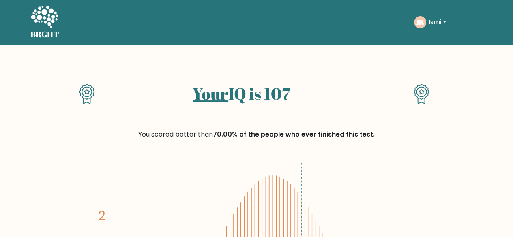
click at [442, 19] on button "Ismi" at bounding box center [437, 22] width 22 height 11
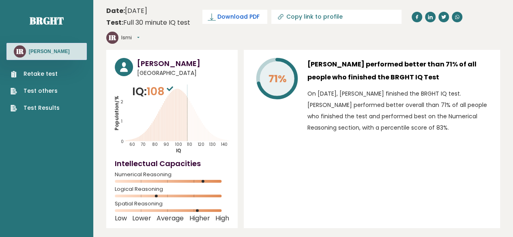
click at [229, 15] on span "Download PDF" at bounding box center [238, 17] width 42 height 9
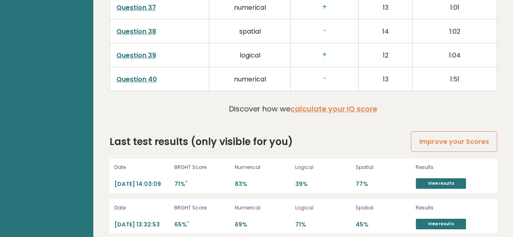
scroll to position [1292, 0]
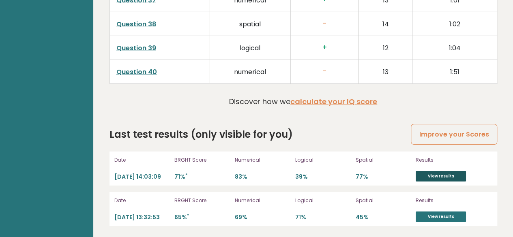
click at [436, 171] on link "View results" at bounding box center [440, 176] width 50 height 11
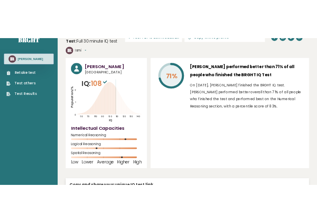
scroll to position [0, 0]
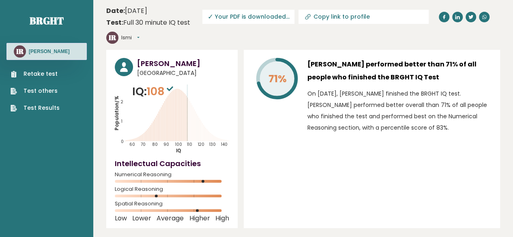
click at [241, 14] on span "✓ Your PDF is downloaded..." at bounding box center [248, 17] width 92 height 14
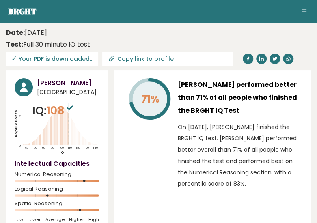
click at [303, 8] on button "Toggle navigation" at bounding box center [304, 11] width 10 height 10
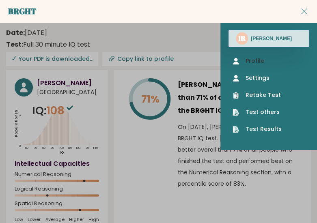
click at [261, 59] on link "Profile" at bounding box center [268, 61] width 72 height 9
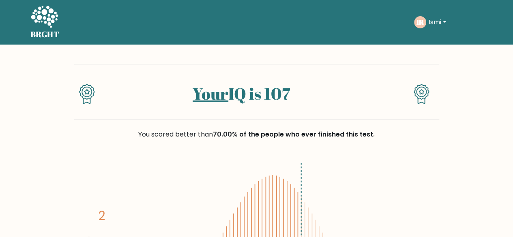
click at [443, 26] on button "Ismi" at bounding box center [437, 22] width 22 height 11
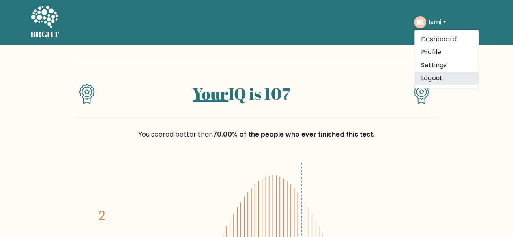
click at [431, 79] on link "Logout" at bounding box center [446, 78] width 64 height 13
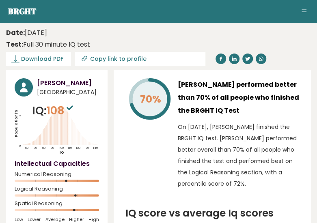
click at [300, 6] on nav "Brght IR Ismi Rofiah None Retake test Test others Test Results" at bounding box center [158, 11] width 300 height 11
click at [302, 9] on span "Toggle navigation" at bounding box center [303, 9] width 5 height 0
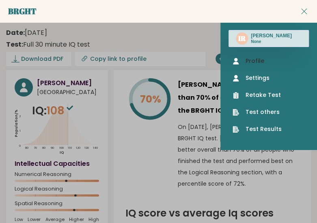
click at [259, 61] on link "Profile" at bounding box center [268, 61] width 72 height 9
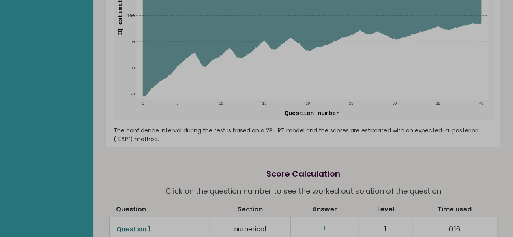
scroll to position [735, 0]
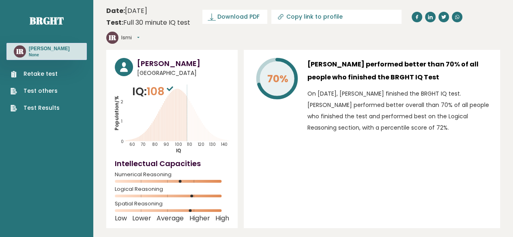
click at [139, 34] on button "Ismi" at bounding box center [130, 38] width 18 height 8
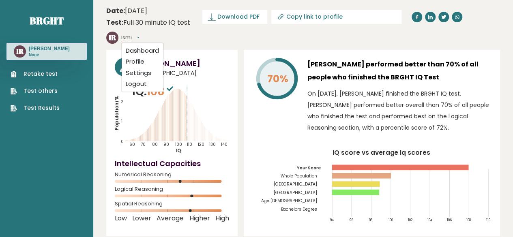
click at [175, 30] on div "IR Ismi Dashboard Profile Settings Logout" at bounding box center [140, 38] width 69 height 16
click at [244, 20] on span "Download PDF" at bounding box center [238, 17] width 42 height 9
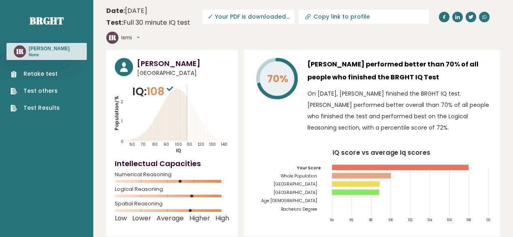
click at [41, 91] on link "Test others" at bounding box center [35, 91] width 49 height 9
click at [43, 104] on link "Test Results" at bounding box center [35, 108] width 49 height 9
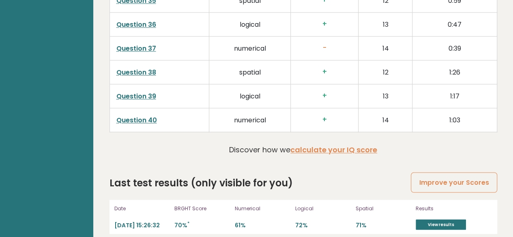
scroll to position [2148, 0]
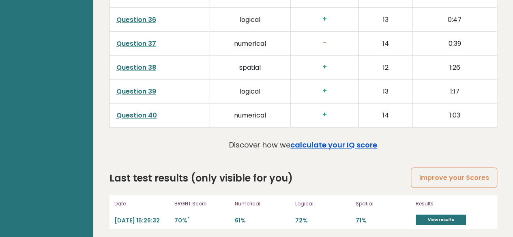
click at [350, 140] on link "calculate your IQ score" at bounding box center [333, 145] width 87 height 10
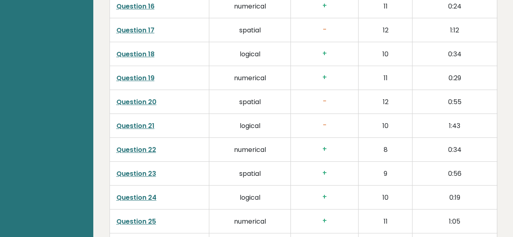
scroll to position [0, 0]
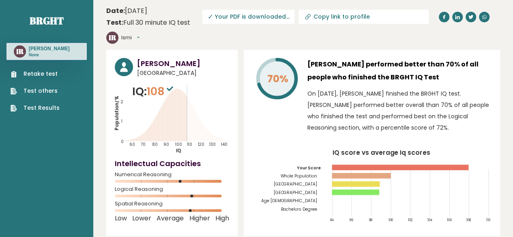
click at [32, 57] on p "None" at bounding box center [49, 55] width 41 height 6
click at [19, 50] on text "IR" at bounding box center [20, 51] width 8 height 9
click at [315, 18] on input "Copy link to profile" at bounding box center [368, 16] width 110 height 6
type input "[URL][DOMAIN_NAME]"
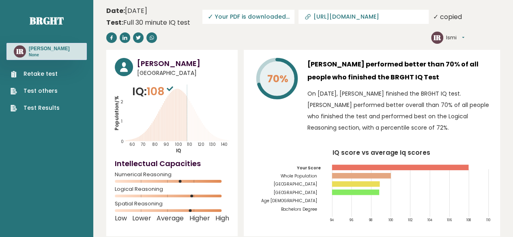
click at [276, 15] on span "✓ Your PDF is downloaded..." at bounding box center [248, 17] width 92 height 14
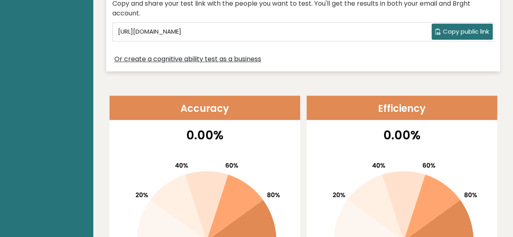
scroll to position [268, 0]
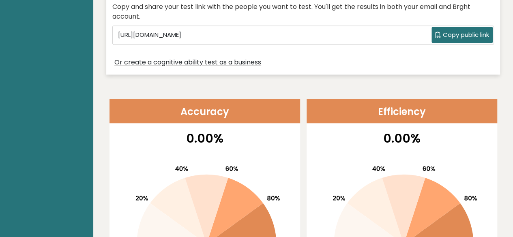
click at [198, 63] on link "Or create a cognitive ability test as a business" at bounding box center [187, 63] width 147 height 10
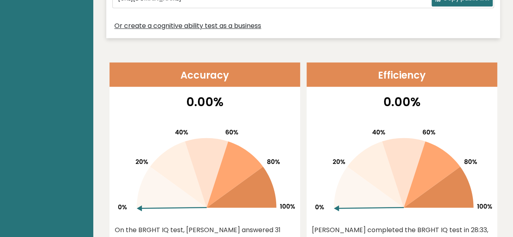
scroll to position [0, 0]
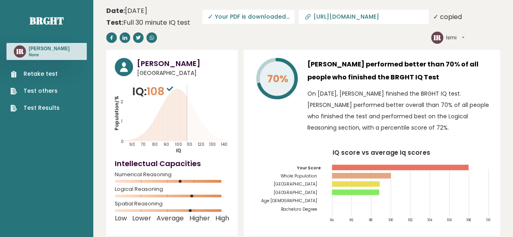
click at [235, 18] on span "✓ Your PDF is downloaded..." at bounding box center [248, 17] width 92 height 14
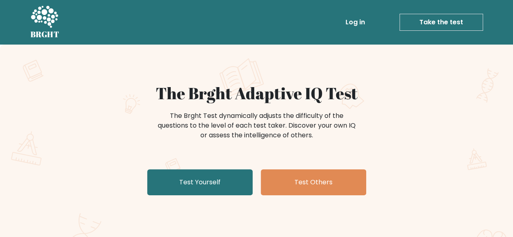
click at [353, 23] on link "Log in" at bounding box center [355, 22] width 26 height 16
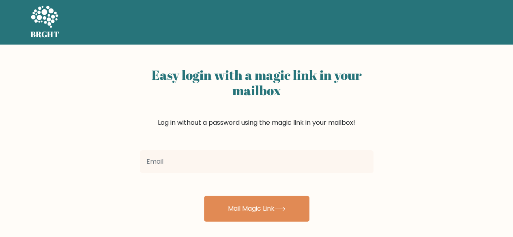
click at [214, 172] on input "email" at bounding box center [256, 161] width 233 height 23
type input "[EMAIL_ADDRESS][DOMAIN_NAME]"
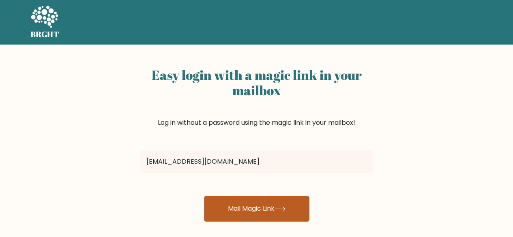
click at [255, 208] on button "Mail Magic Link" at bounding box center [256, 209] width 105 height 26
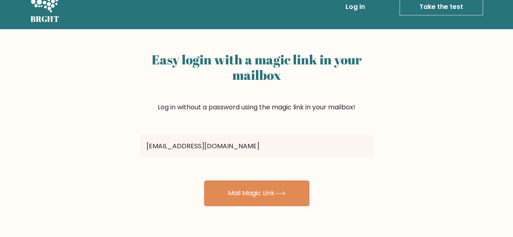
scroll to position [15, 0]
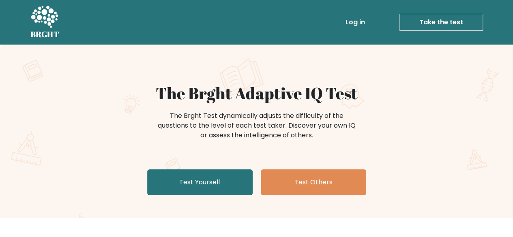
click at [362, 24] on link "Log in" at bounding box center [355, 22] width 26 height 16
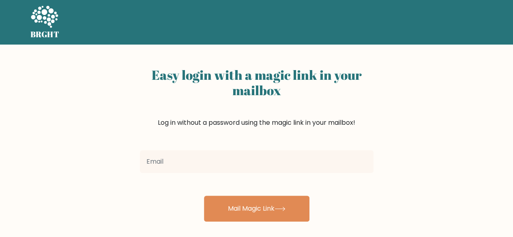
click at [200, 156] on input "email" at bounding box center [256, 161] width 233 height 23
type input "[EMAIL_ADDRESS][DOMAIN_NAME]"
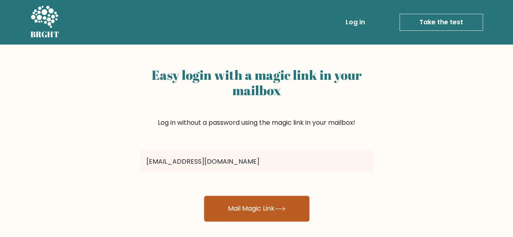
click at [247, 209] on button "Mail Magic Link" at bounding box center [256, 209] width 105 height 26
